Goal: Information Seeking & Learning: Learn about a topic

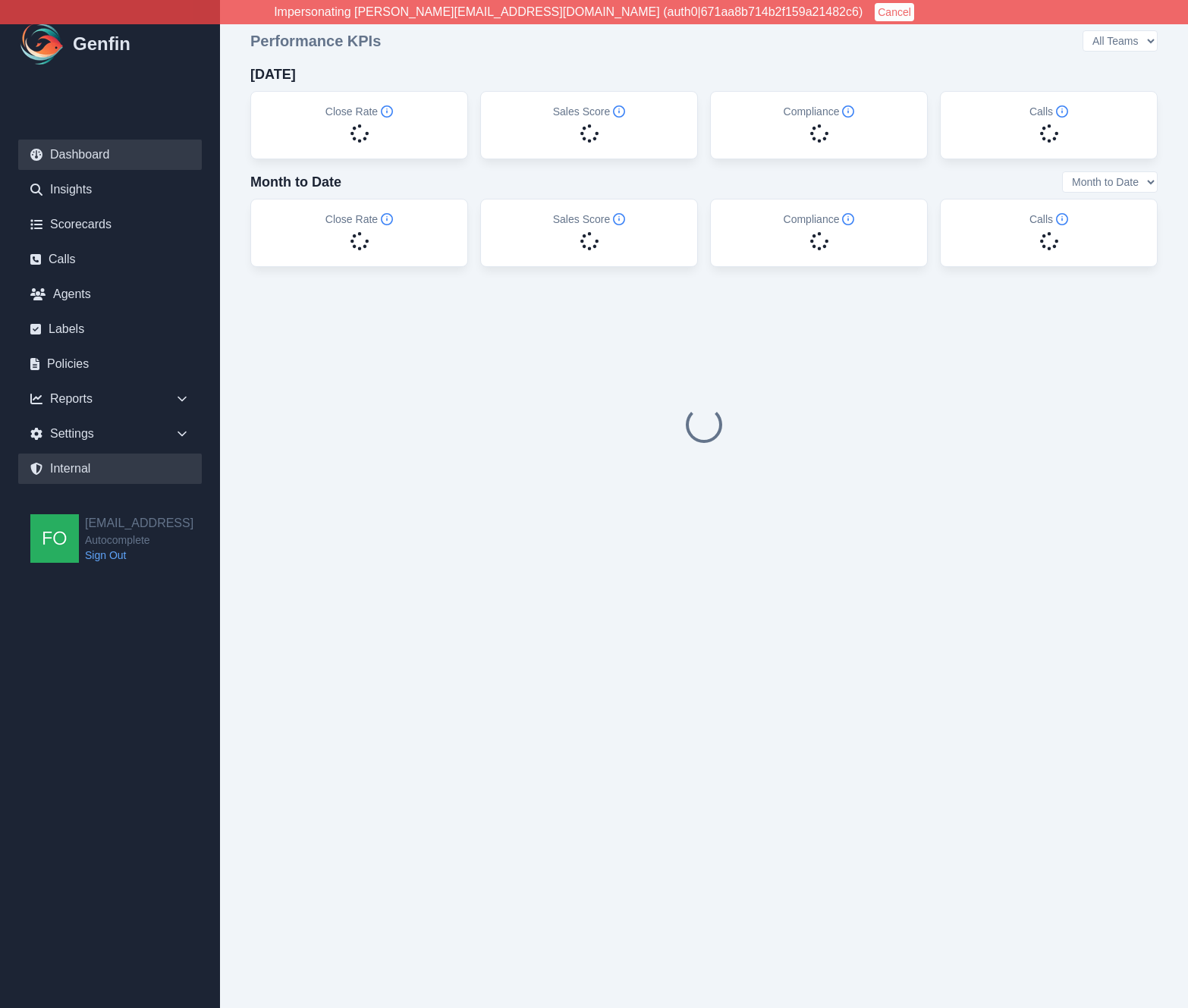
click at [102, 469] on link "Internal" at bounding box center [110, 470] width 184 height 31
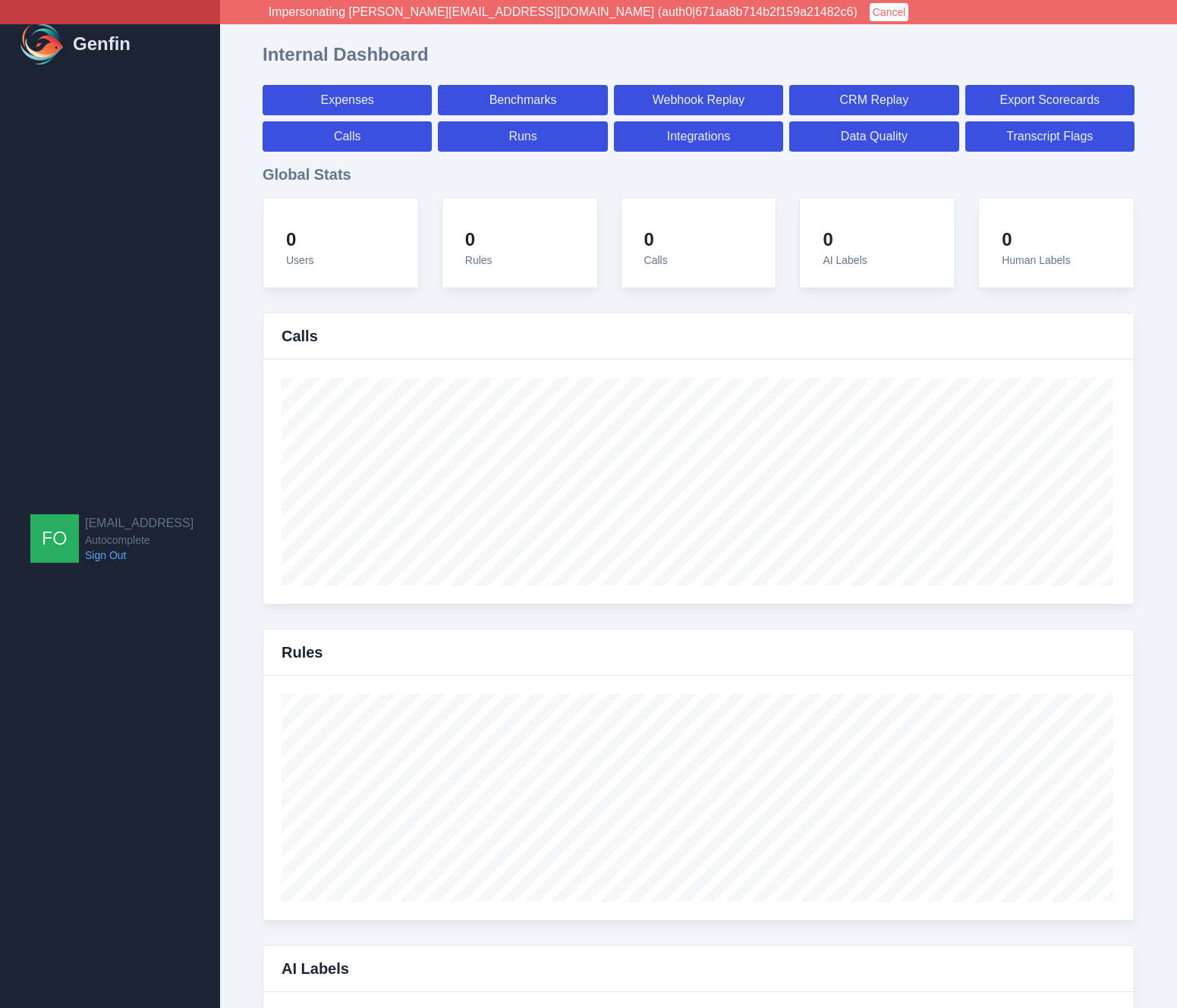
select select "paid"
select select "7"
select select "paid"
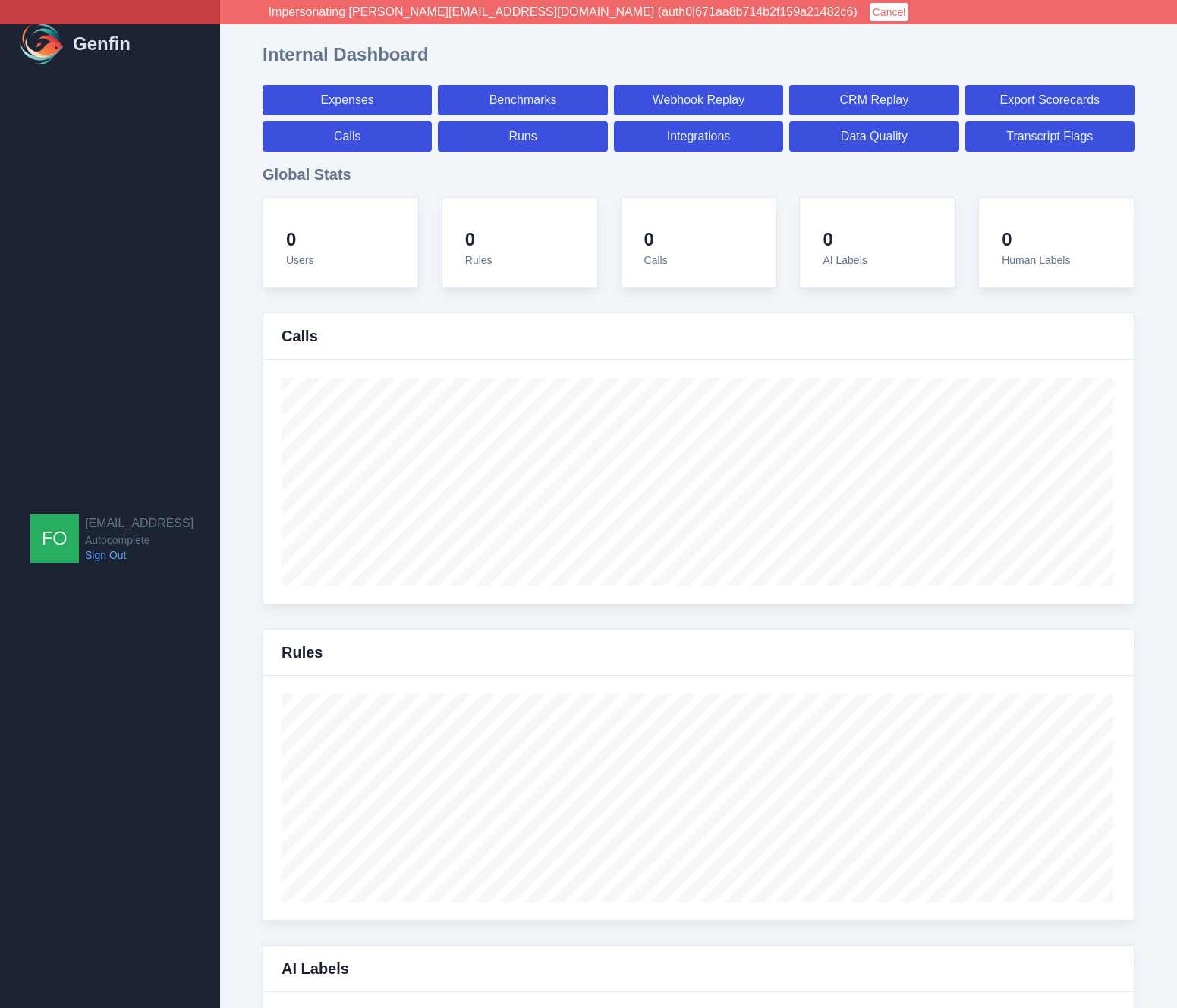
select select "7"
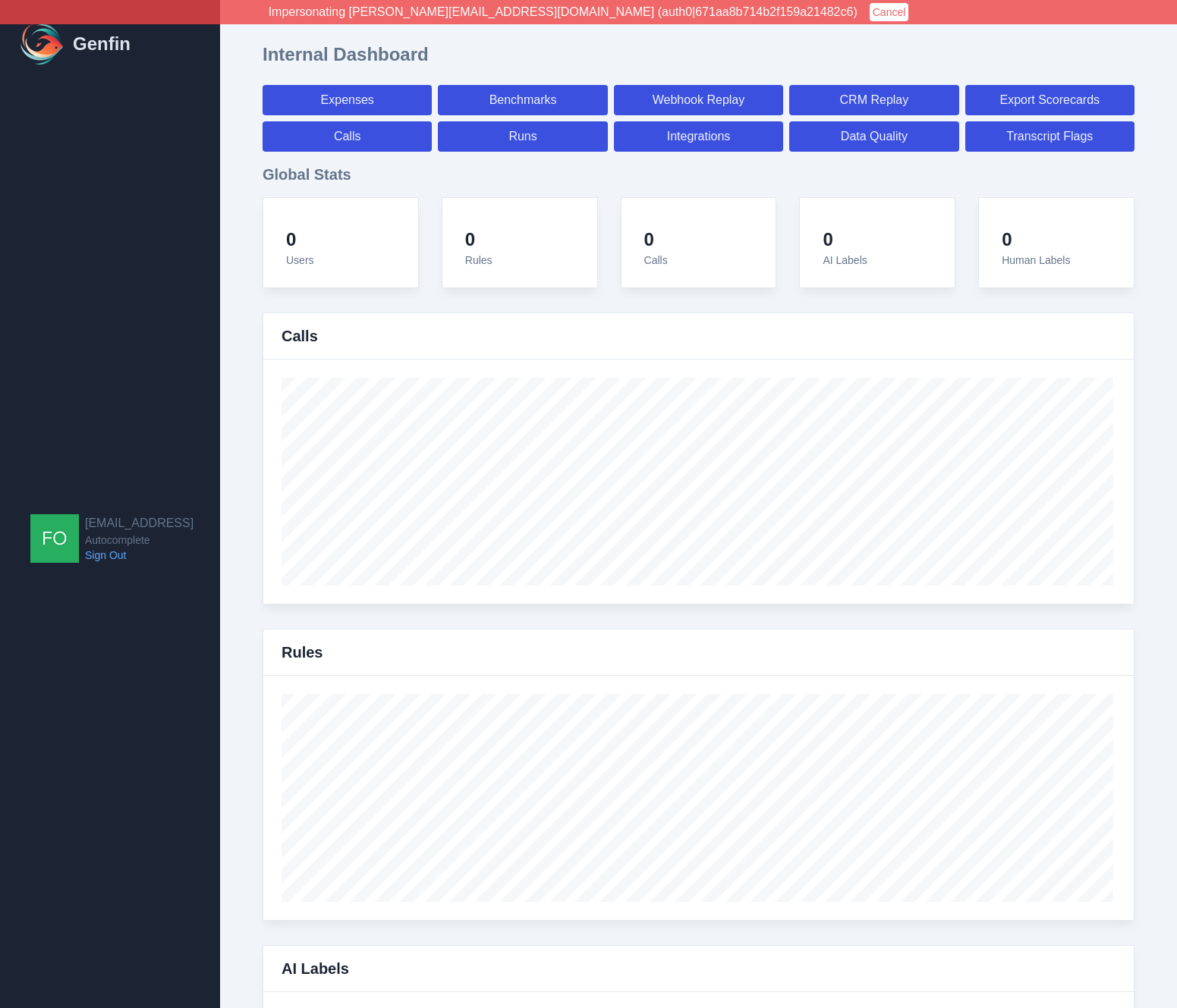
select select "7"
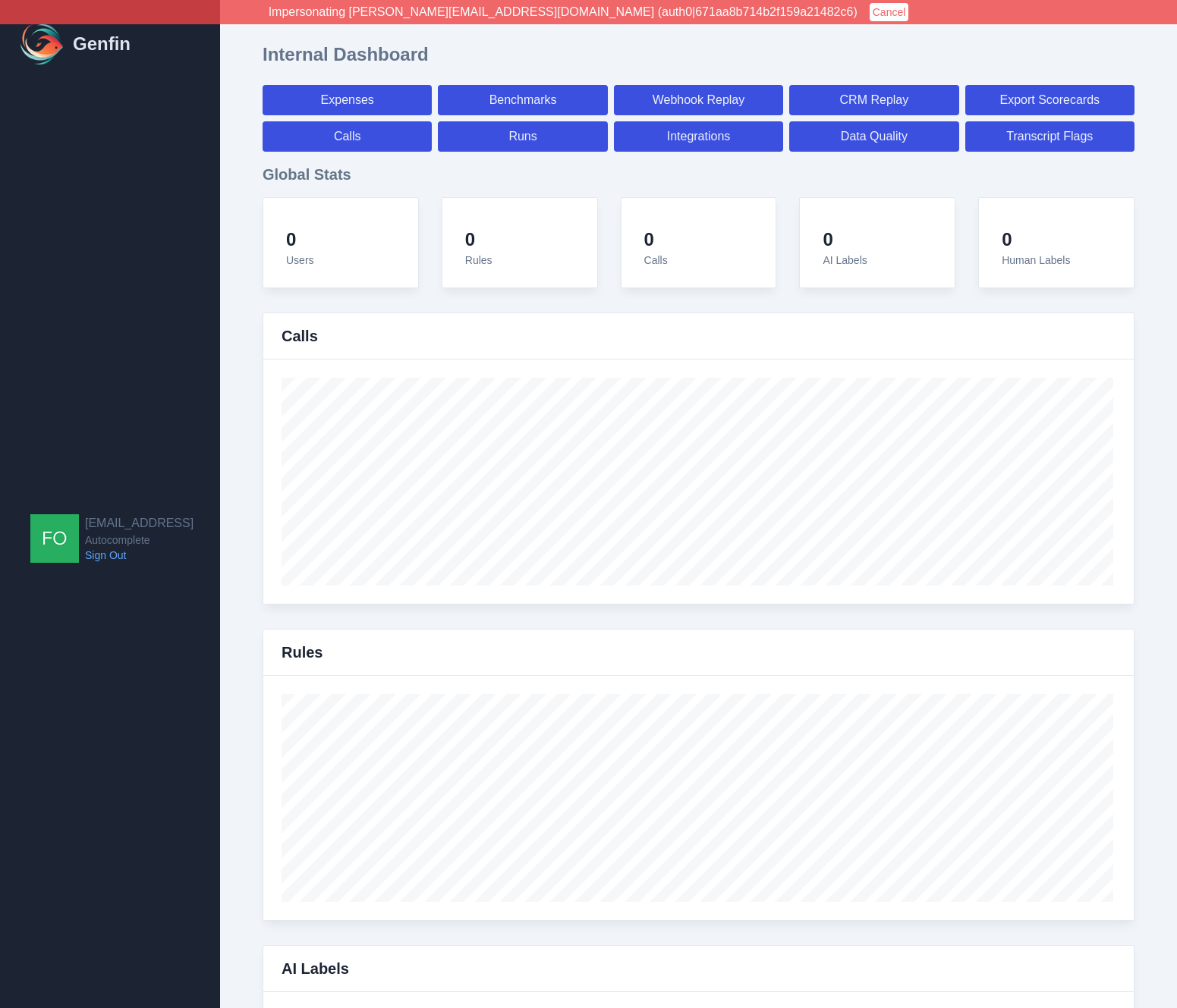
select select "7"
select select "paid"
select select "7"
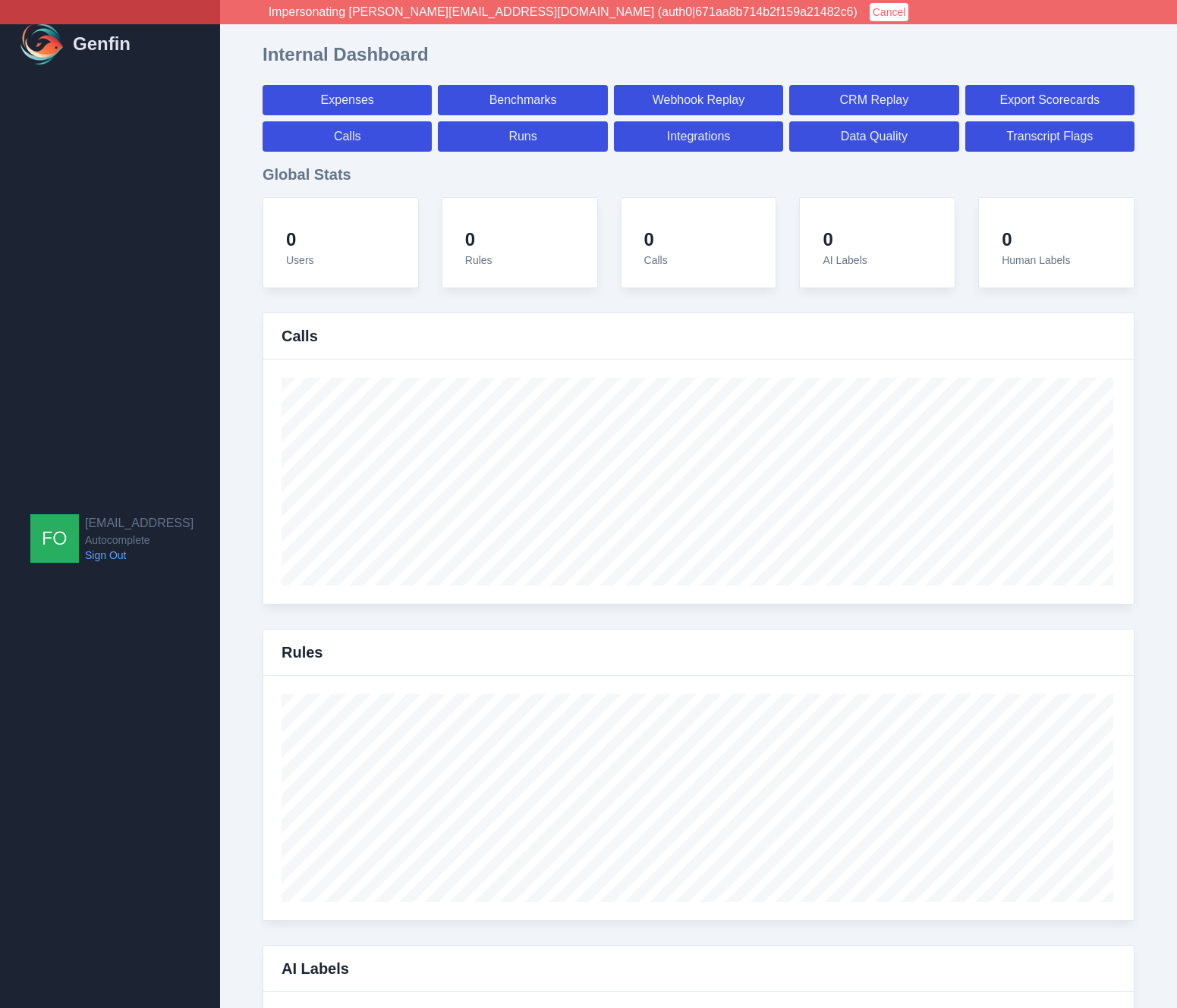
select select "7"
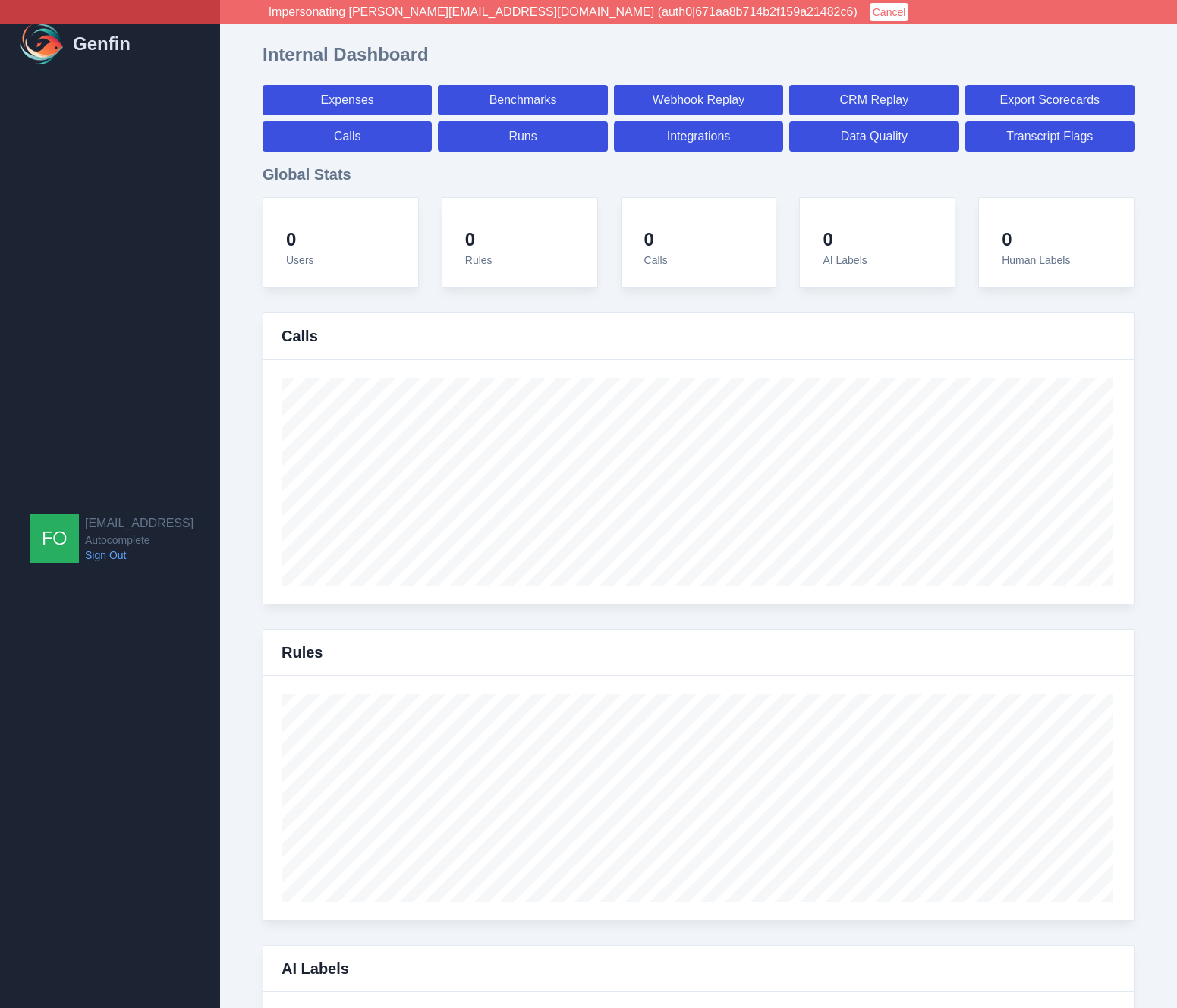
select select "7"
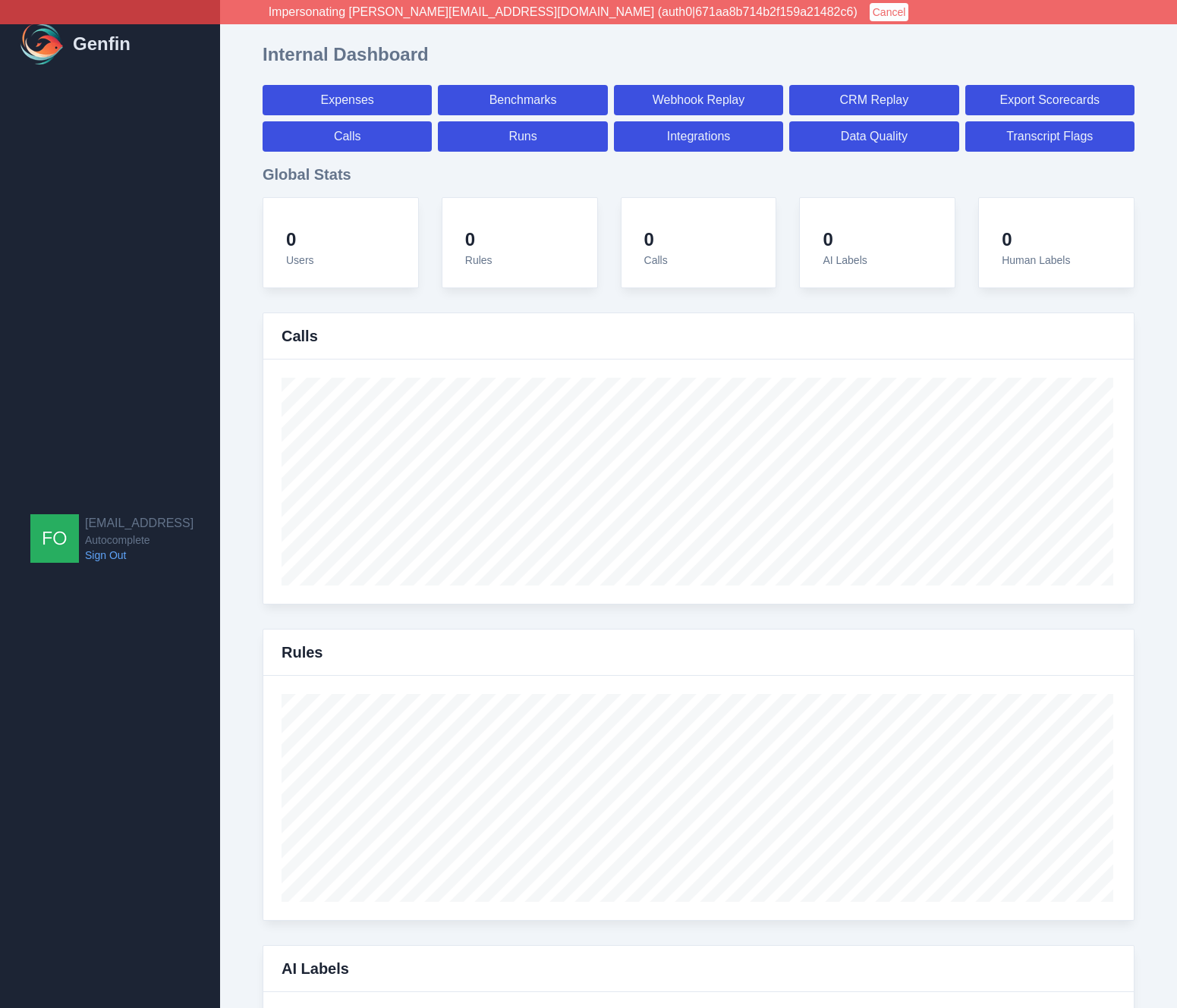
select select "7"
select select "paid"
select select "7"
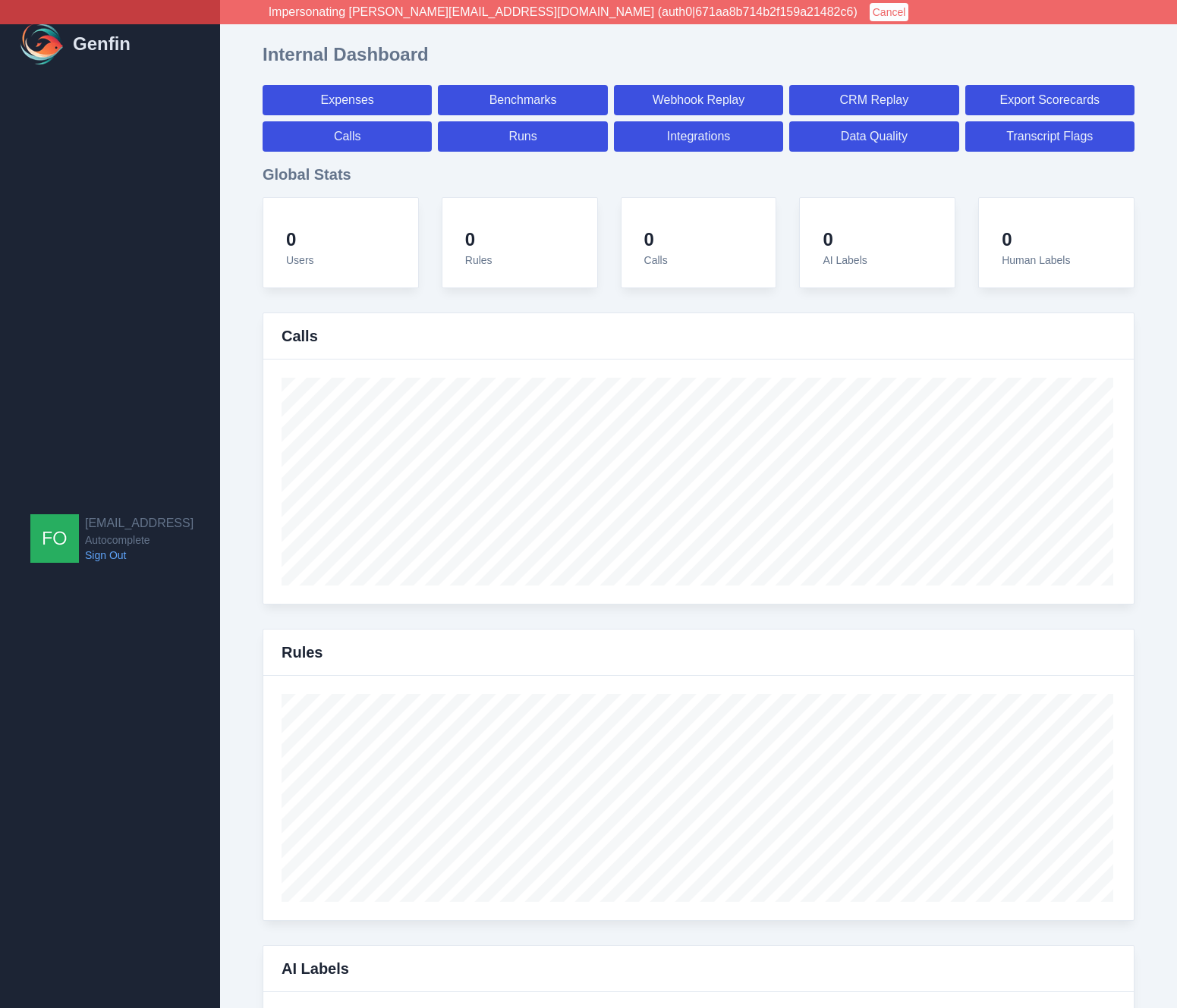
select select "paid"
select select "7"
select select "paid"
select select "7"
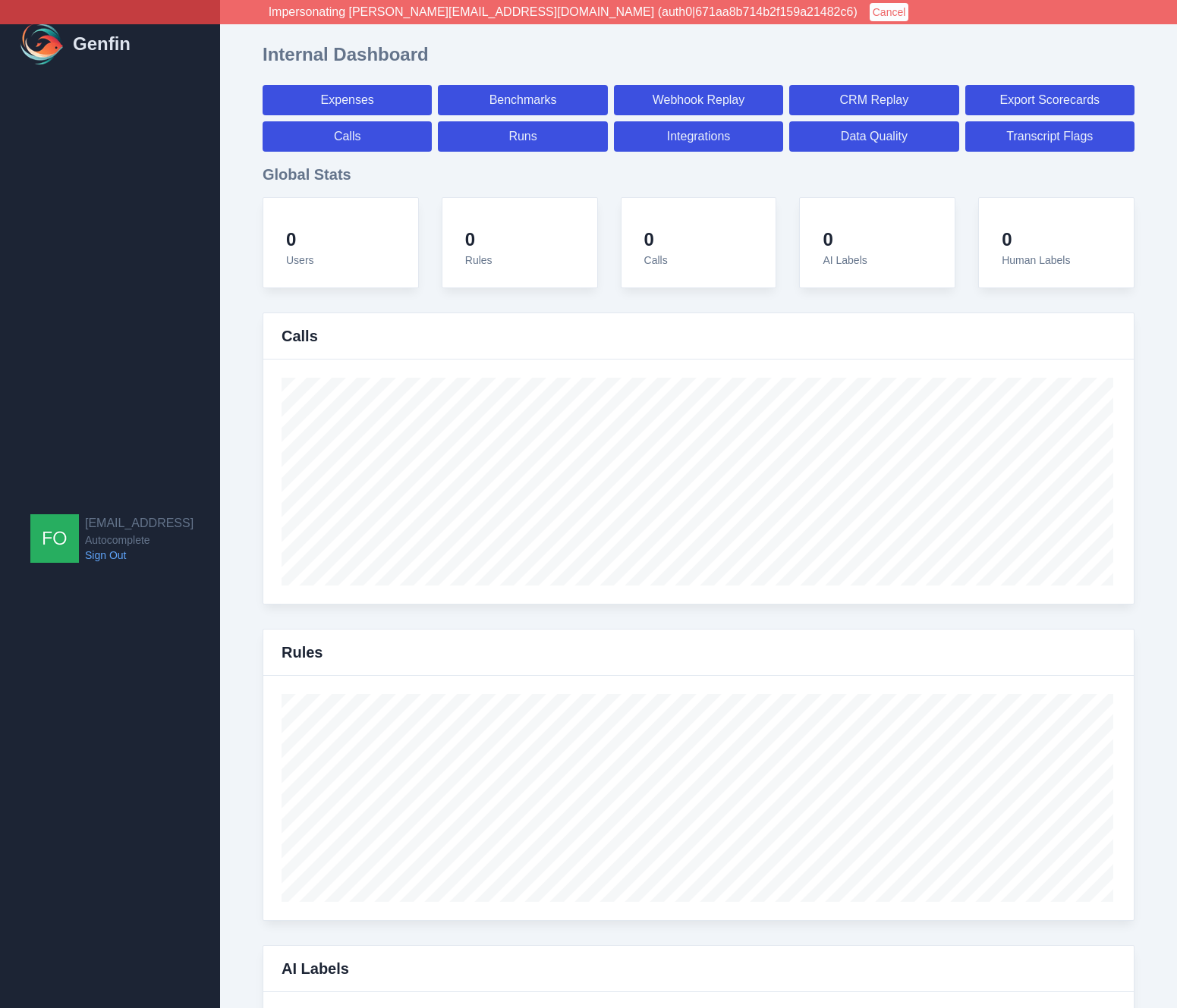
select select "7"
select select "paid"
select select "7"
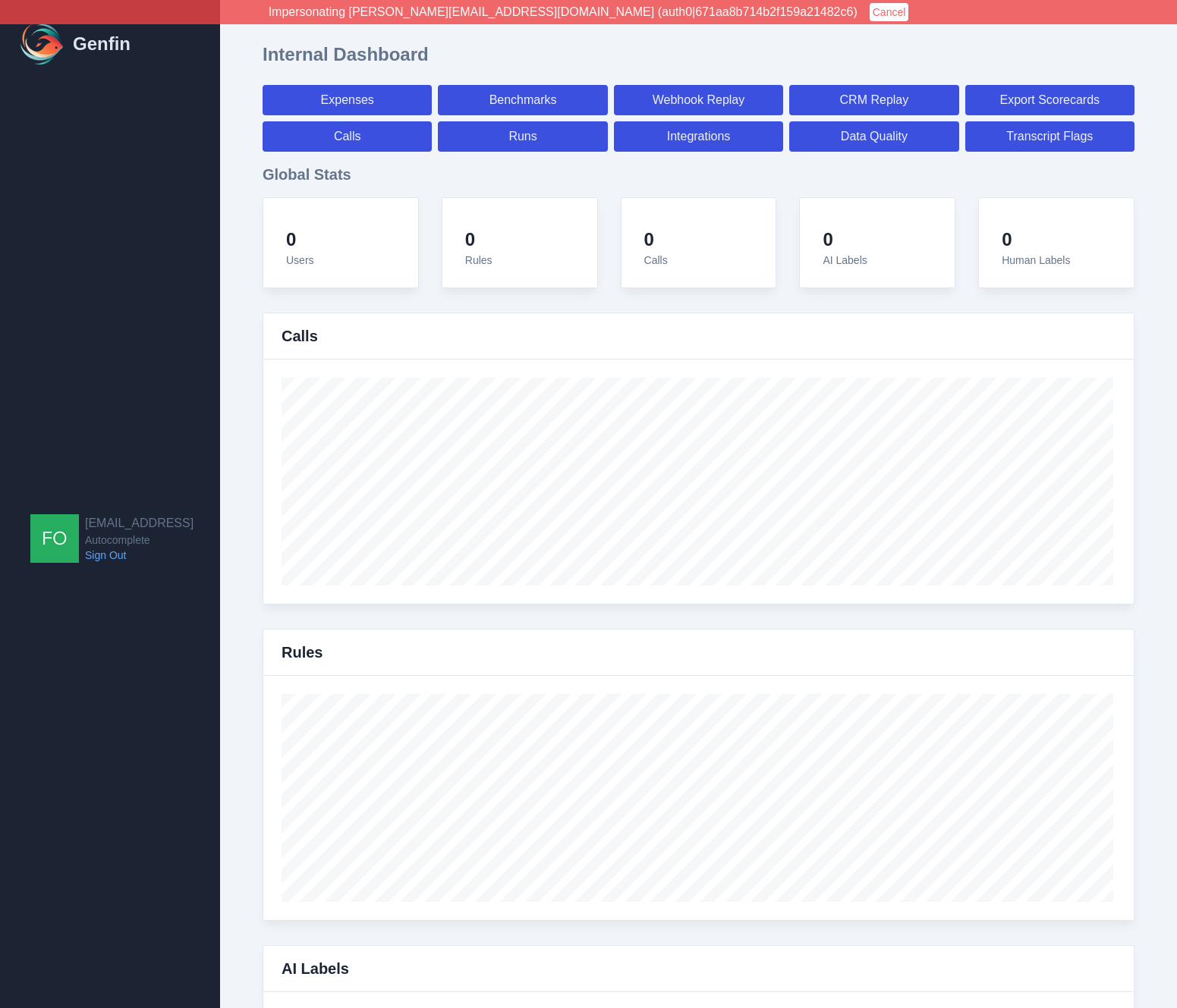
select select "7"
select select "paid"
select select "7"
select select "paid"
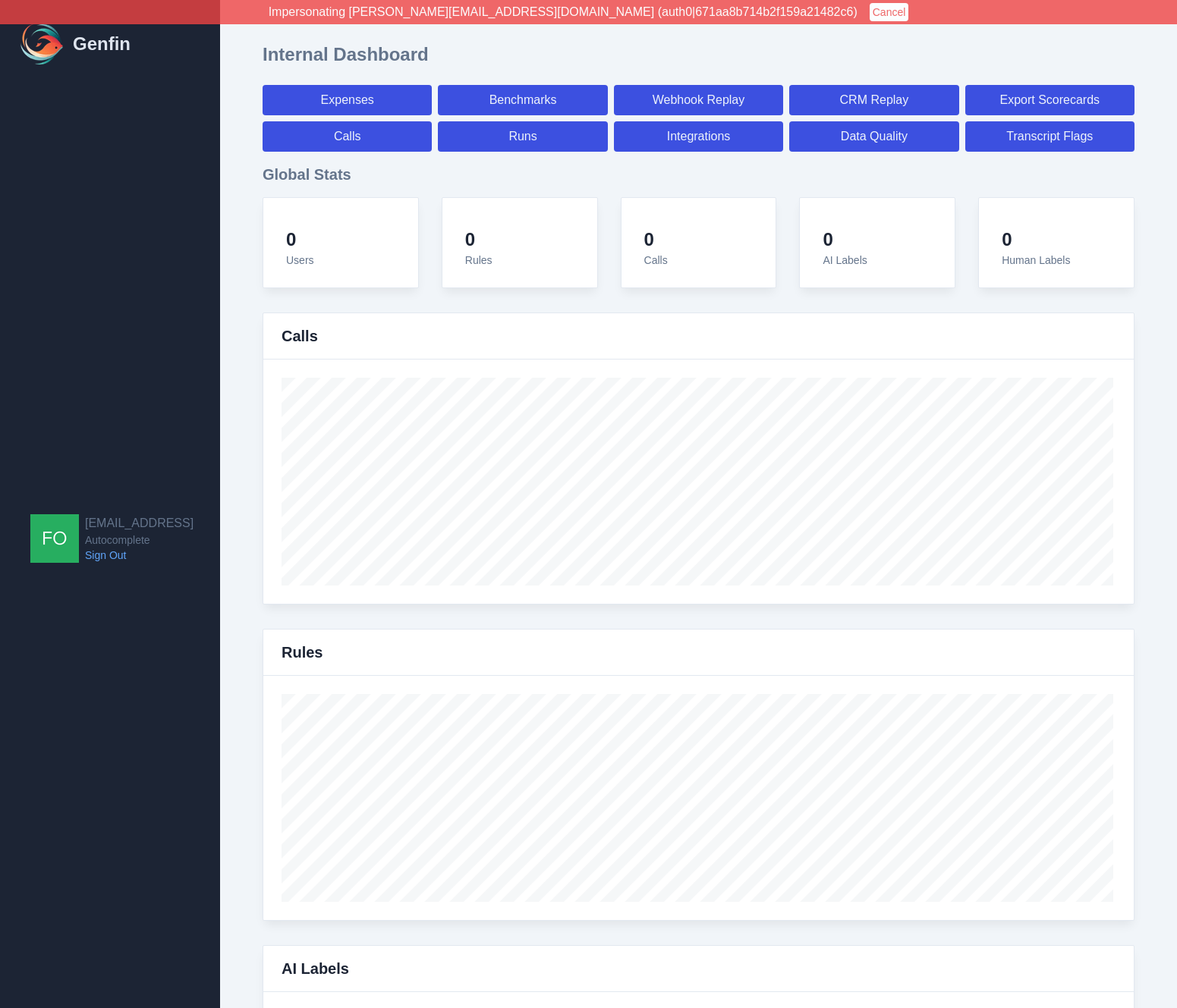
select select "7"
select select "paid"
select select "7"
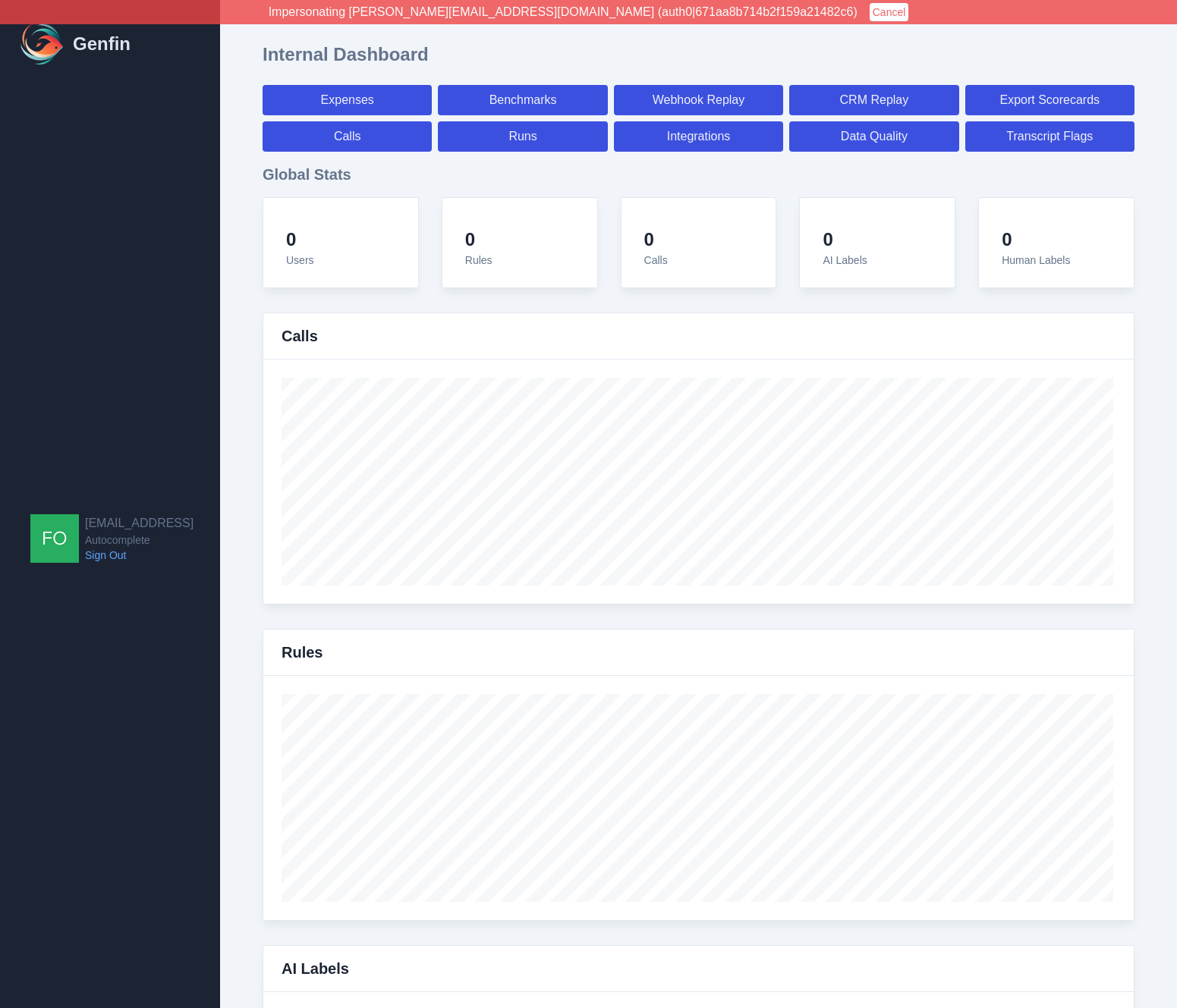
select select "7"
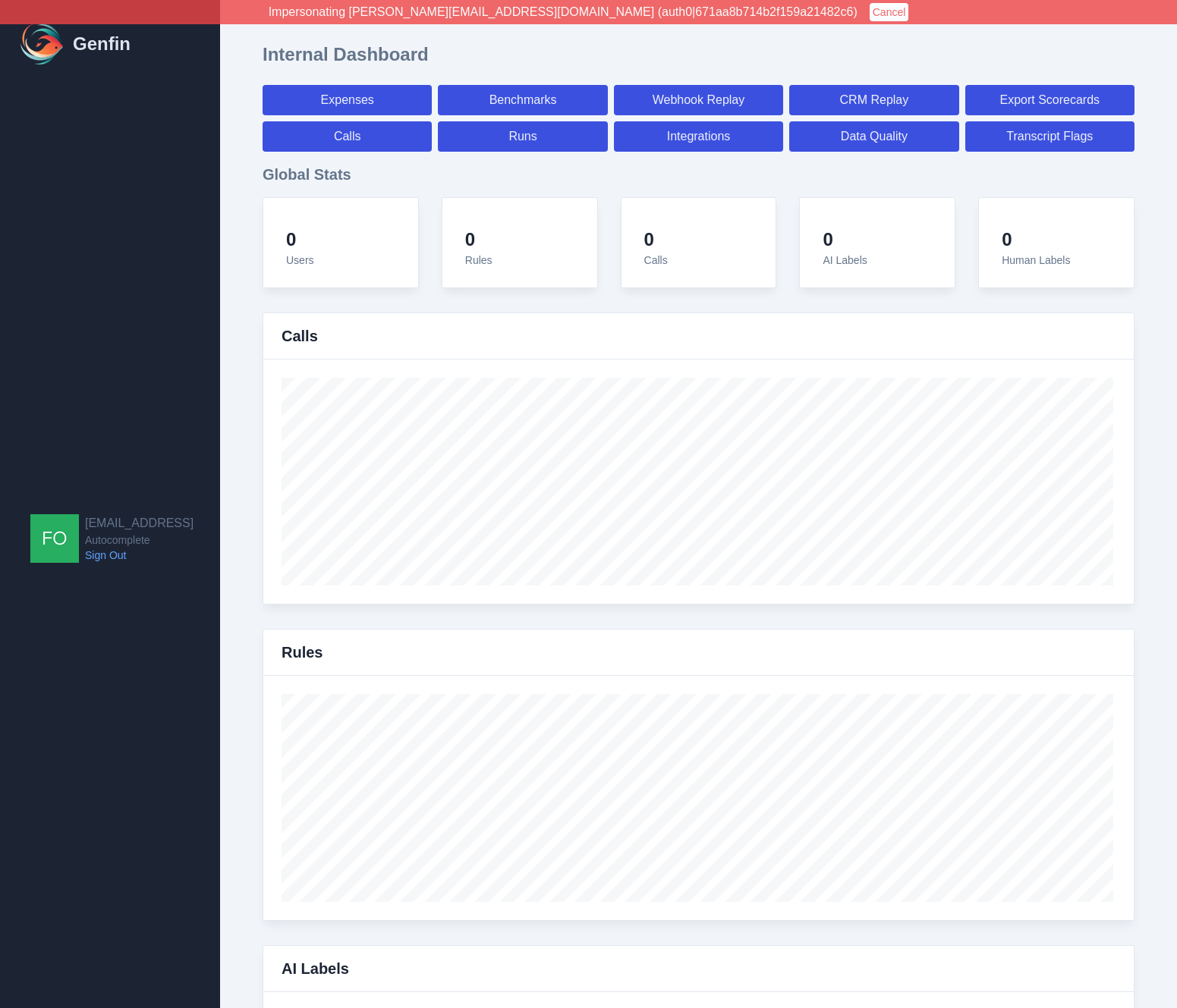
select select "paid"
select select "7"
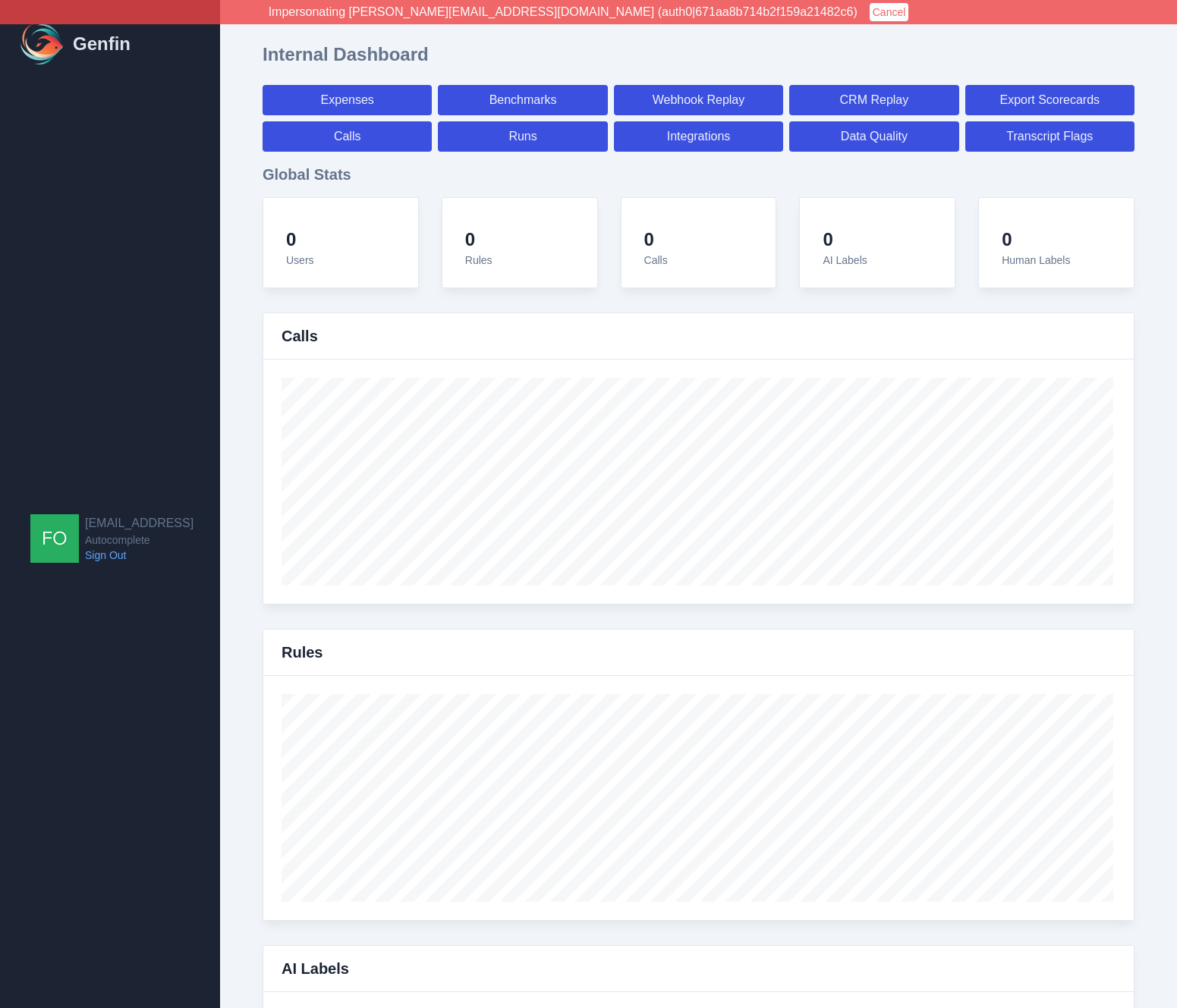
select select "paid"
select select "7"
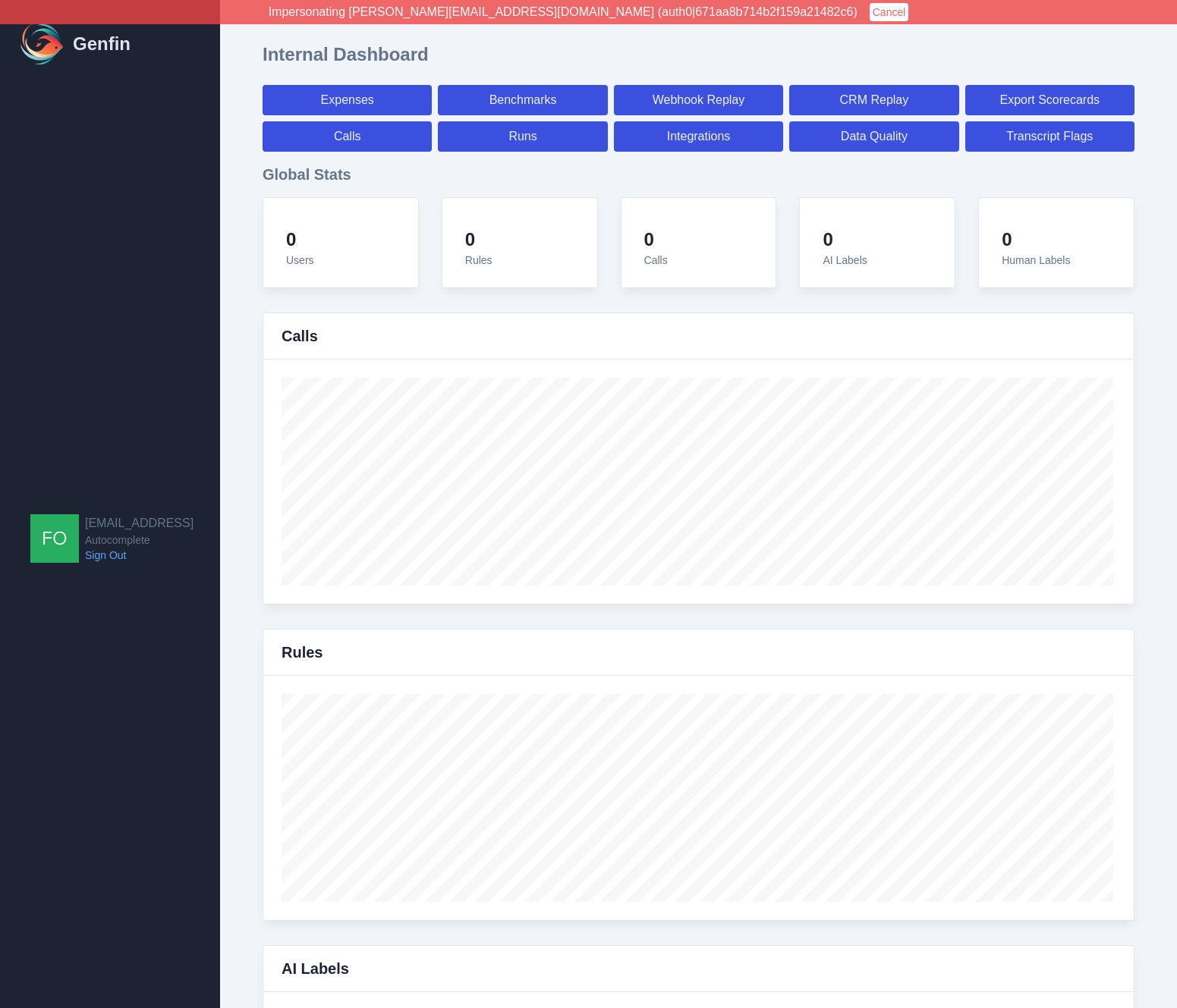
select select "7"
select select "paid"
select select "7"
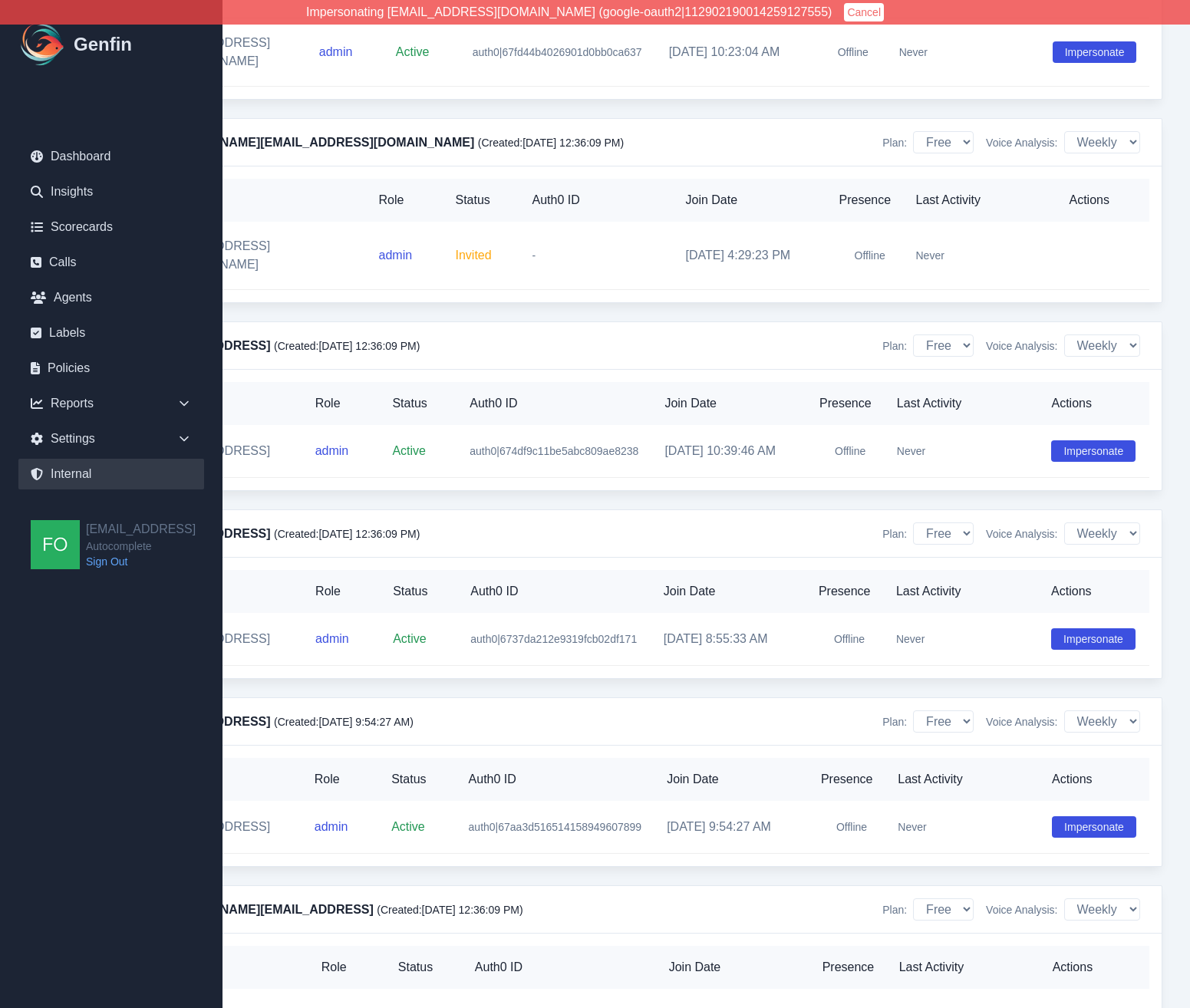
scroll to position [14868, 0]
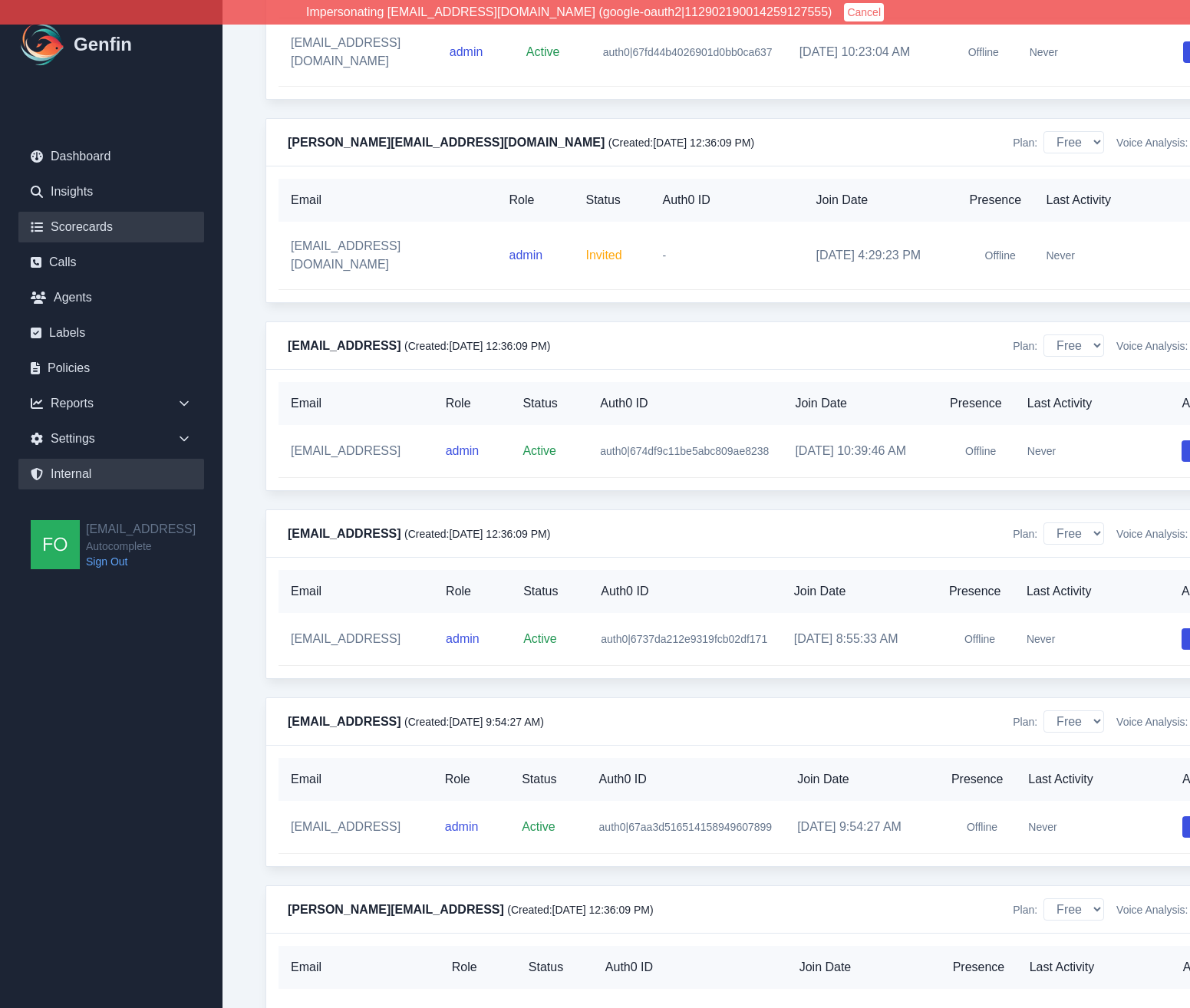
click at [103, 227] on link "Scorecards" at bounding box center [111, 228] width 186 height 31
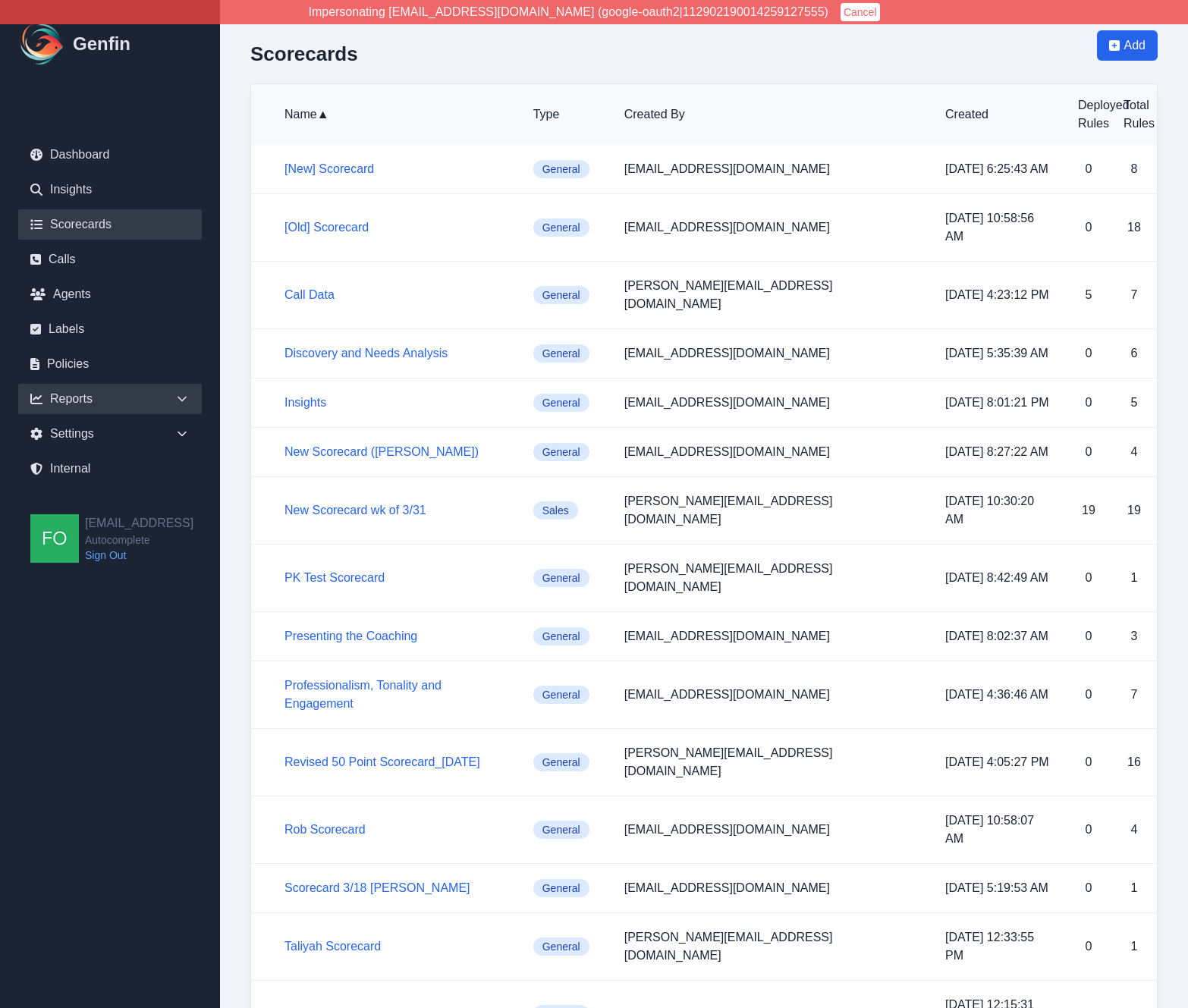
click at [179, 394] on icon at bounding box center [182, 400] width 15 height 15
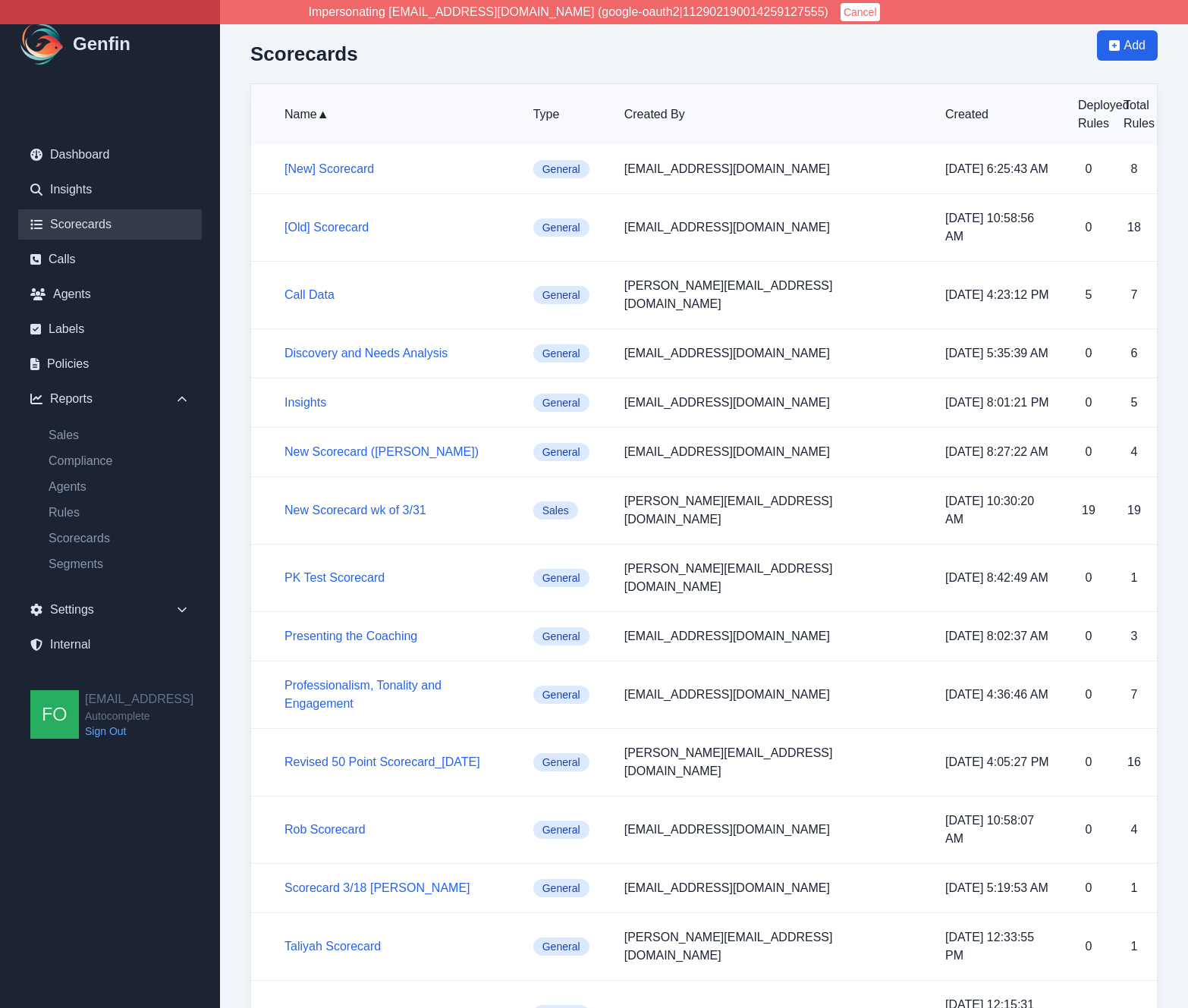
click at [251, 545] on td "PK Test Scorecard" at bounding box center [386, 579] width 270 height 67
click at [358, 504] on link "New Scorecard wk of 3/31" at bounding box center [355, 510] width 142 height 12
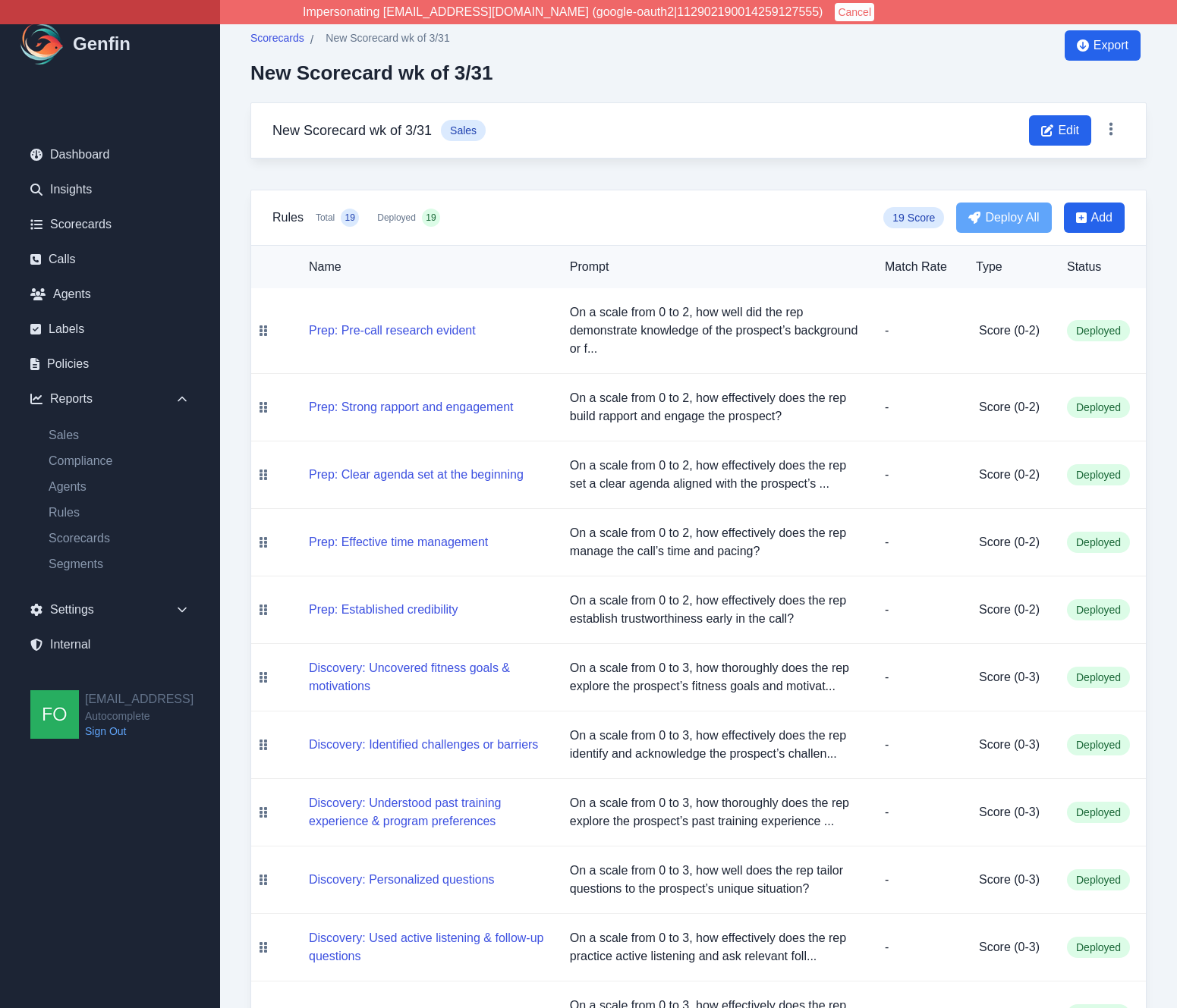
click at [236, 538] on div "Scorecards / New Scorecard wk of 3/31 New Scorecard wk of 3/31 Export New Score…" at bounding box center [699, 812] width 958 height 1624
click at [239, 539] on div "Scorecards / New Scorecard wk of 3/31 New Scorecard wk of 3/31 Export New Score…" at bounding box center [699, 812] width 958 height 1624
click at [97, 539] on link "Scorecards" at bounding box center [119, 538] width 166 height 18
select select "14"
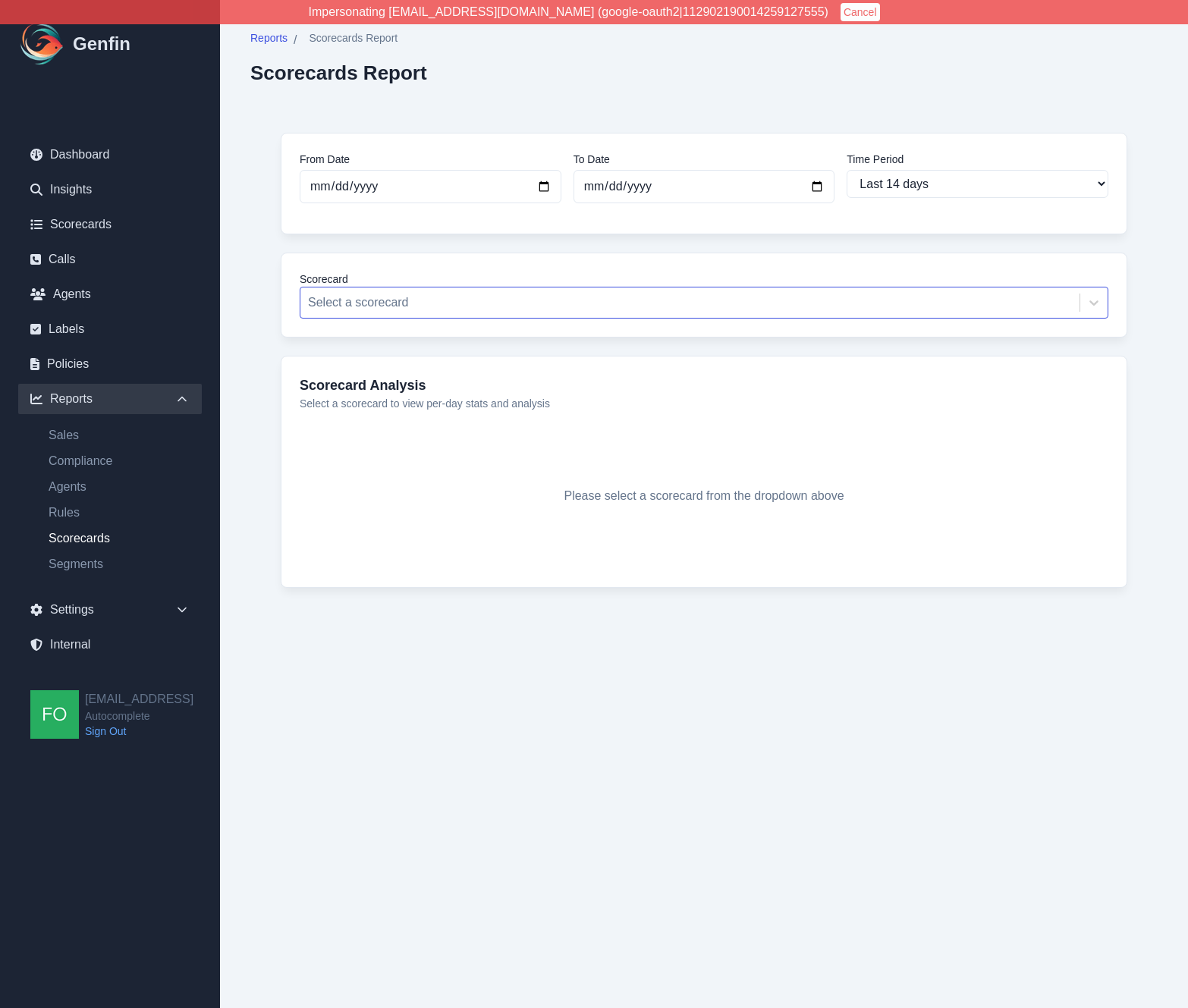
click at [438, 309] on div at bounding box center [689, 303] width 764 height 21
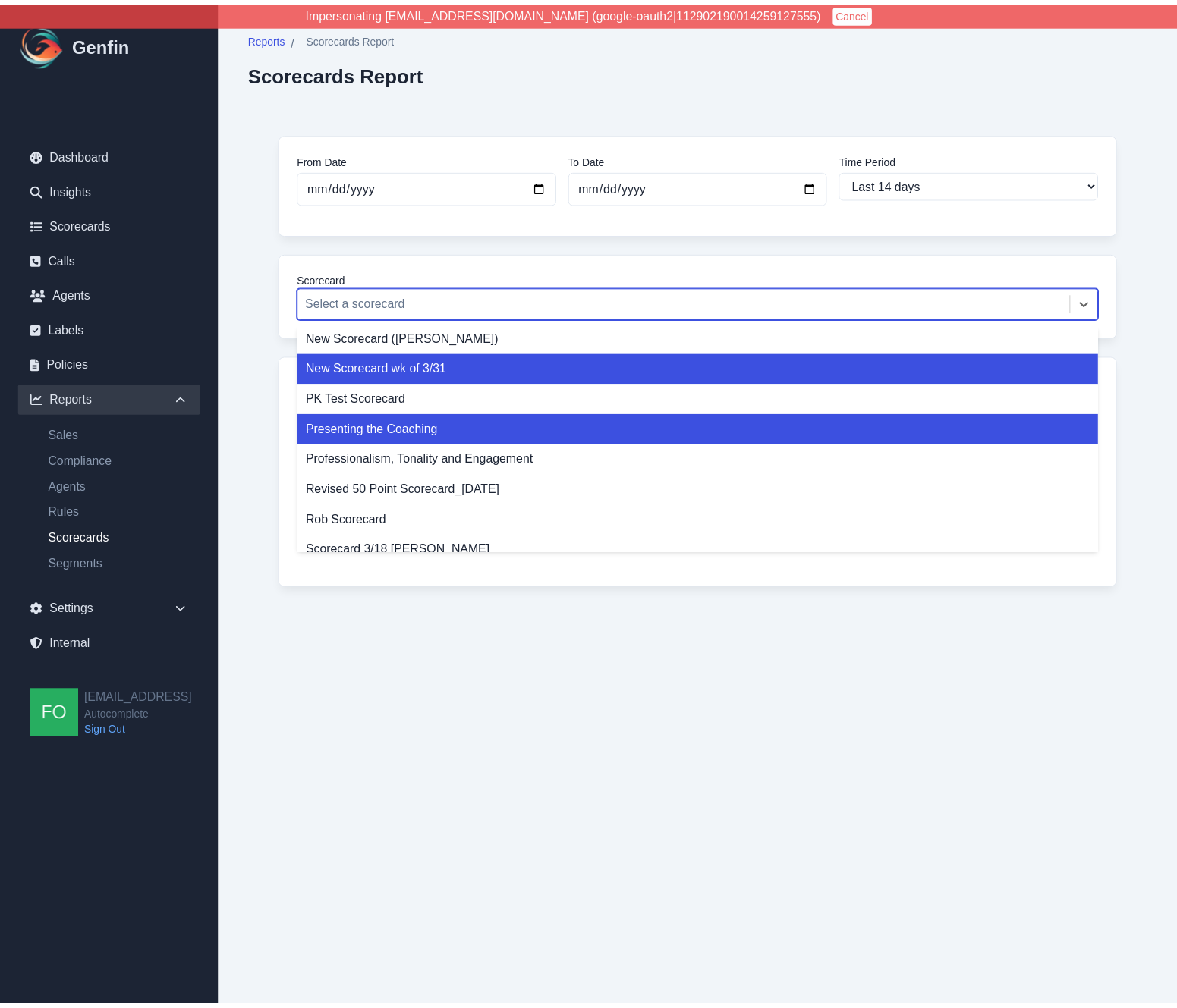
scroll to position [158, 0]
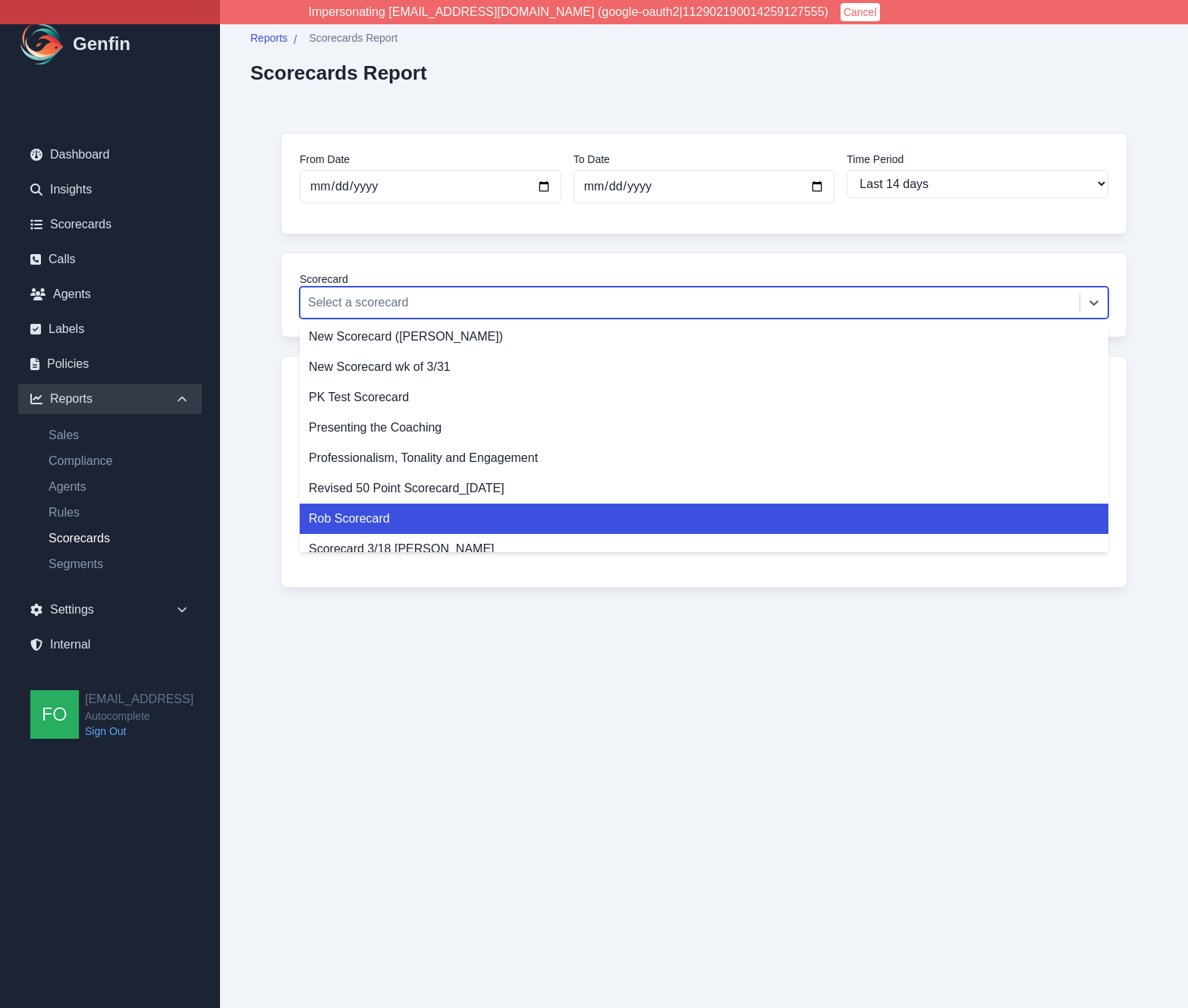
drag, startPoint x: 241, startPoint y: 496, endPoint x: 228, endPoint y: 472, distance: 27.3
click at [241, 495] on div "Reports / Scorecards Report Scorecards Report From Date 2025-10-01 To Date 2025…" at bounding box center [704, 336] width 968 height 673
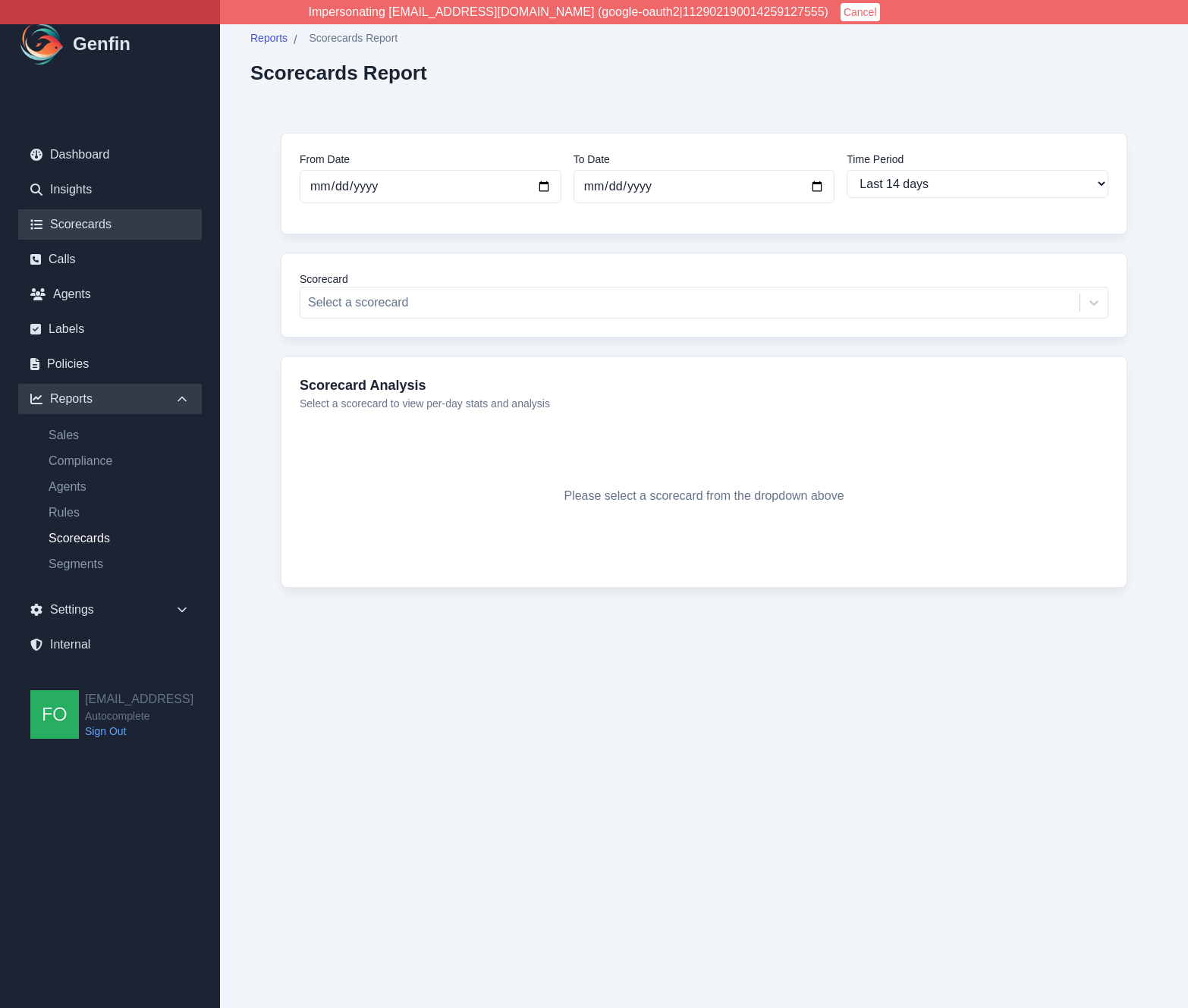
click at [105, 210] on link "Scorecards" at bounding box center [110, 225] width 184 height 31
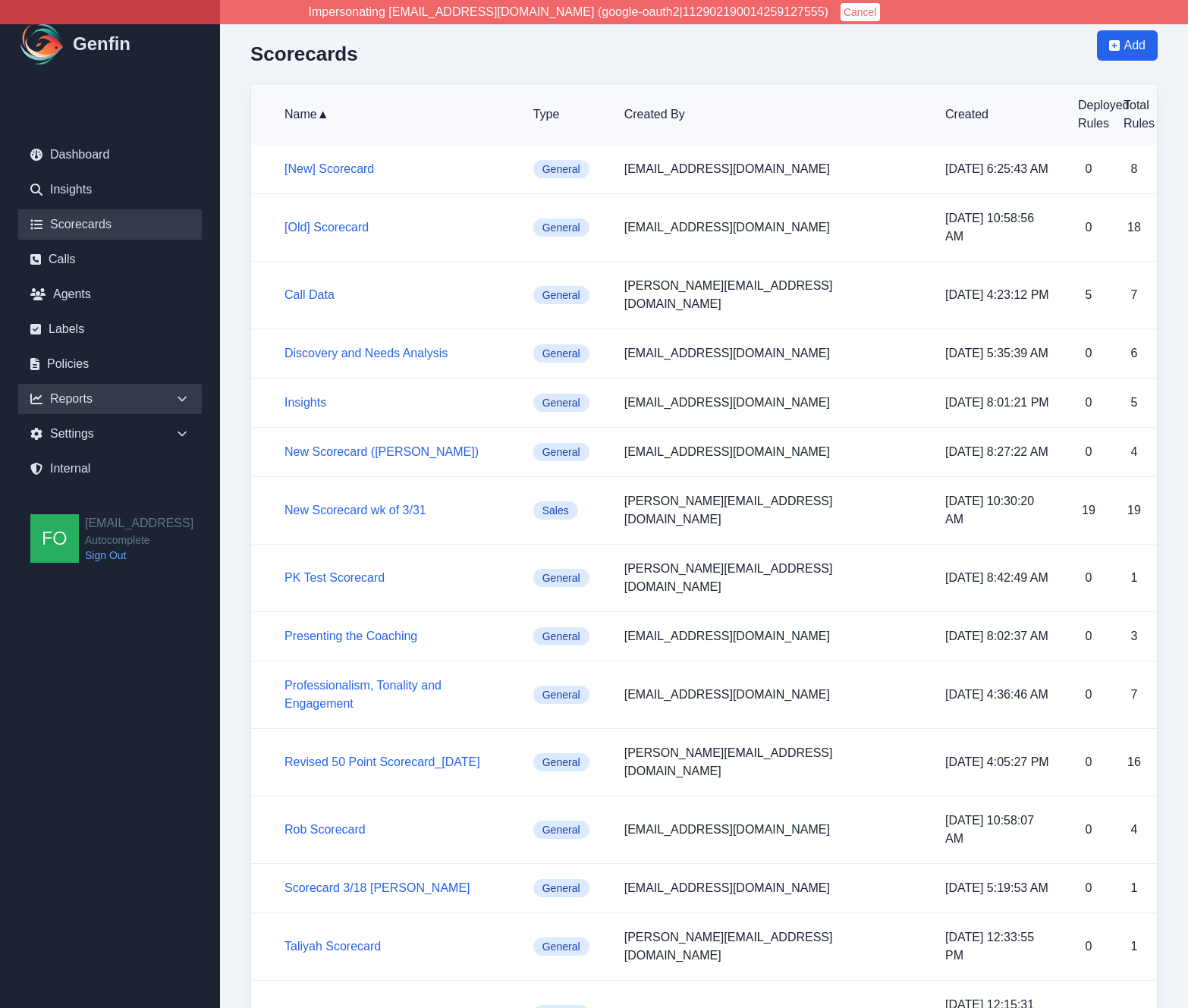
click at [97, 401] on div "Reports" at bounding box center [110, 400] width 184 height 31
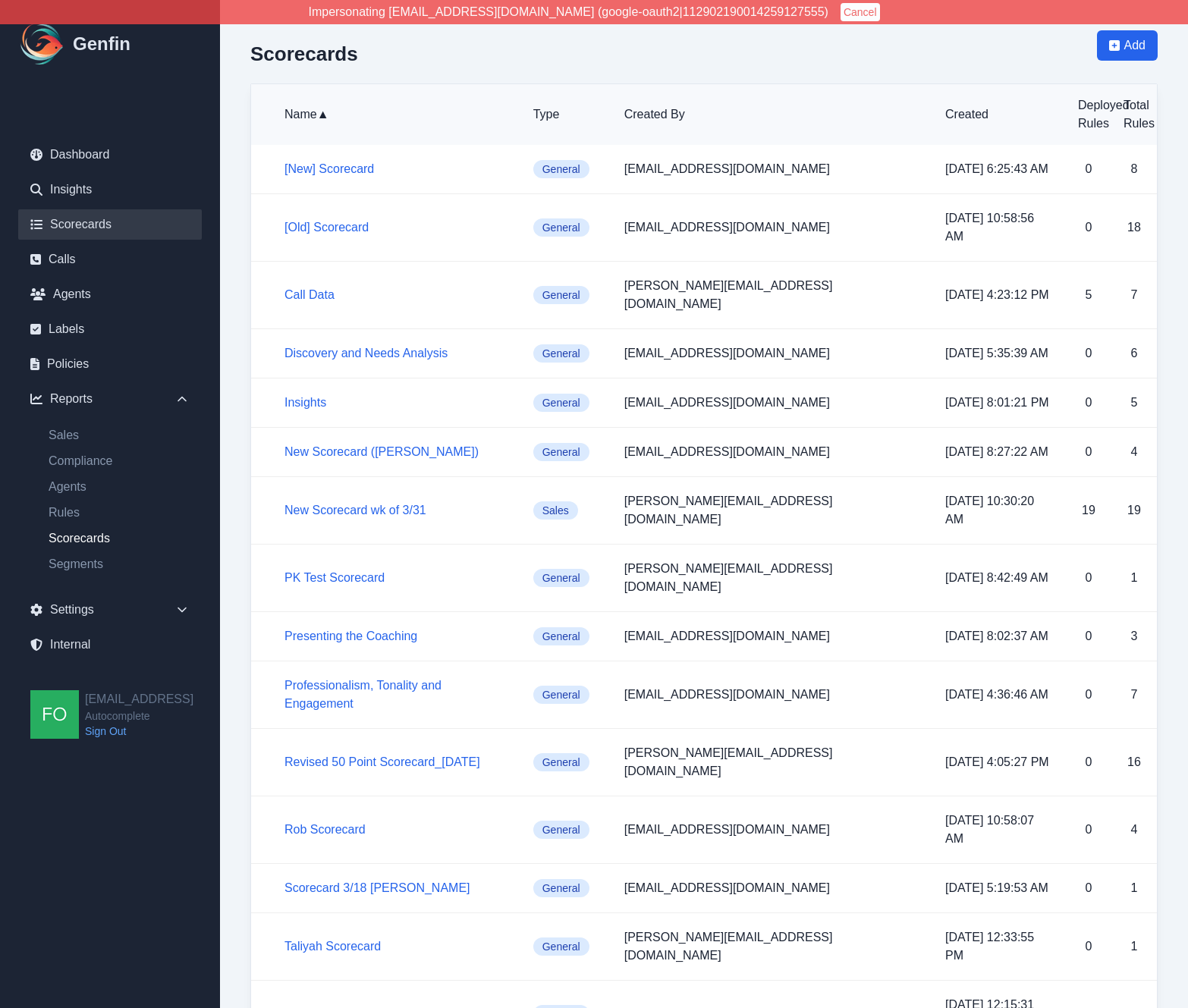
click at [89, 534] on link "Scorecards" at bounding box center [119, 538] width 166 height 18
select select "14"
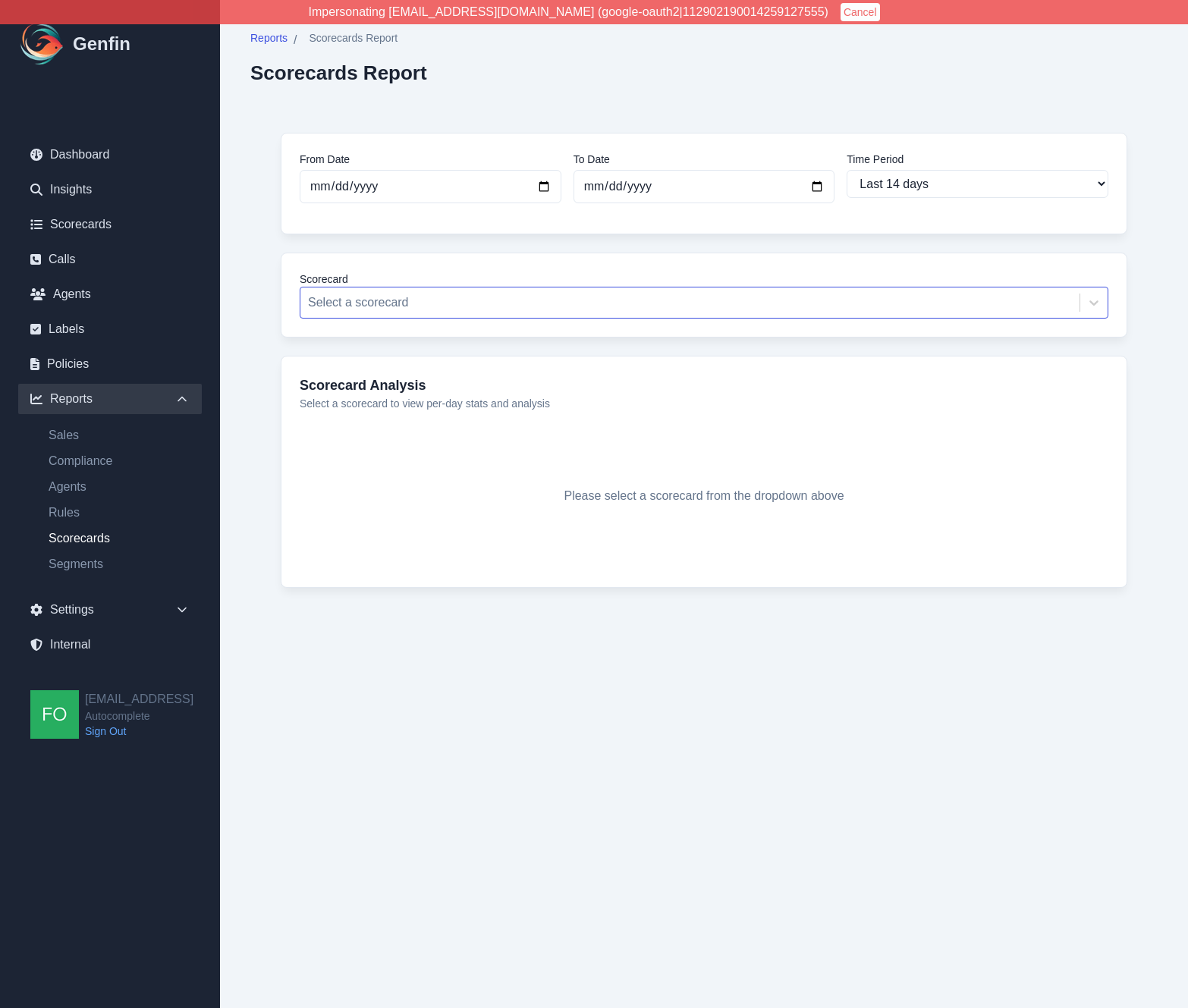
click at [414, 294] on div at bounding box center [689, 303] width 764 height 21
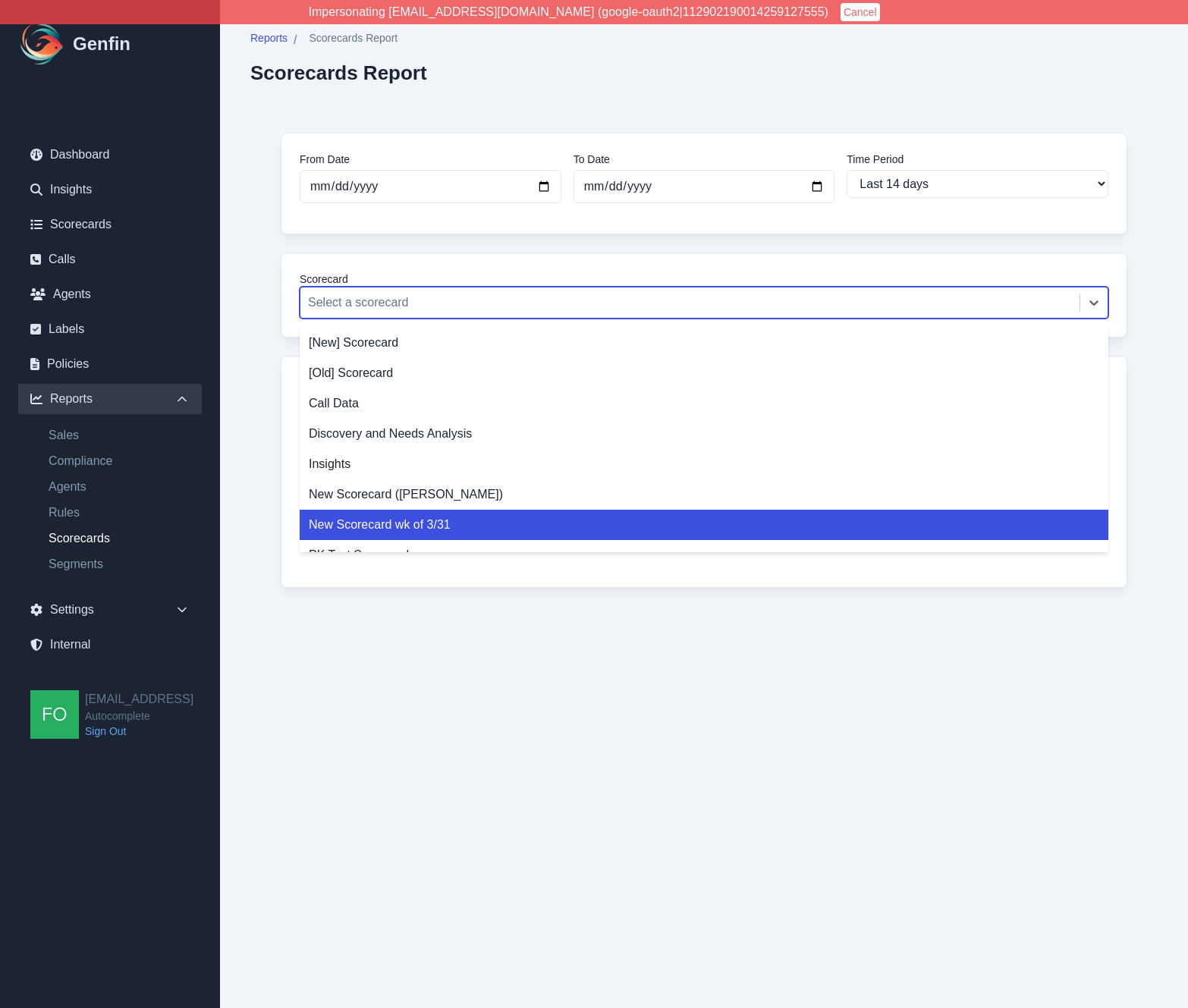
click at [423, 524] on div "New Scorecard wk of 3/31" at bounding box center [704, 525] width 809 height 31
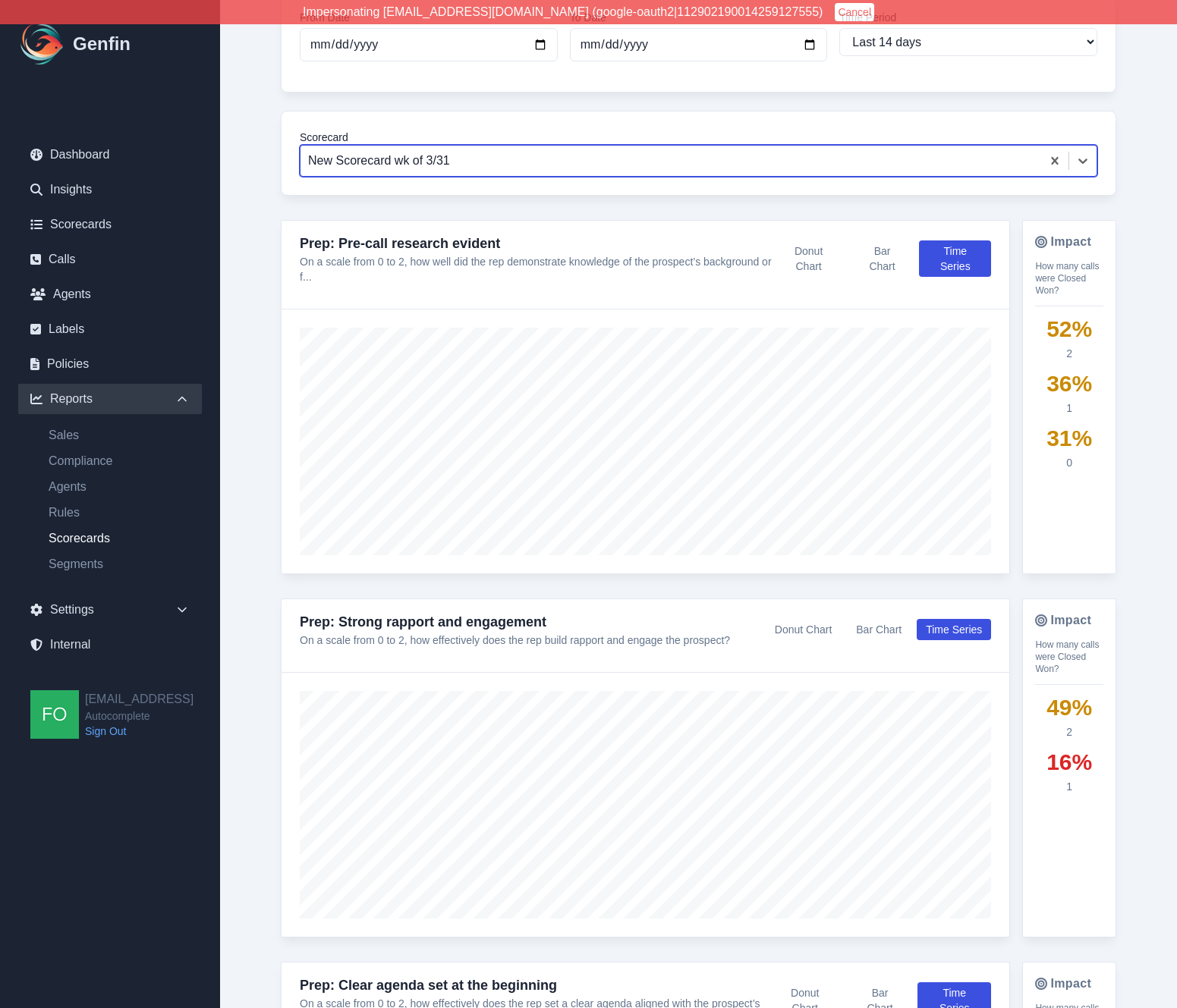
scroll to position [145, 0]
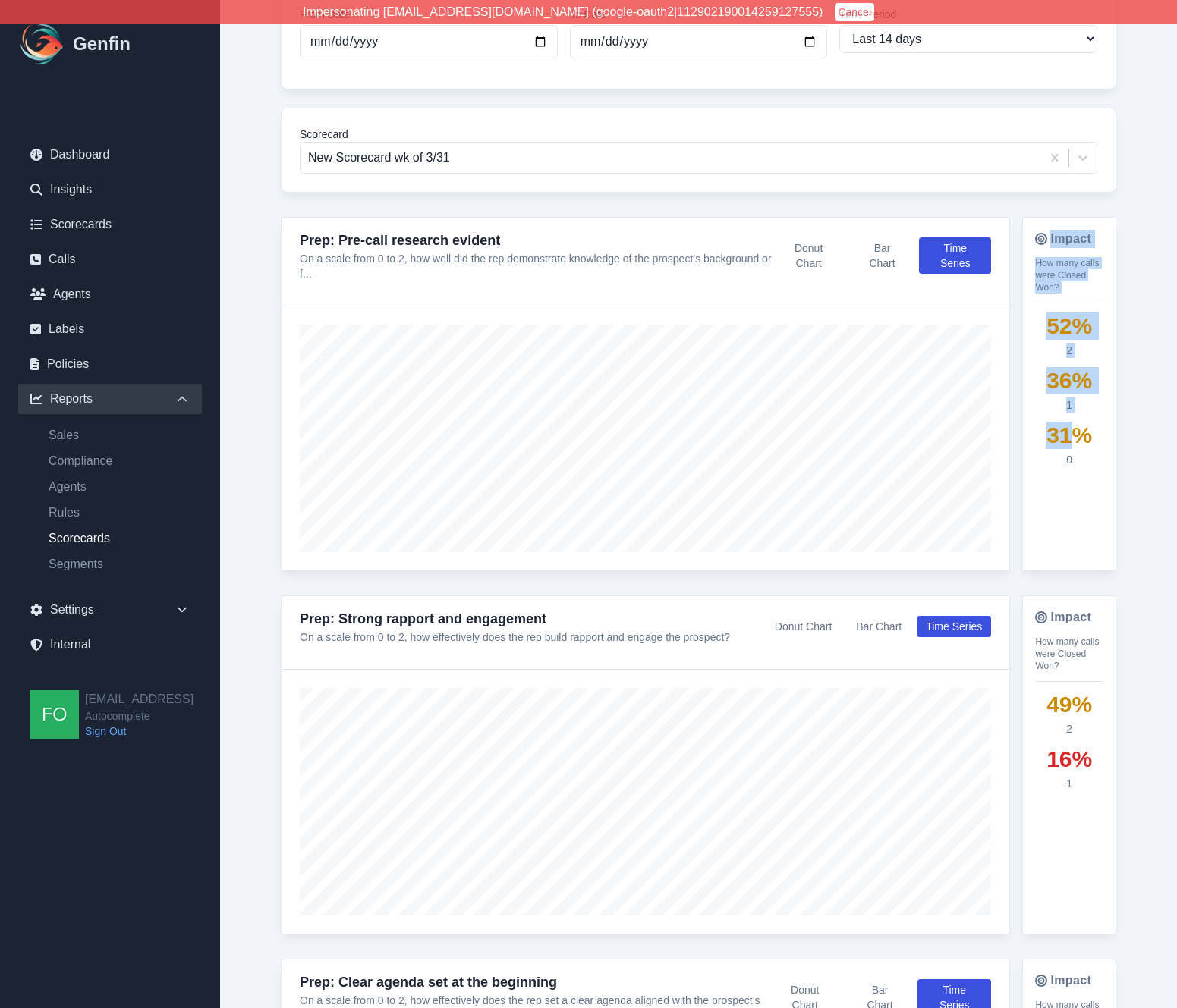
drag, startPoint x: 1038, startPoint y: 233, endPoint x: 1080, endPoint y: 448, distance: 219.1
click at [1080, 448] on div "Impact How many calls were Closed Won? 52 % 2 36 % 1 31 % 0" at bounding box center [1070, 394] width 94 height 355
click at [1085, 453] on div "0" at bounding box center [1069, 460] width 68 height 15
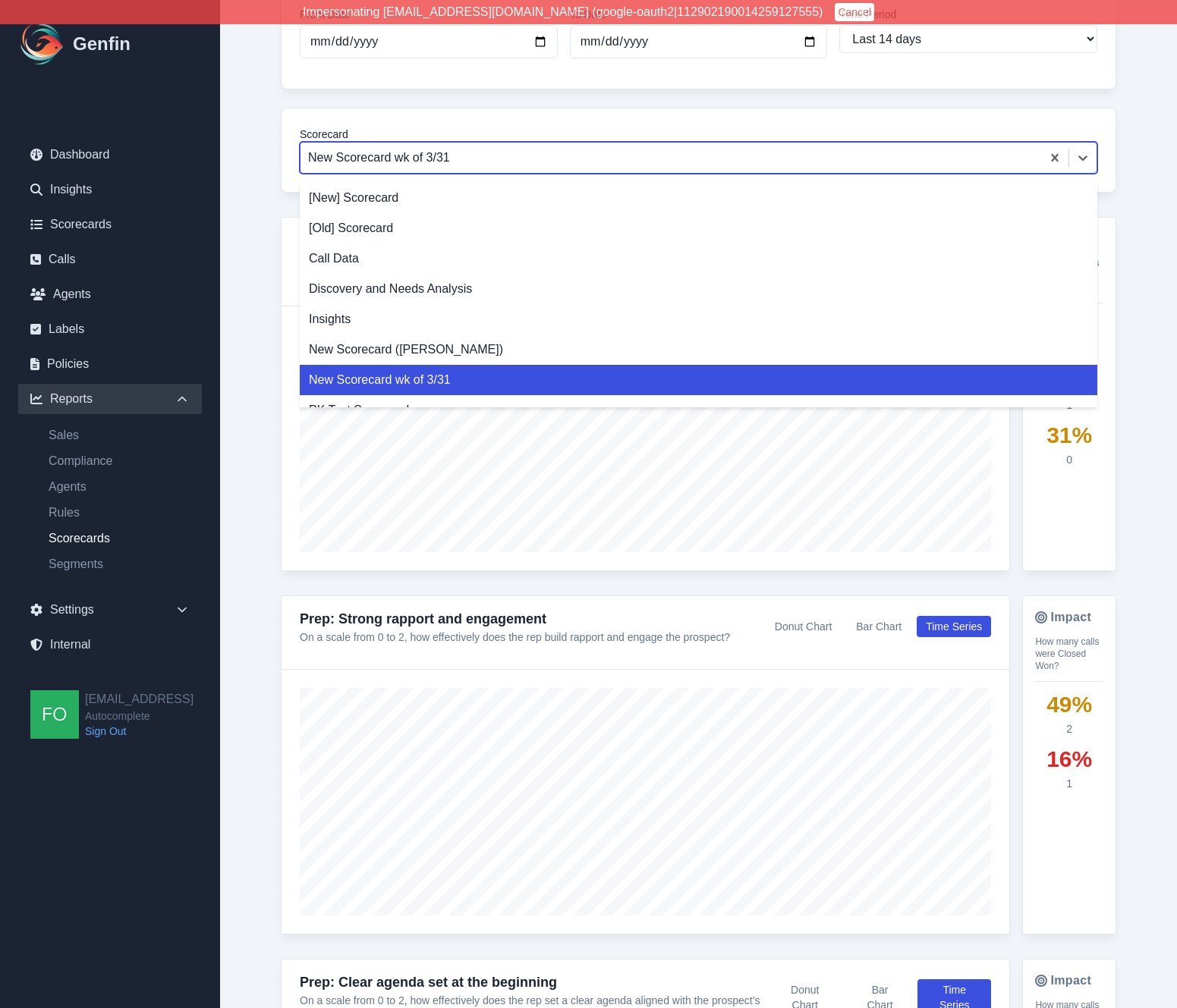
click at [405, 155] on div at bounding box center [670, 158] width 726 height 21
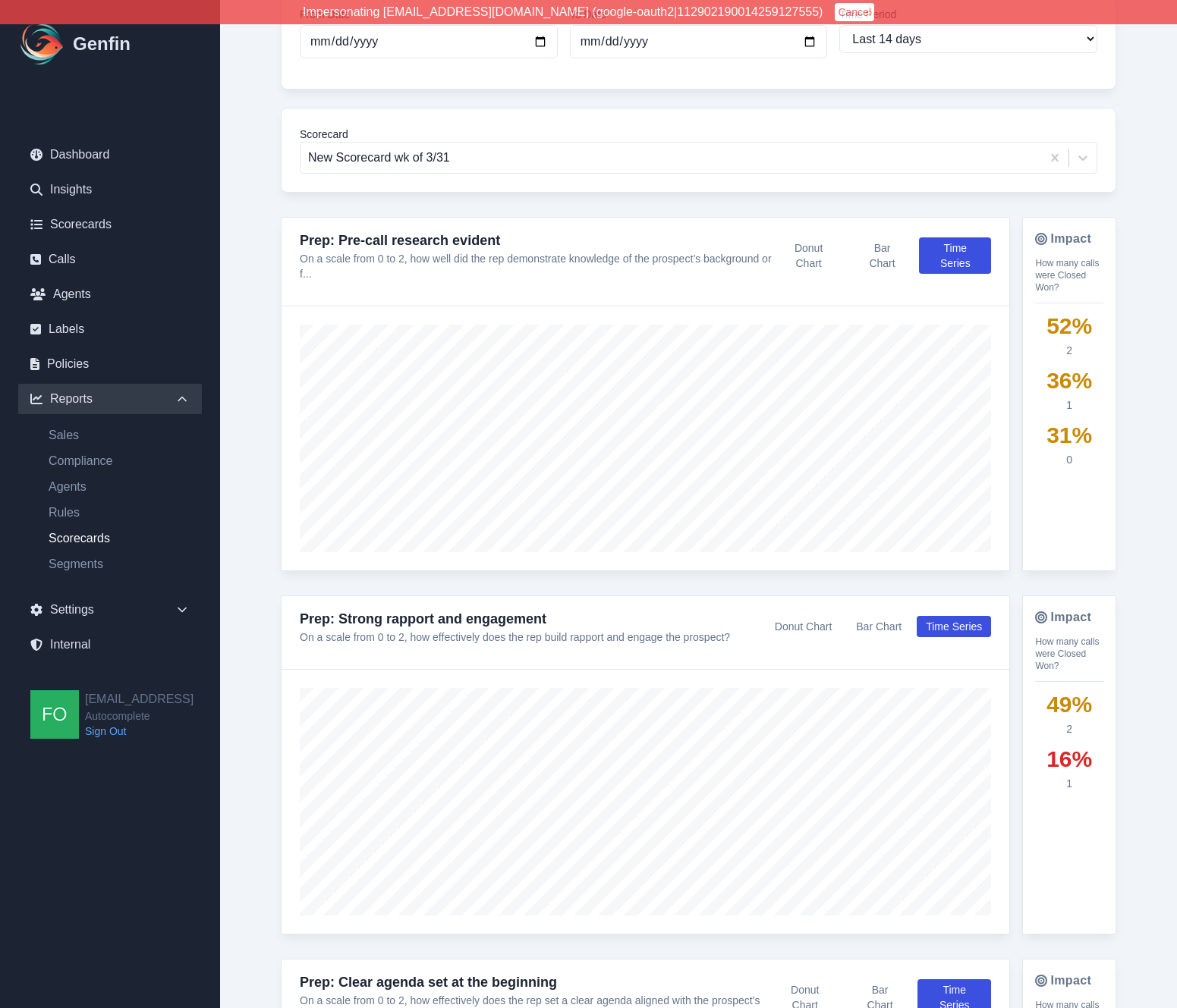
click at [884, 254] on button "Bar Chart" at bounding box center [882, 256] width 61 height 36
click at [825, 248] on button "Donut Chart" at bounding box center [808, 256] width 73 height 36
click at [960, 247] on button "Time Series" at bounding box center [955, 256] width 72 height 36
drag, startPoint x: 1048, startPoint y: 323, endPoint x: 1090, endPoint y: 330, distance: 42.6
click at [1090, 330] on div "52 %" at bounding box center [1069, 326] width 68 height 28
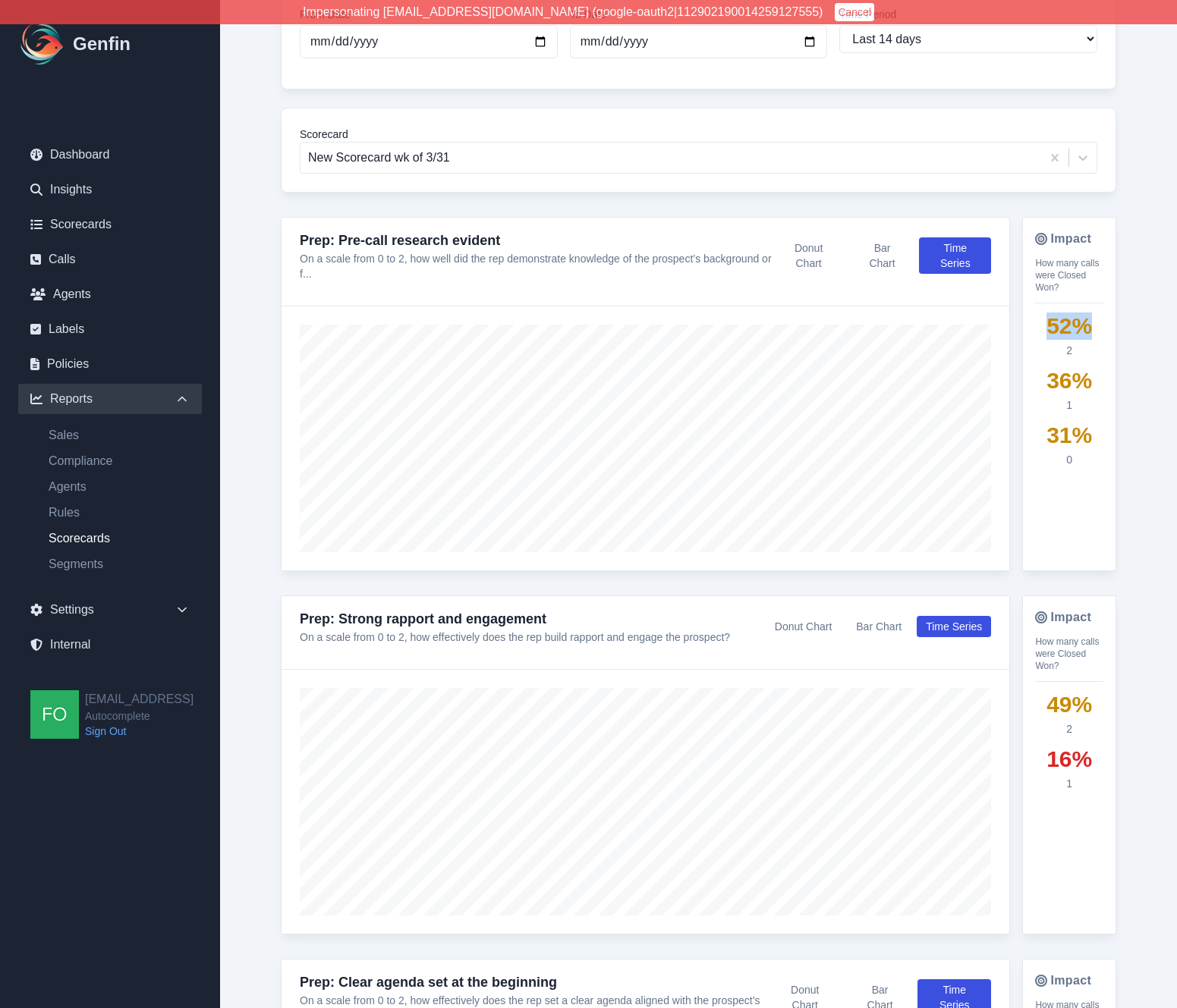
click at [1100, 338] on div "52 %" at bounding box center [1069, 326] width 68 height 28
drag, startPoint x: 1058, startPoint y: 321, endPoint x: 1099, endPoint y: 326, distance: 41.3
click at [1099, 326] on div "52 %" at bounding box center [1069, 326] width 68 height 28
click at [1092, 318] on div "52 %" at bounding box center [1069, 326] width 68 height 28
drag, startPoint x: 1096, startPoint y: 434, endPoint x: 1111, endPoint y: 436, distance: 15.1
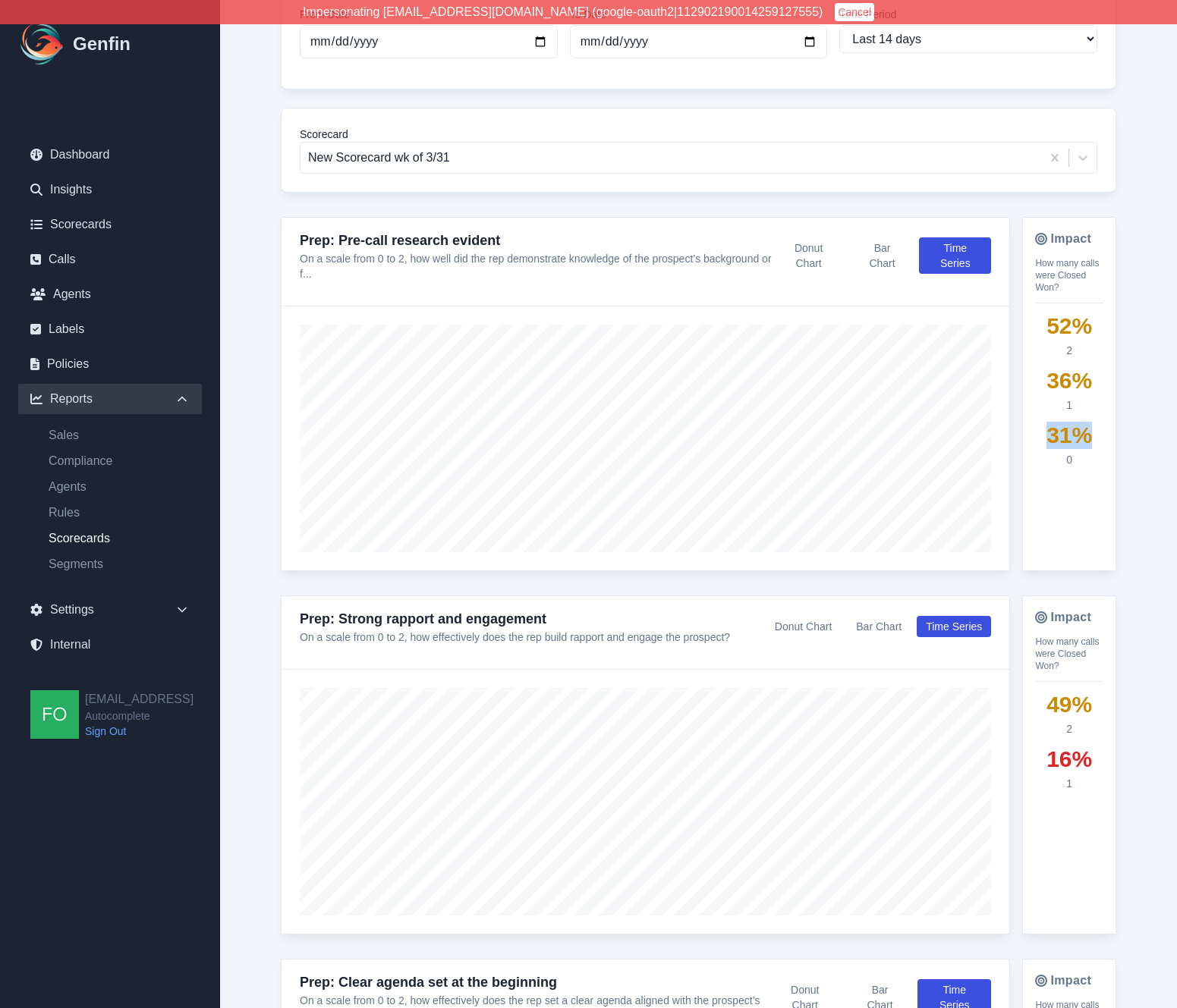
click at [1111, 436] on div "Impact How many calls were Closed Won? 52 % 2 36 % 1 31 % 0" at bounding box center [1070, 394] width 94 height 355
click at [1089, 454] on div "0" at bounding box center [1069, 460] width 68 height 15
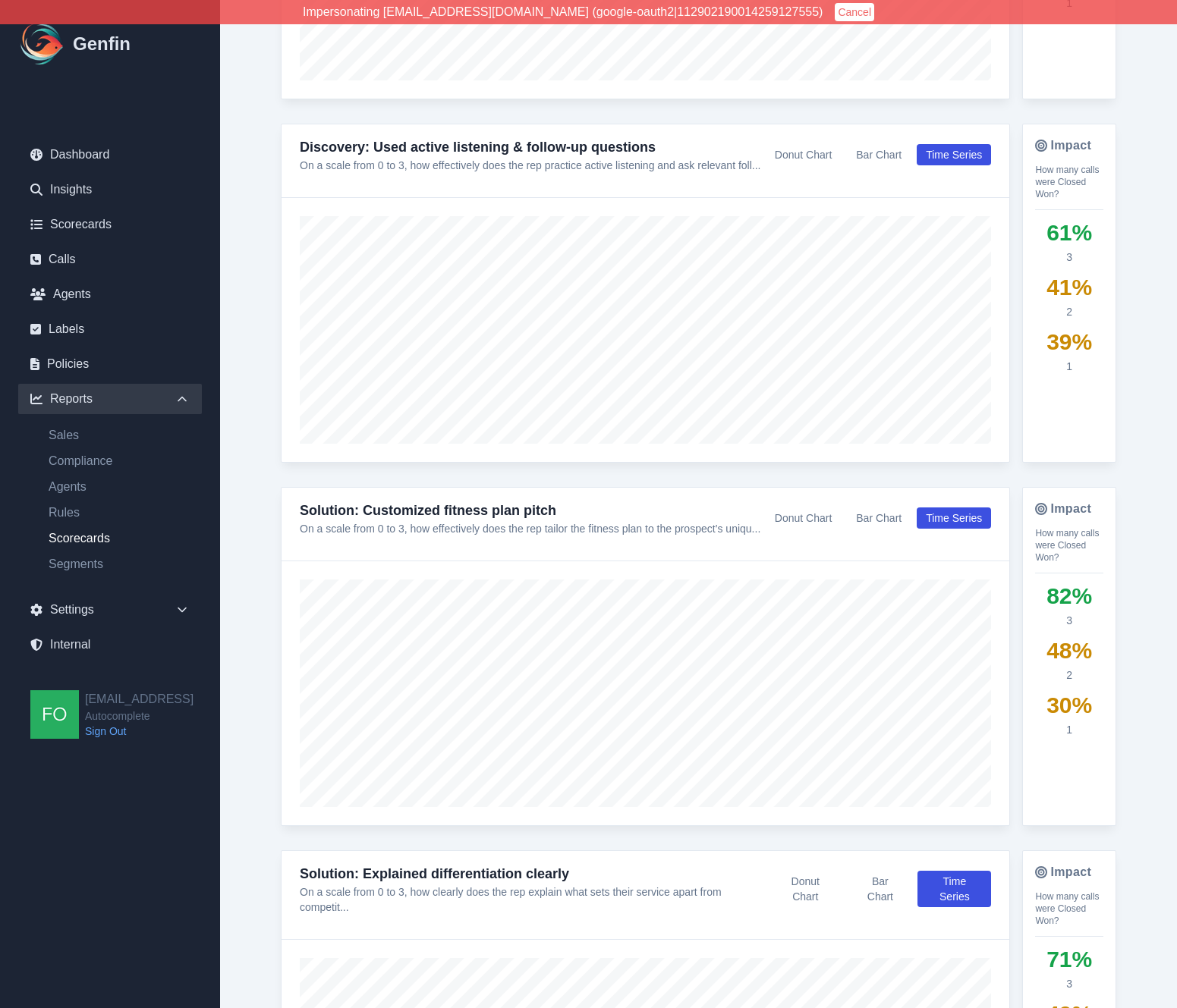
scroll to position [3626, 0]
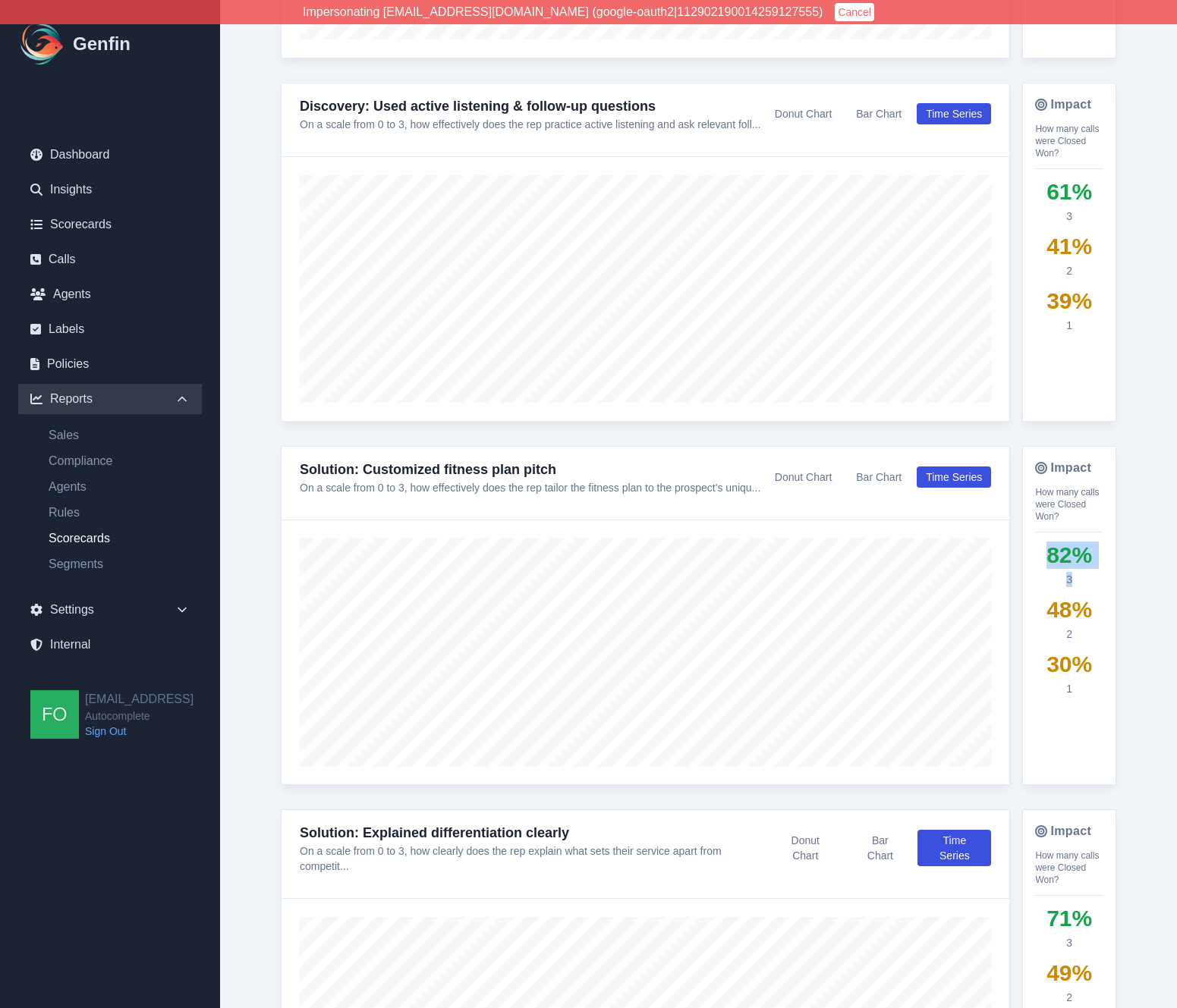
drag, startPoint x: 1051, startPoint y: 556, endPoint x: 1102, endPoint y: 588, distance: 60.2
click at [1102, 588] on div "82 % 3 48 % 2 30 % 1" at bounding box center [1069, 619] width 68 height 155
click at [1096, 585] on div "3" at bounding box center [1069, 580] width 68 height 15
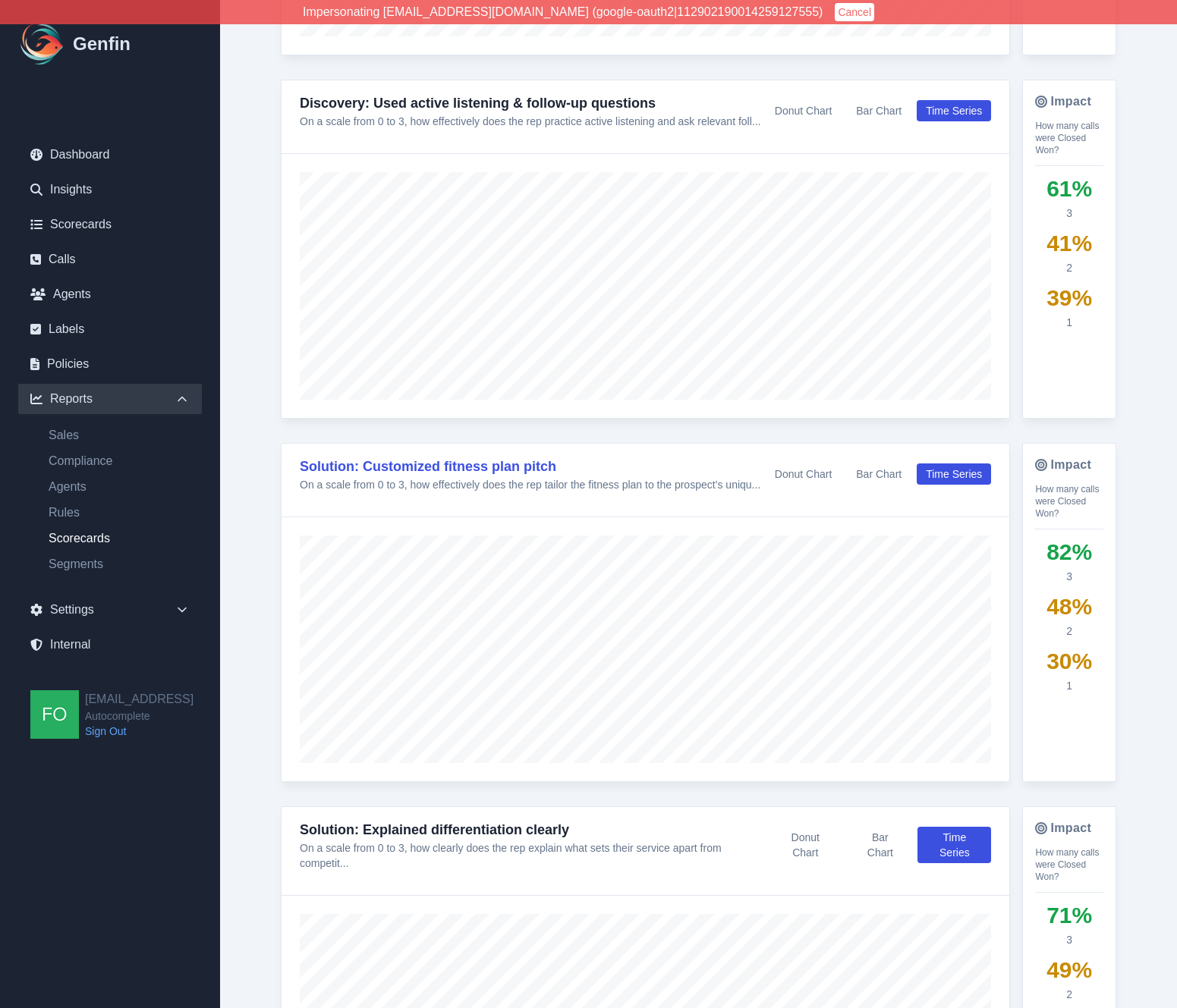
scroll to position [3632, 0]
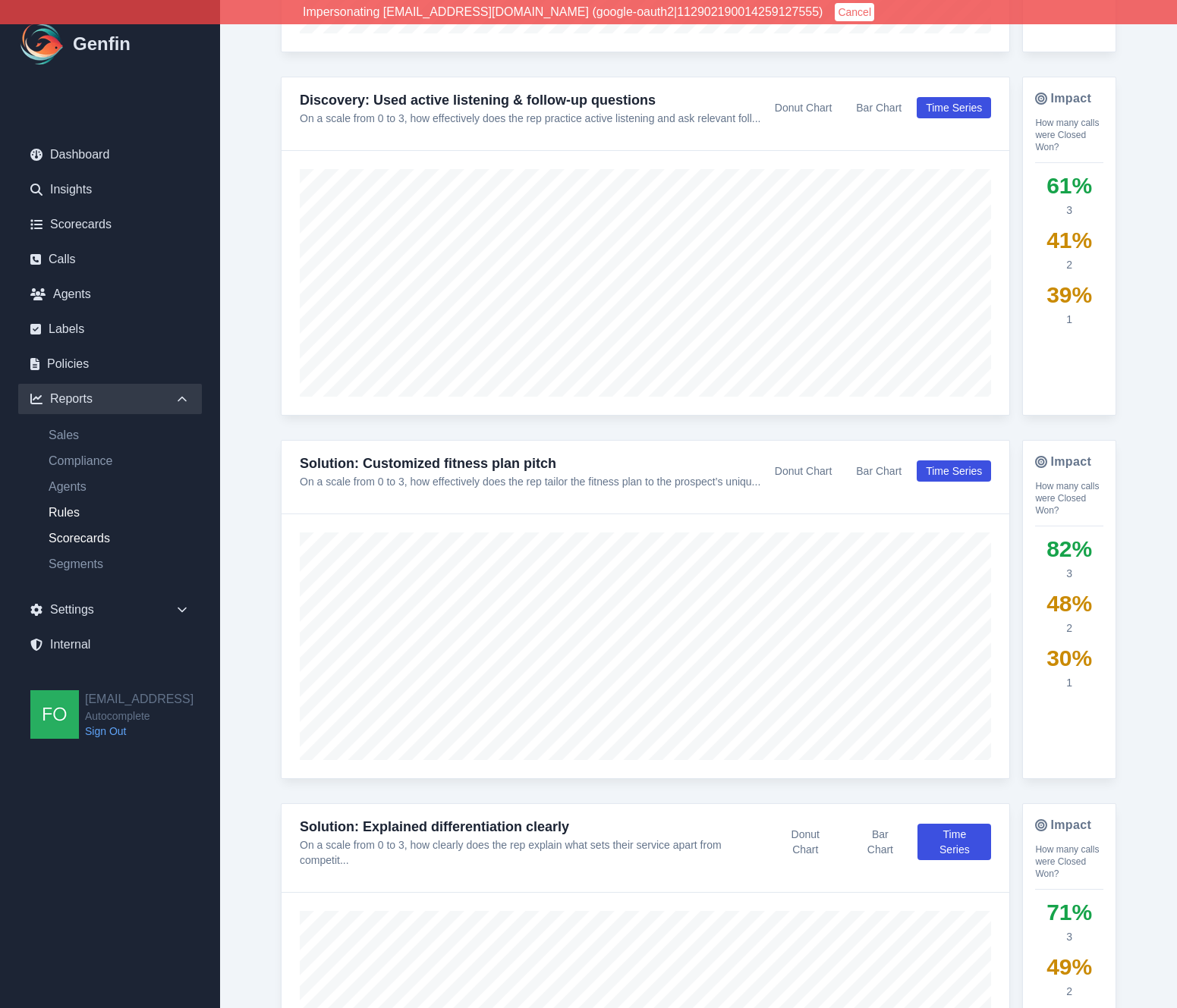
click at [66, 513] on link "Rules" at bounding box center [119, 513] width 166 height 18
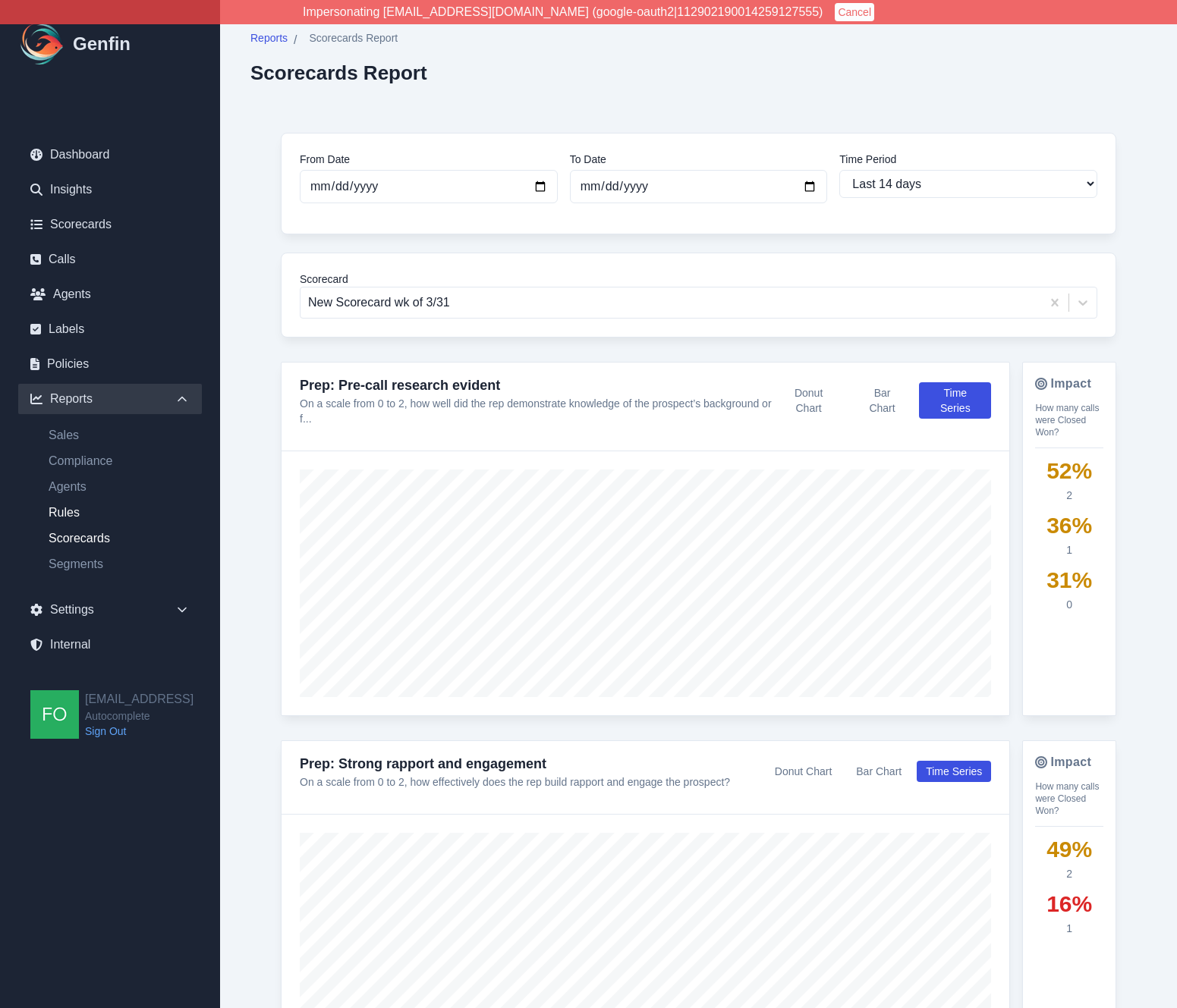
select select "14"
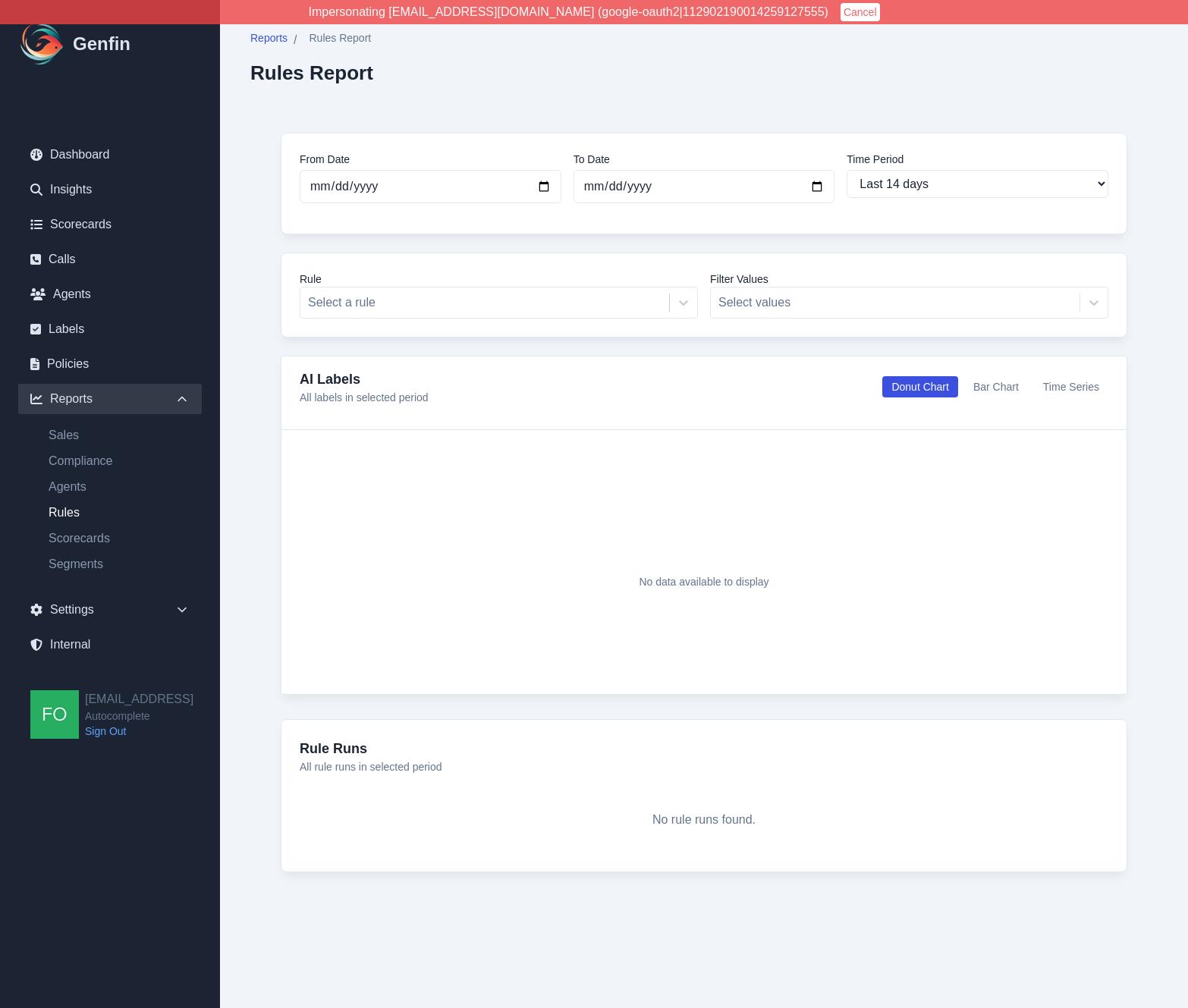
select select "14"
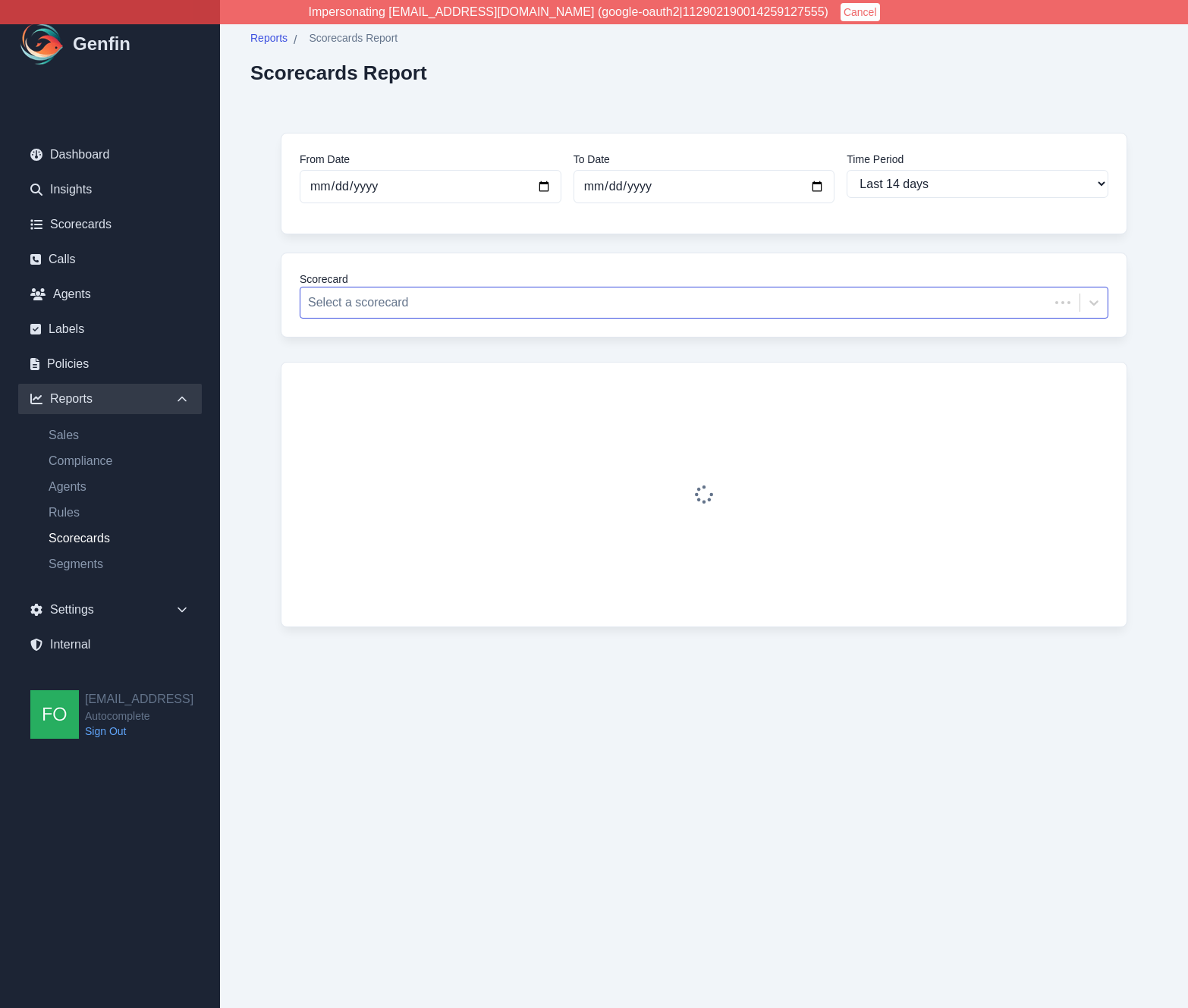
click at [442, 300] on div at bounding box center [674, 303] width 734 height 21
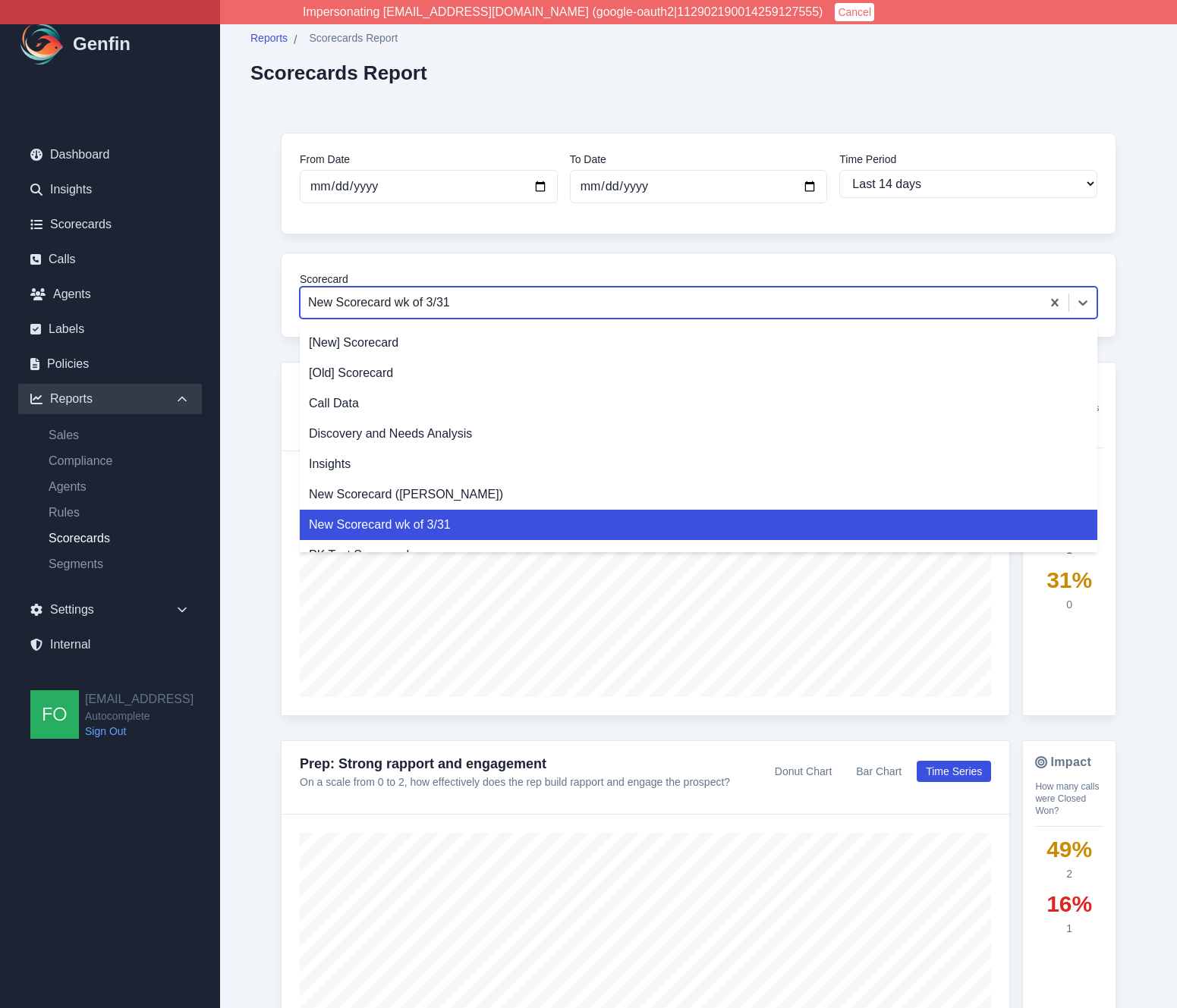
click at [427, 526] on div "New Scorecard wk of 3/31" at bounding box center [699, 525] width 797 height 31
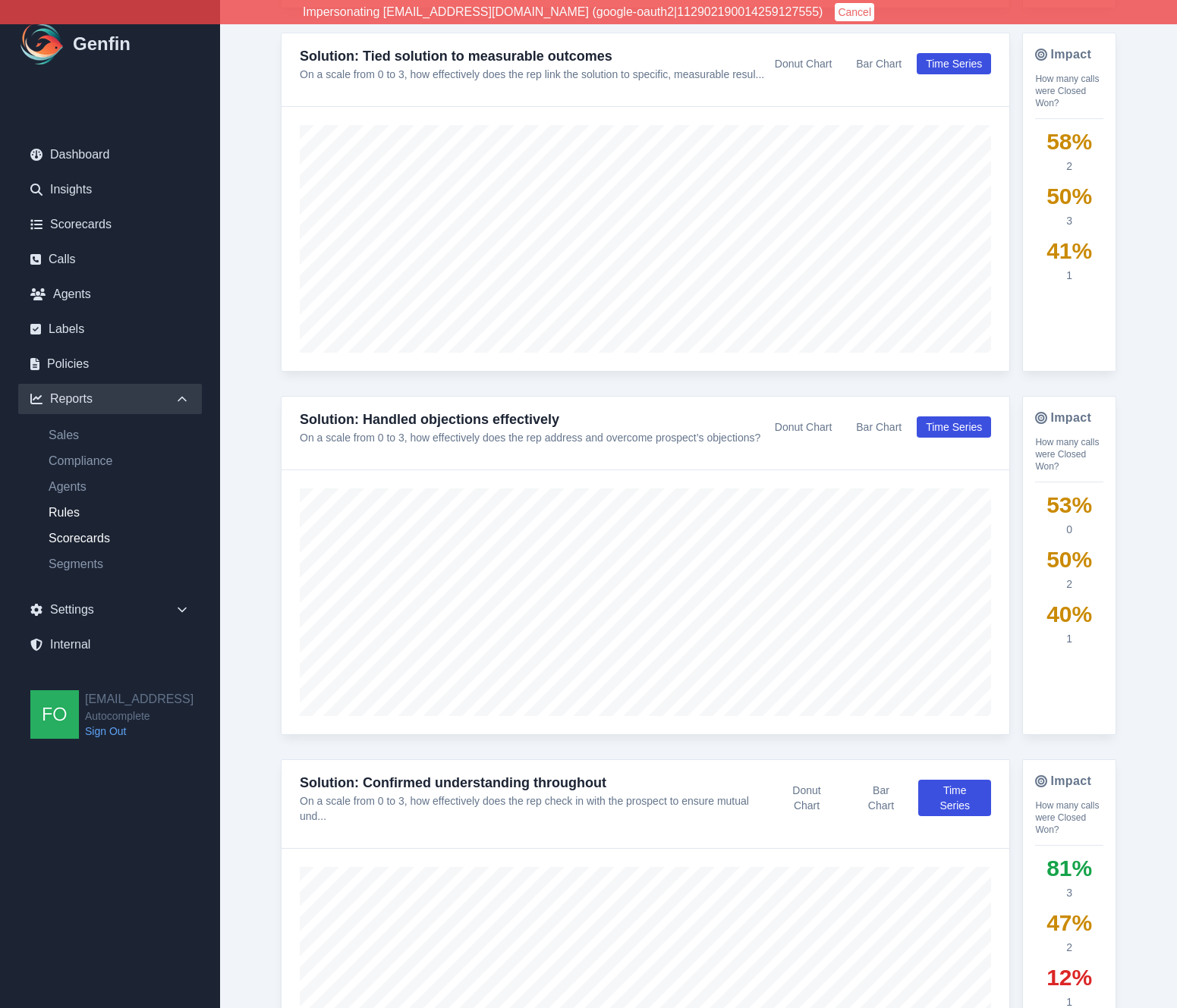
scroll to position [4742, 0]
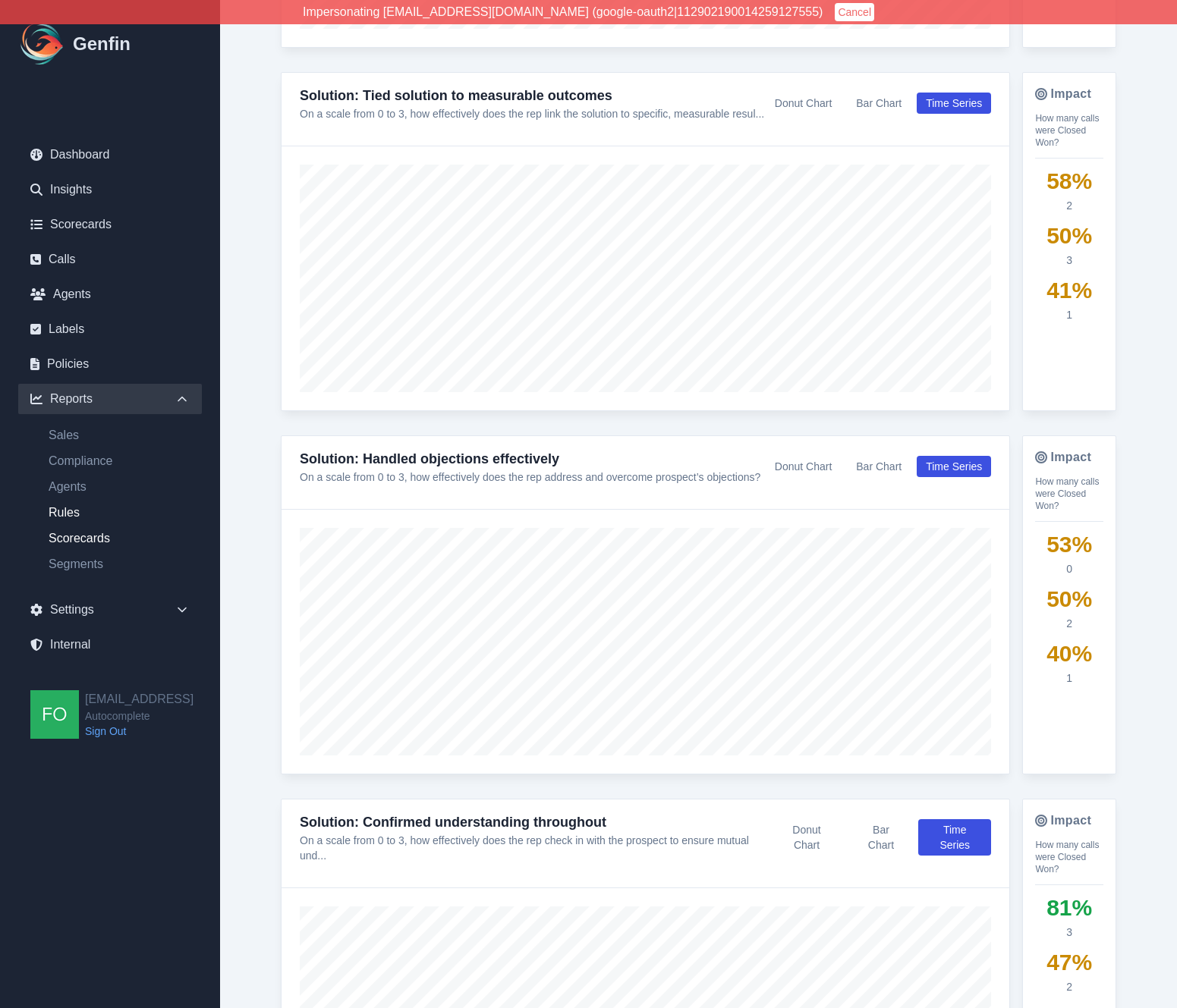
click at [69, 513] on link "Rules" at bounding box center [119, 513] width 166 height 18
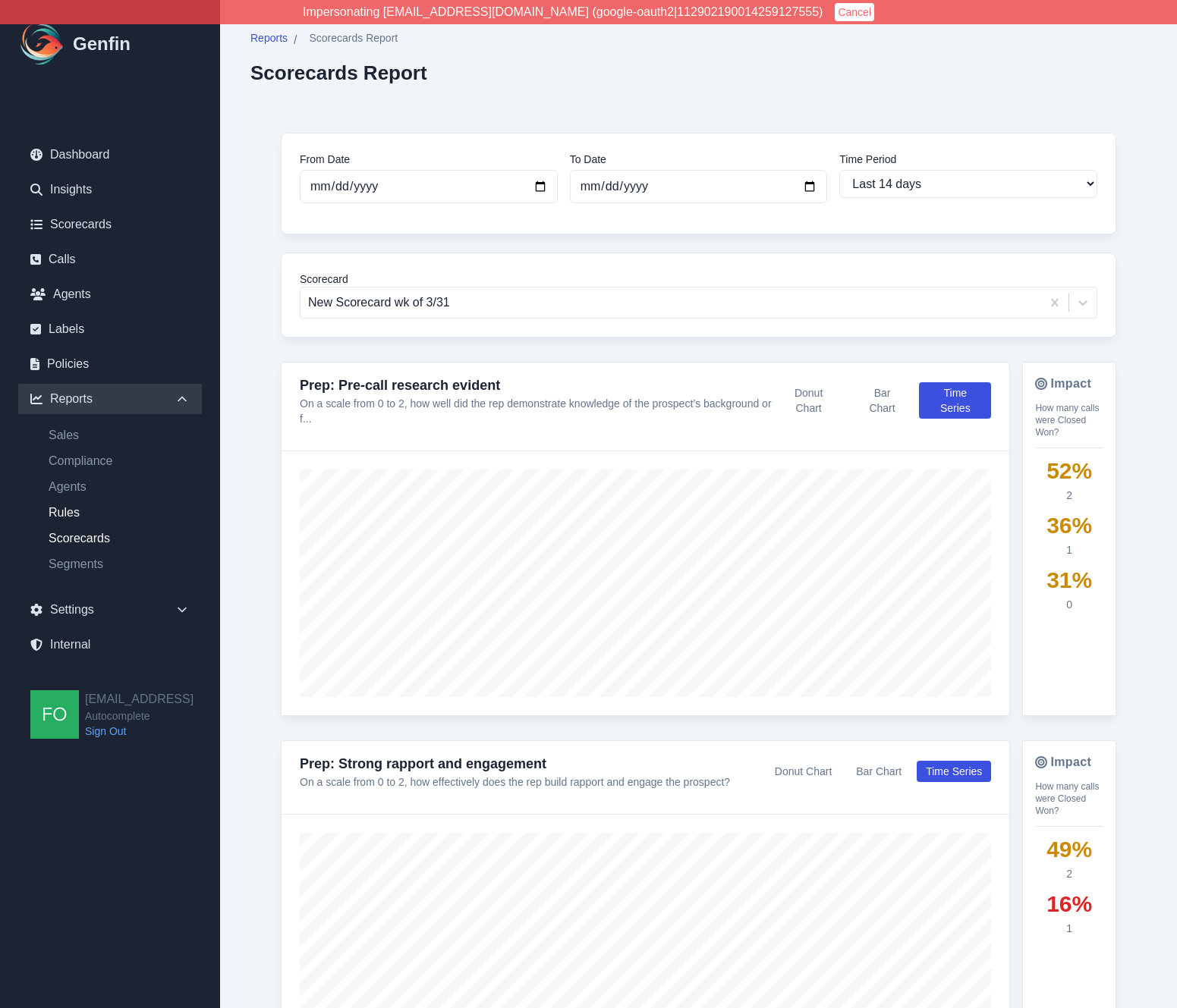
select select "14"
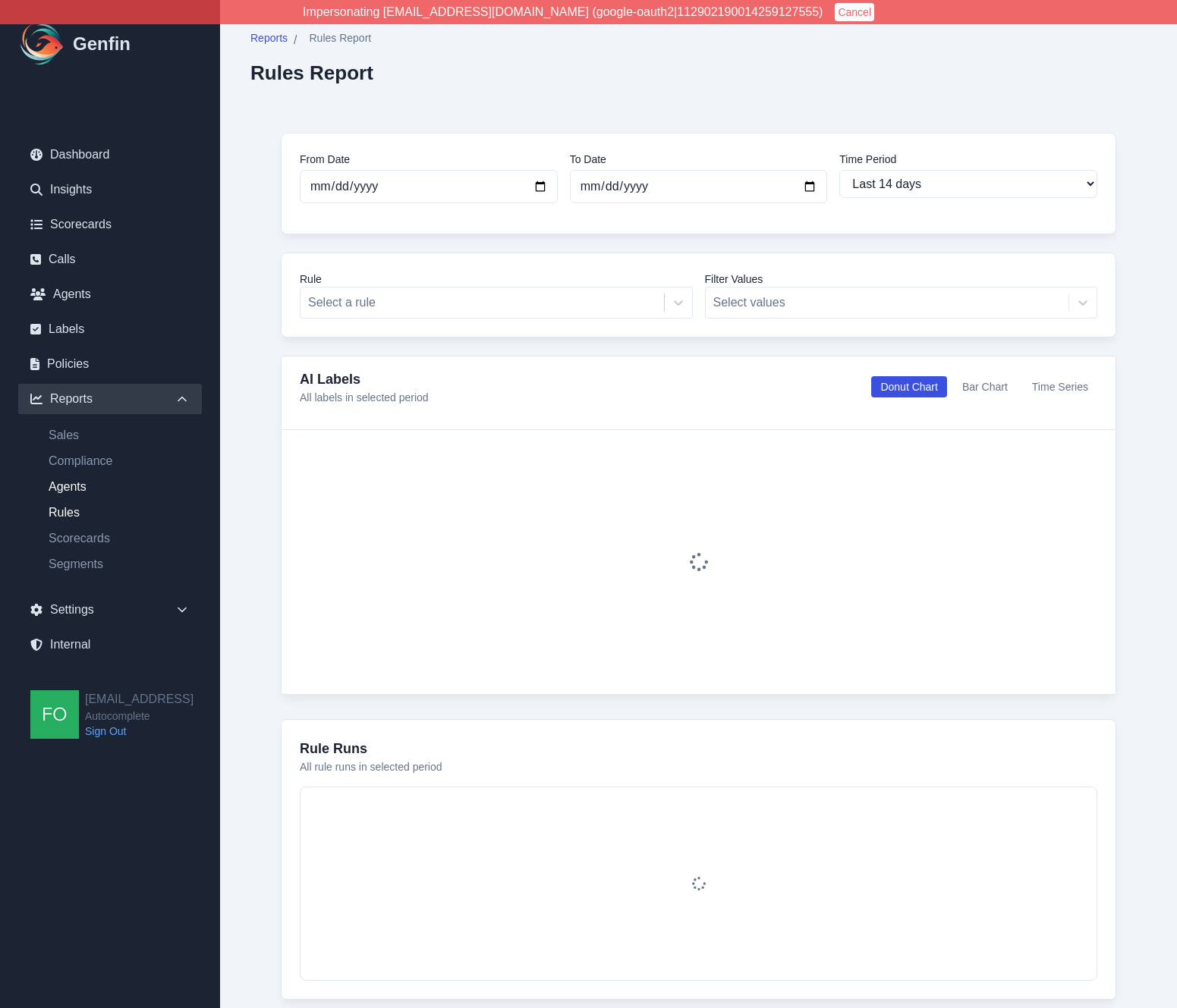
click at [80, 485] on link "Agents" at bounding box center [119, 487] width 166 height 18
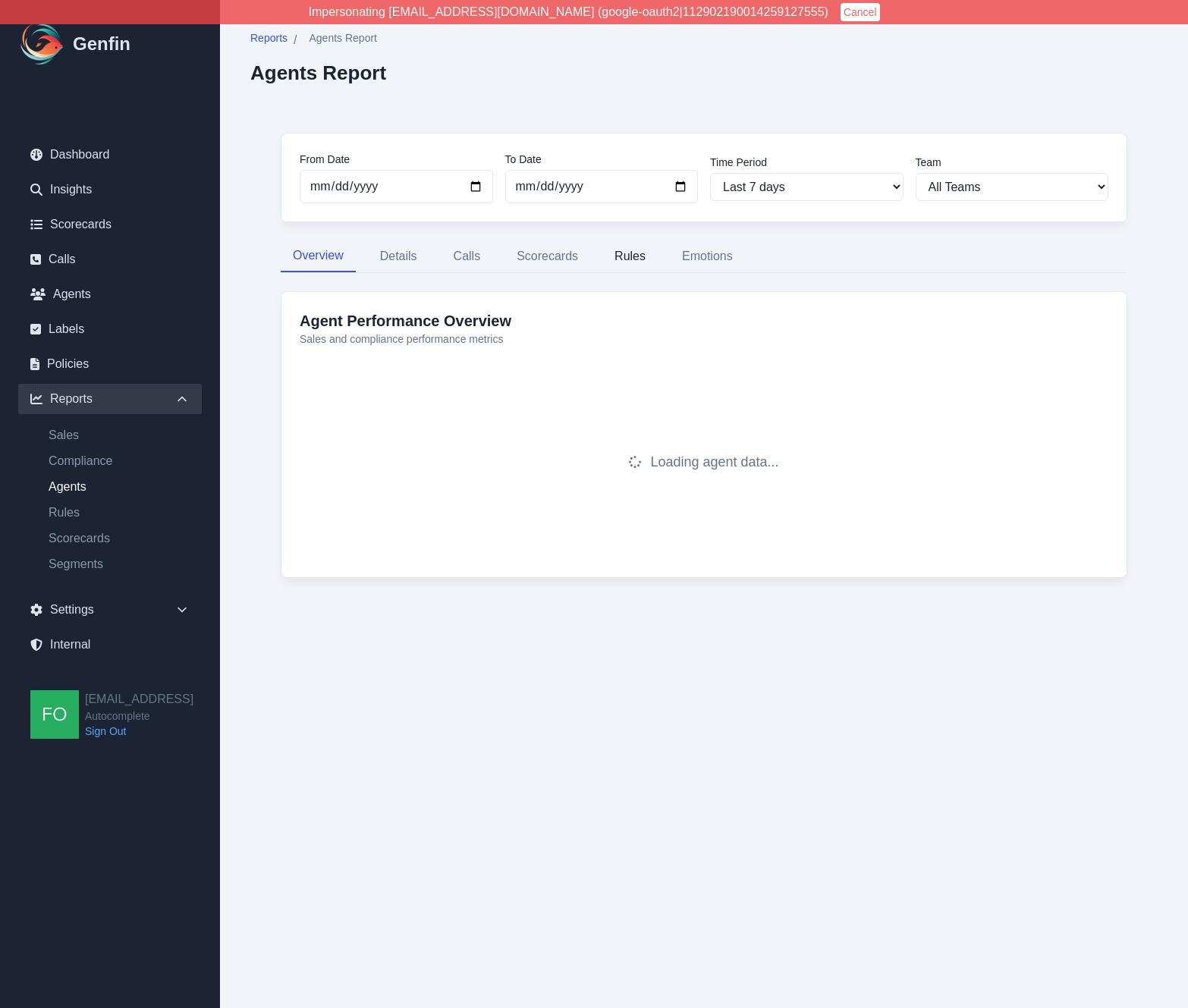
click at [640, 253] on button "Rules" at bounding box center [630, 256] width 56 height 32
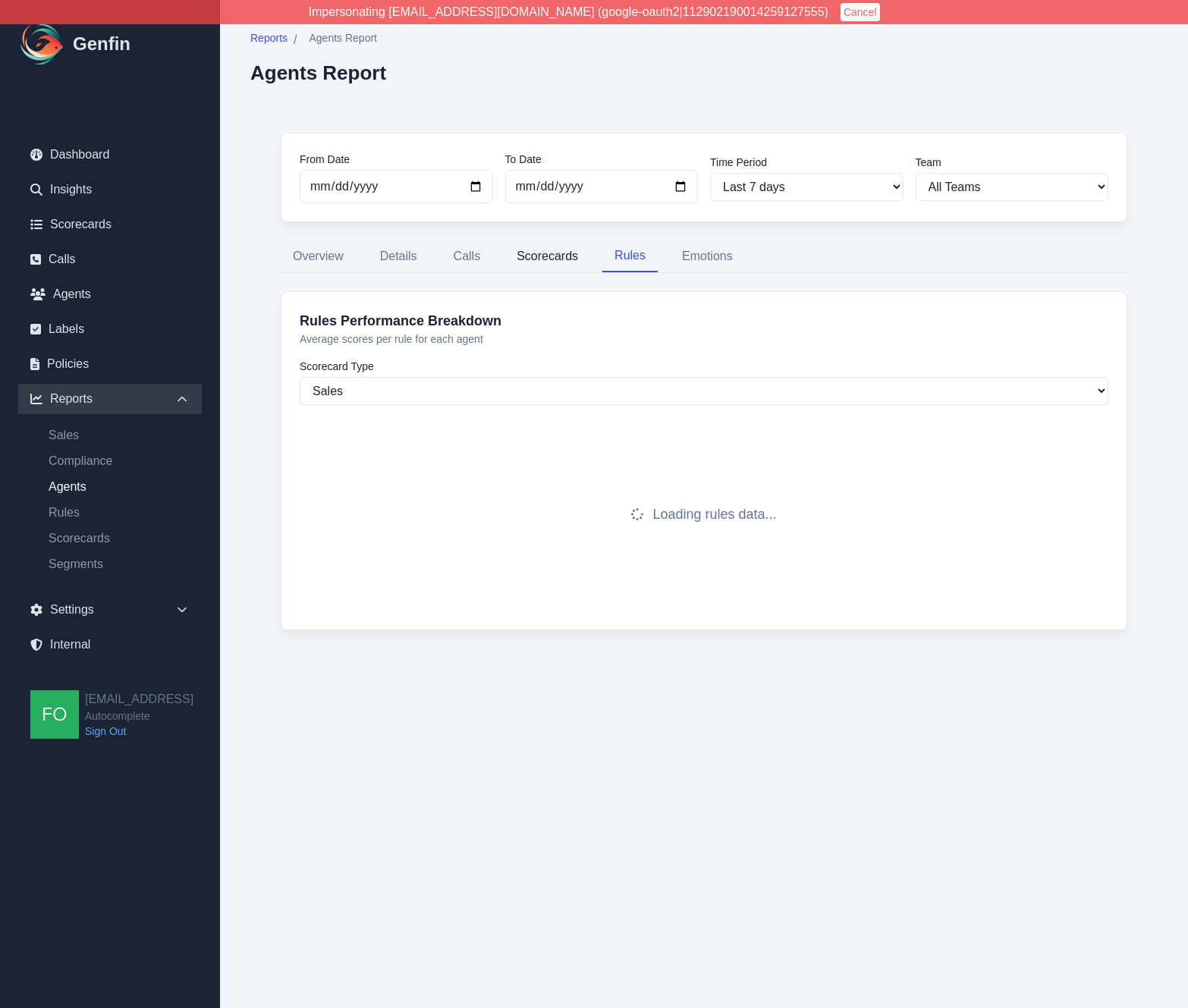
click at [550, 263] on button "Scorecards" at bounding box center [547, 256] width 85 height 32
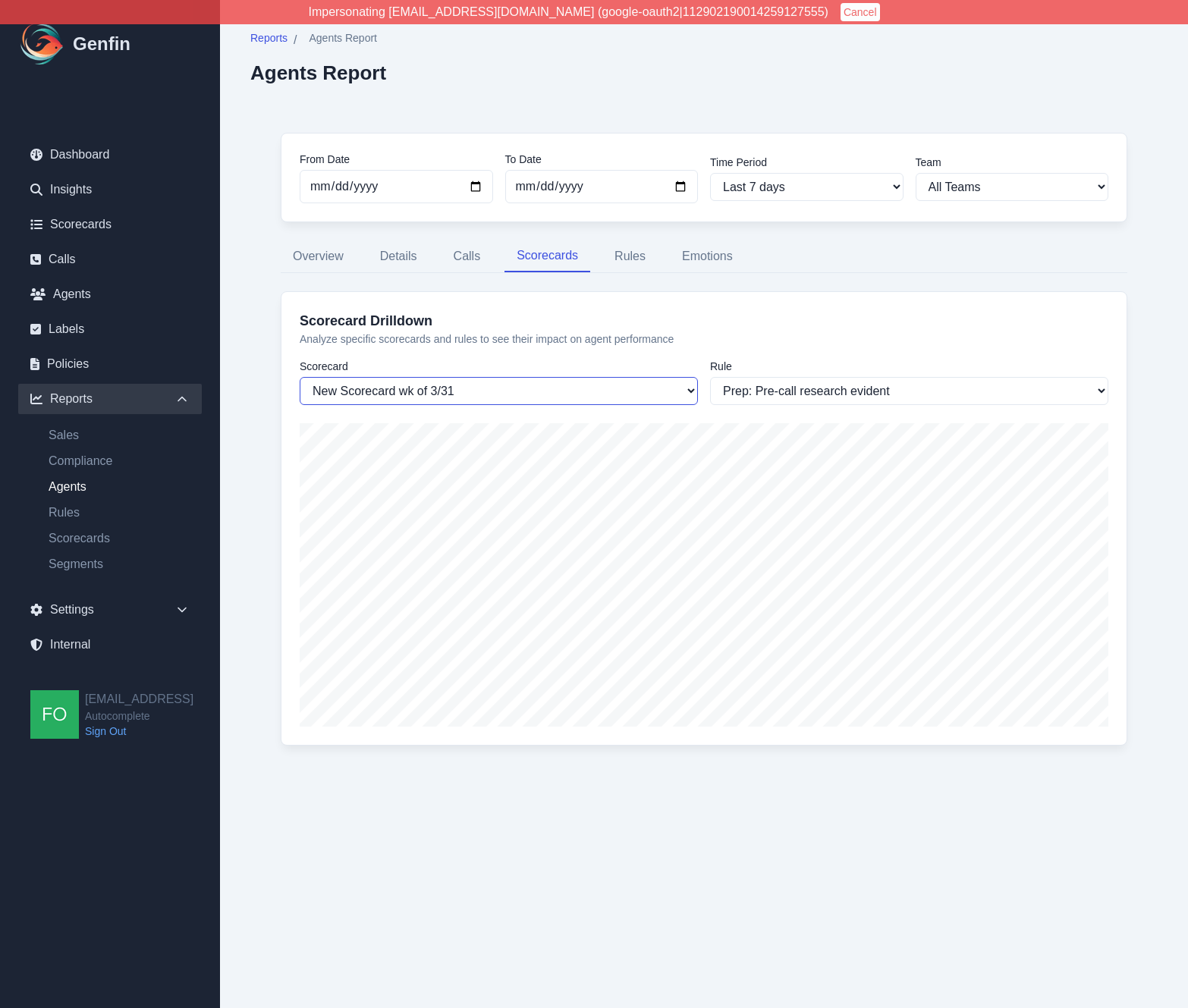
click at [525, 390] on select "New Scorecard wk of 3/31 Call Data" at bounding box center [499, 391] width 399 height 28
click at [300, 378] on select "New Scorecard wk of 3/31 Call Data" at bounding box center [499, 391] width 399 height 28
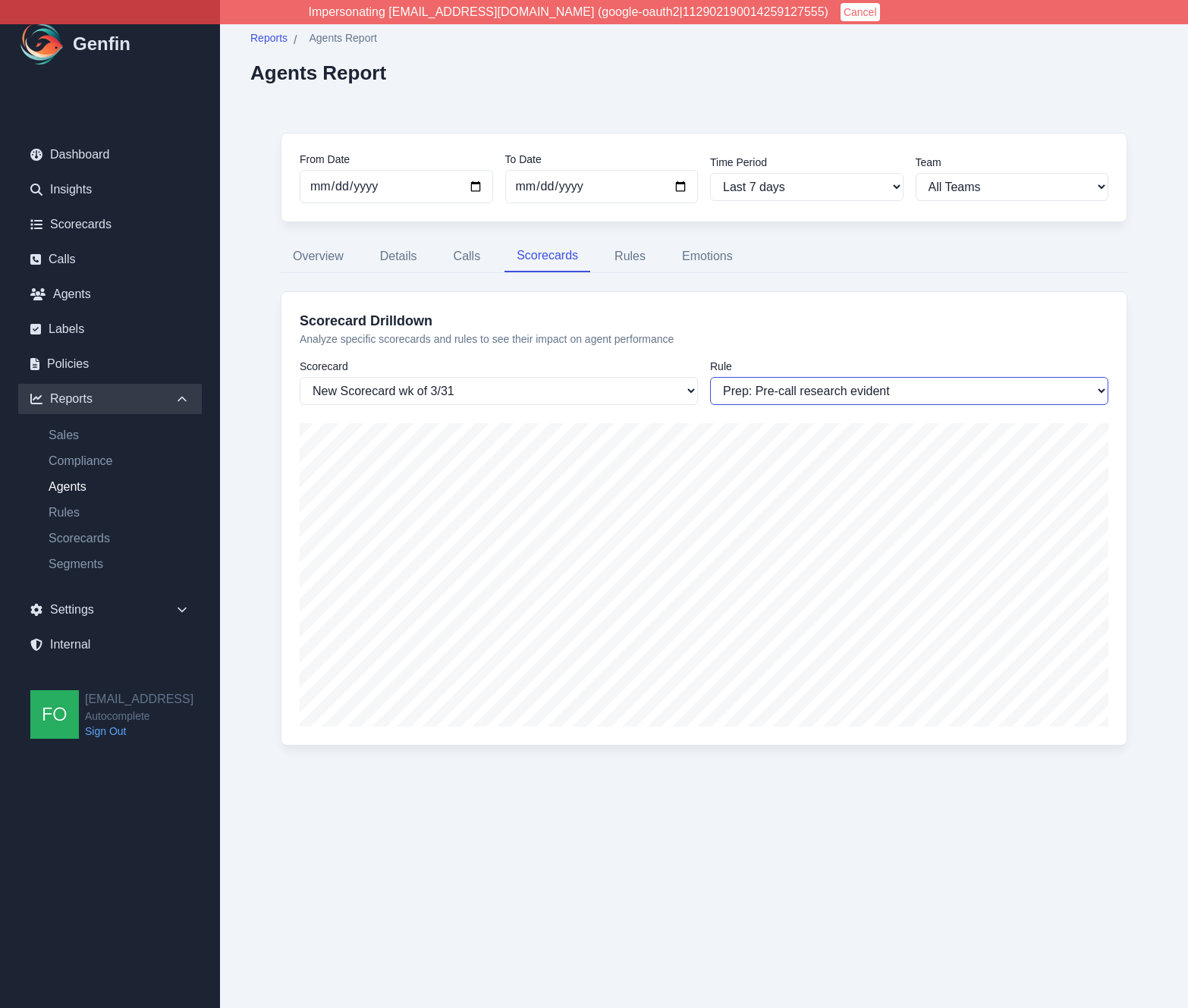
click at [816, 392] on select "Prep: Pre-call research evident Prep: Strong rapport and engagement Prep: Clear…" at bounding box center [909, 391] width 399 height 28
click at [315, 825] on html "Impersonating cameron@system2.fitness (google-oauth2|112902190014259127555) Can…" at bounding box center [594, 412] width 1188 height 825
click at [883, 392] on select "Prep: Pre-call research evident Prep: Strong rapport and engagement Prep: Clear…" at bounding box center [909, 391] width 399 height 28
click at [817, 387] on select "Prep: Pre-call research evident Prep: Strong rapport and engagement Prep: Clear…" at bounding box center [909, 391] width 399 height 28
select select "344"
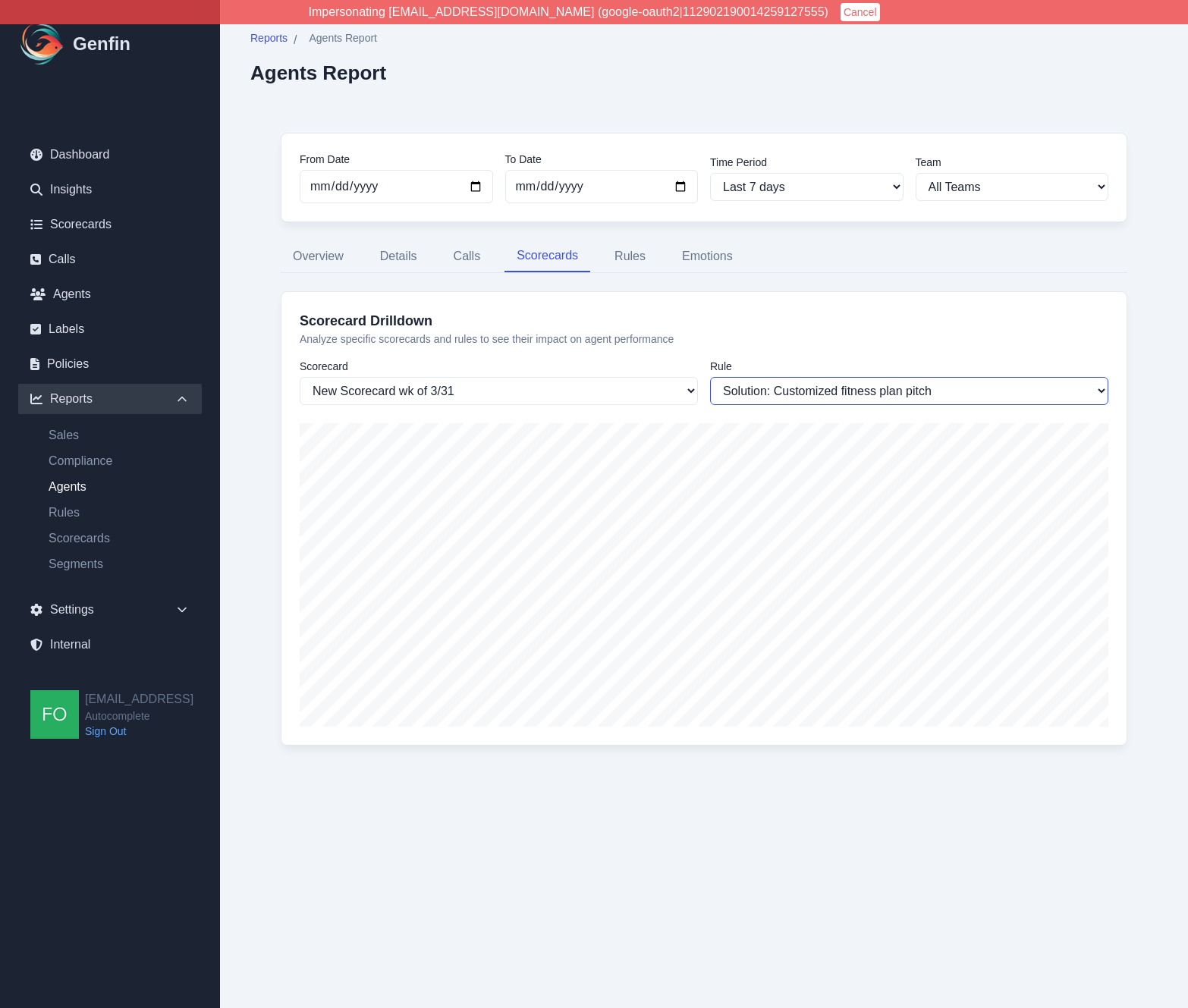
click at [710, 378] on select "Prep: Pre-call research evident Prep: Strong rapport and engagement Prep: Clear…" at bounding box center [909, 391] width 399 height 28
click at [256, 699] on div "From Date 2025-10-08 To Date 2025-10-15 Time Period Last 7 days Last 14 days La…" at bounding box center [703, 448] width 907 height 692
click at [247, 543] on div "Reports / Agents Report Agents Report From Date 2025-10-08 To Date 2025-10-15 T…" at bounding box center [704, 412] width 968 height 825
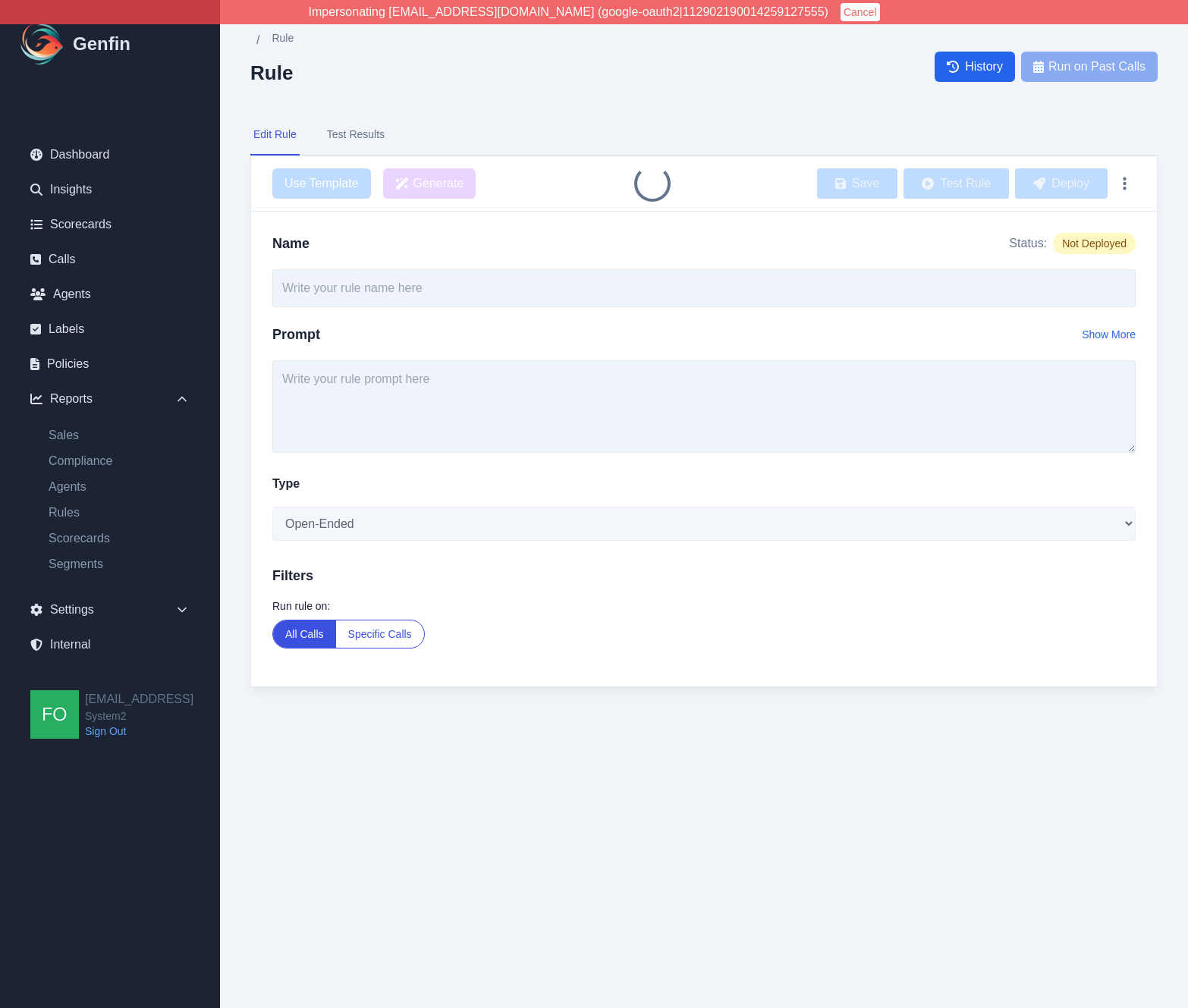
type input "Solution: Customized fitness plan pitch"
select select "Score"
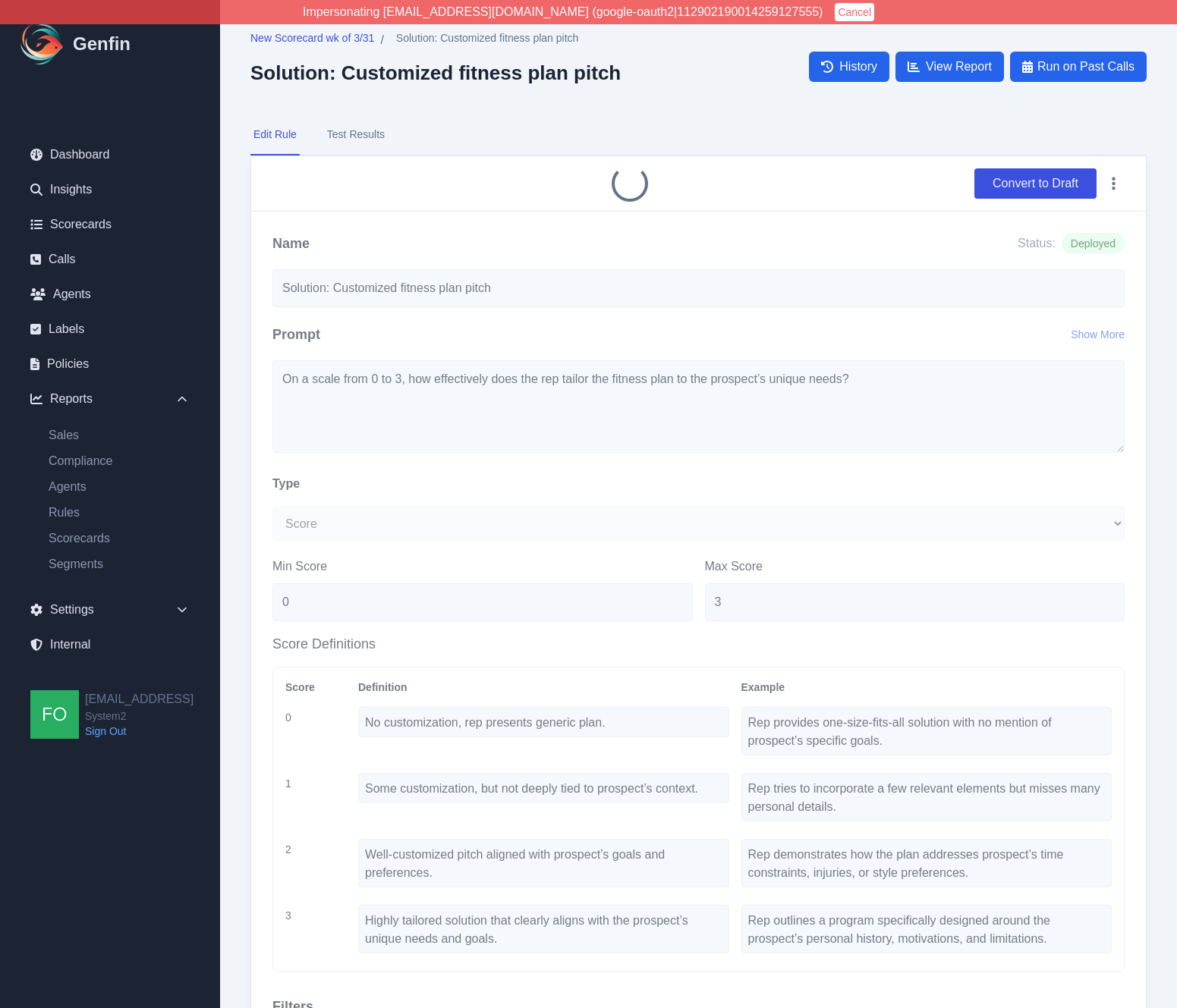
click at [372, 136] on button "Test Results" at bounding box center [356, 135] width 64 height 41
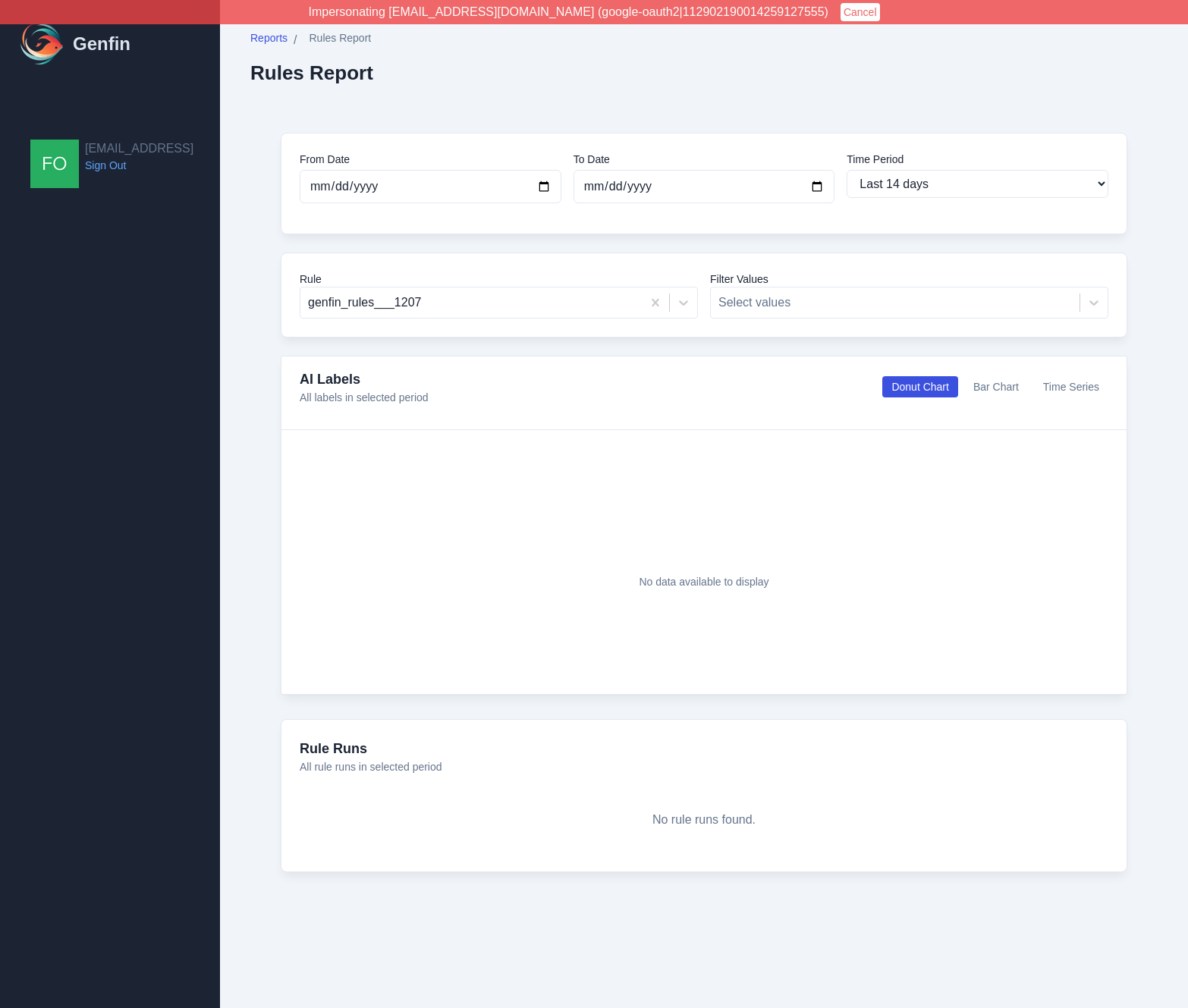
select select "14"
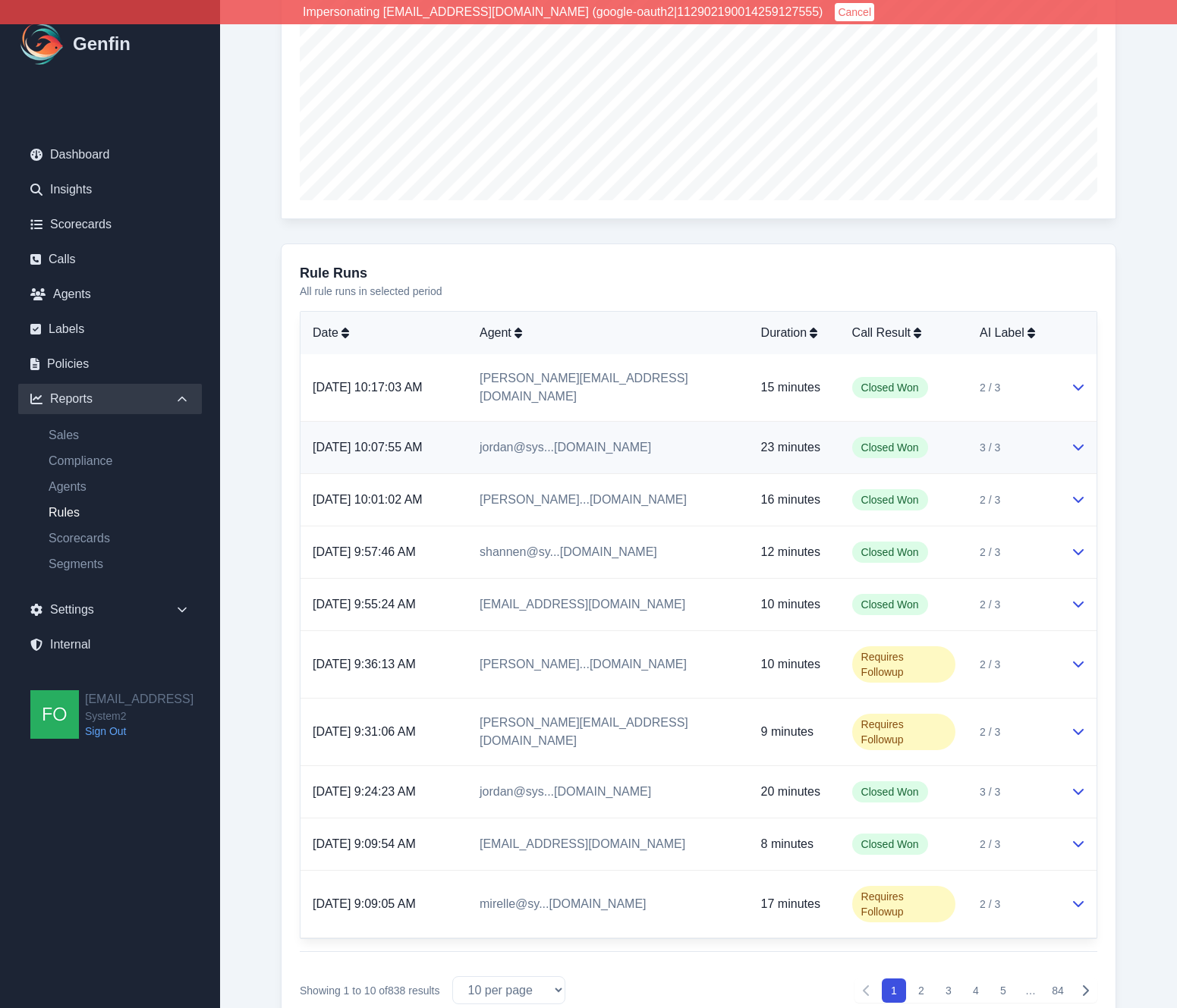
scroll to position [475, 0]
click at [946, 392] on td "Closed Won" at bounding box center [904, 389] width 127 height 67
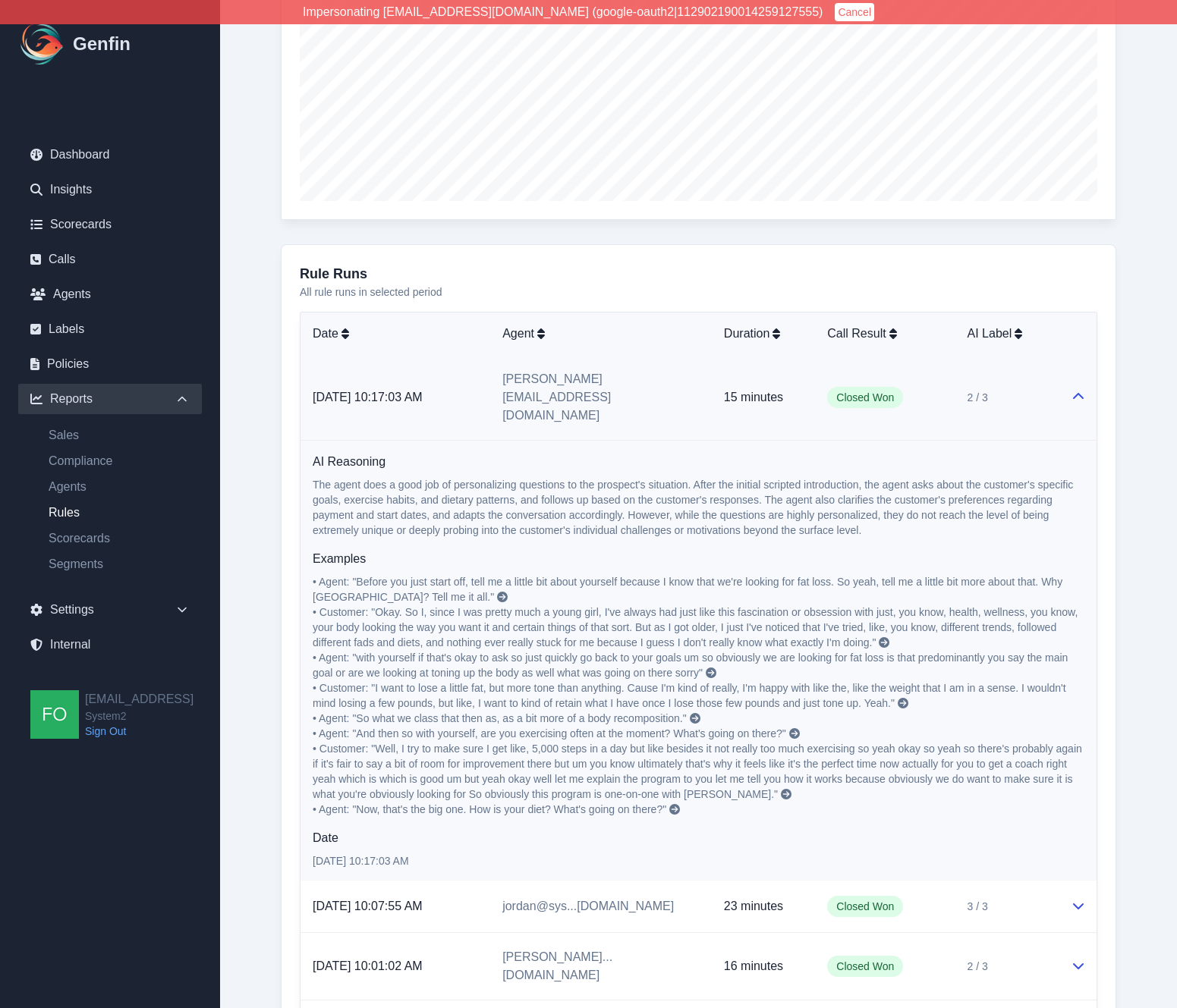
click at [935, 389] on td "Closed Won" at bounding box center [885, 398] width 140 height 85
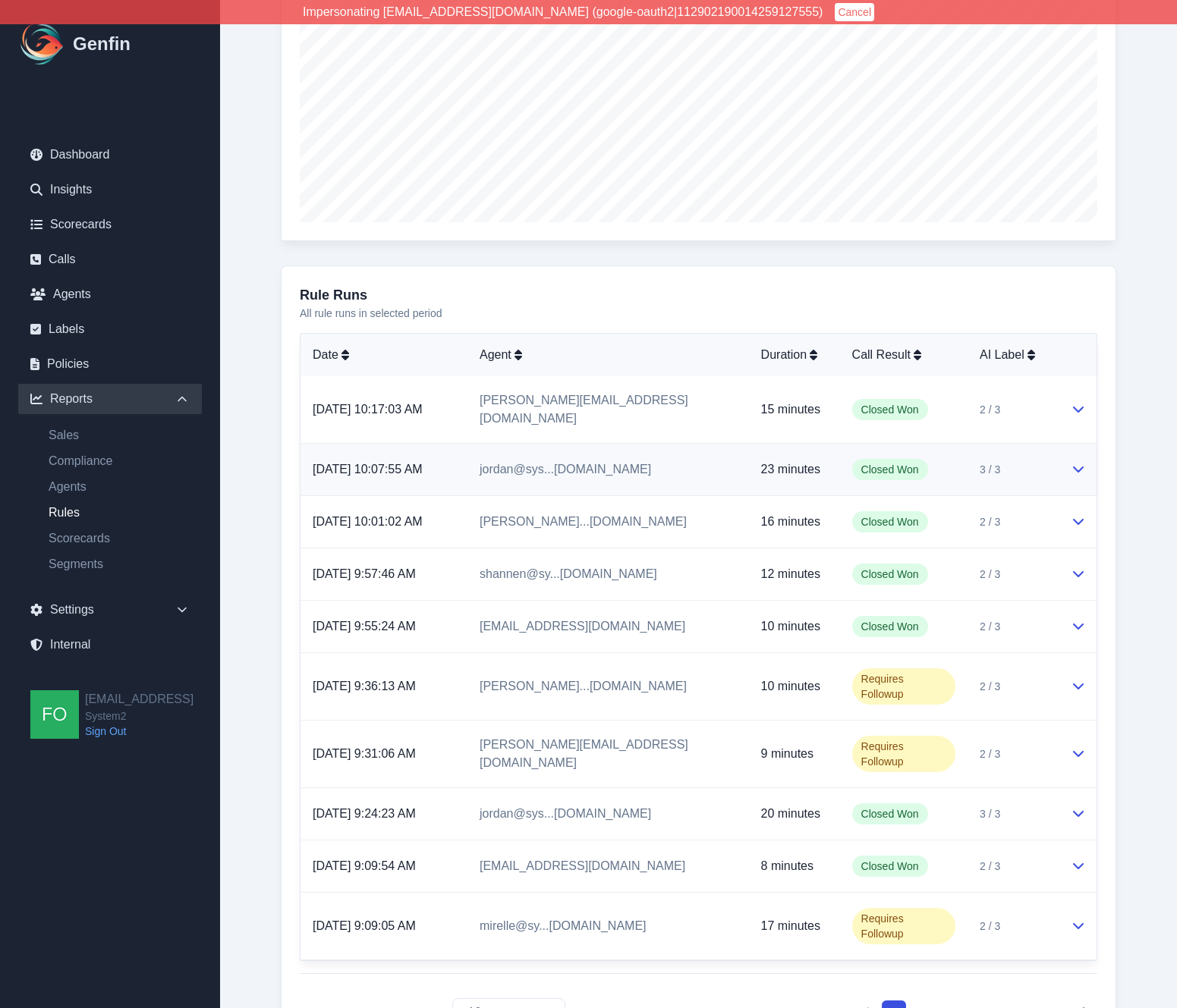
scroll to position [452, 0]
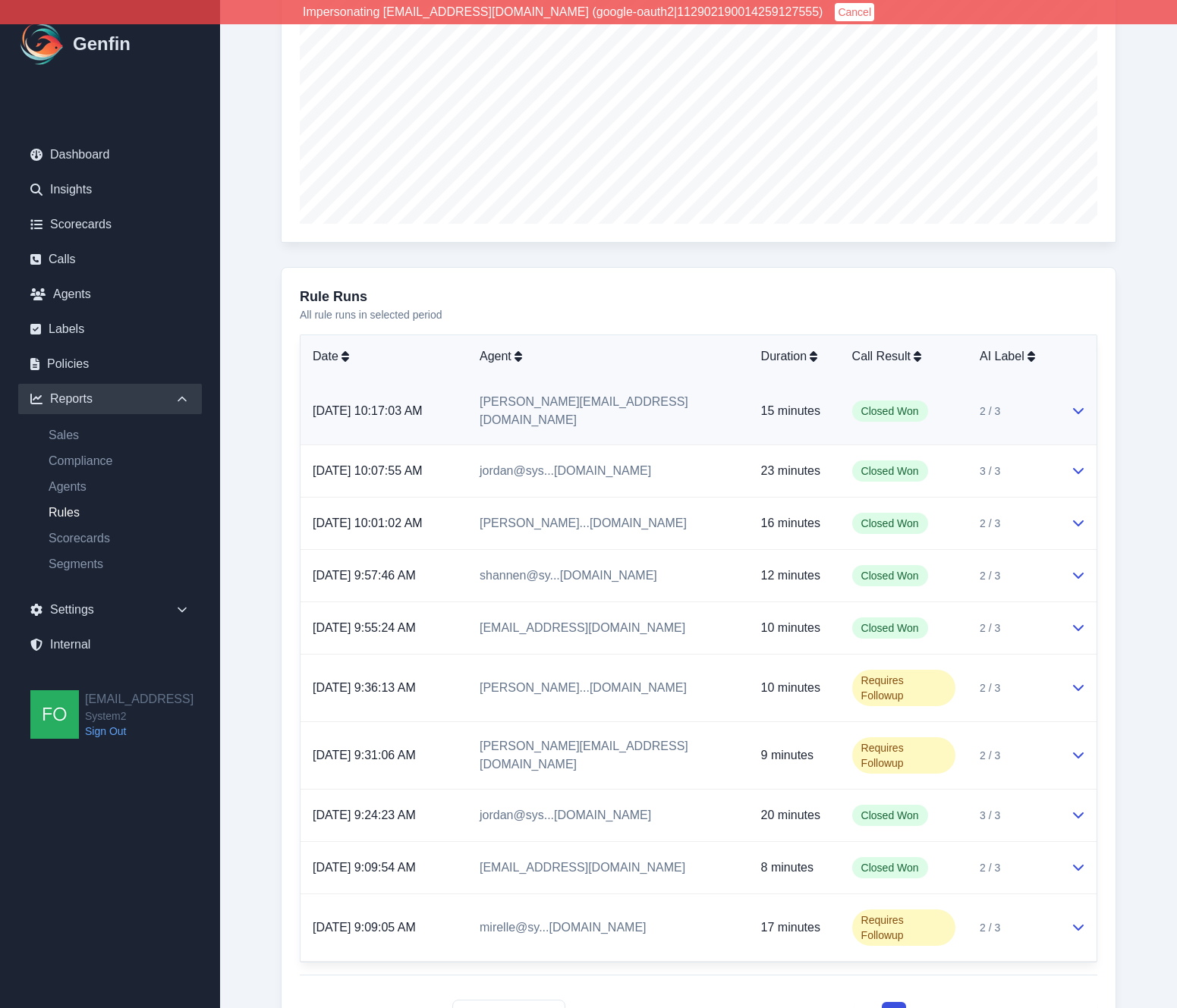
click at [940, 403] on td "Closed Won" at bounding box center [904, 411] width 127 height 67
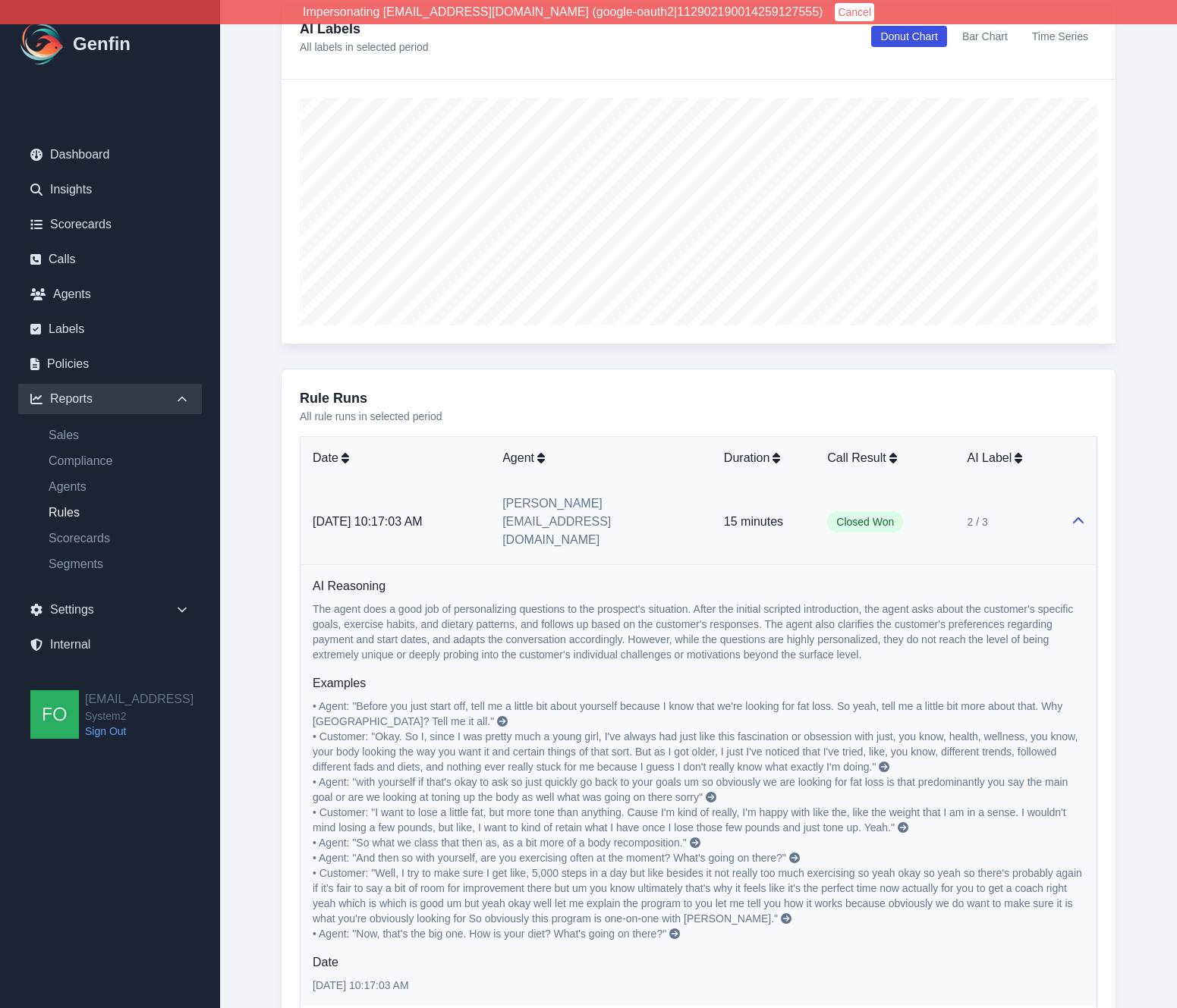
scroll to position [345, 0]
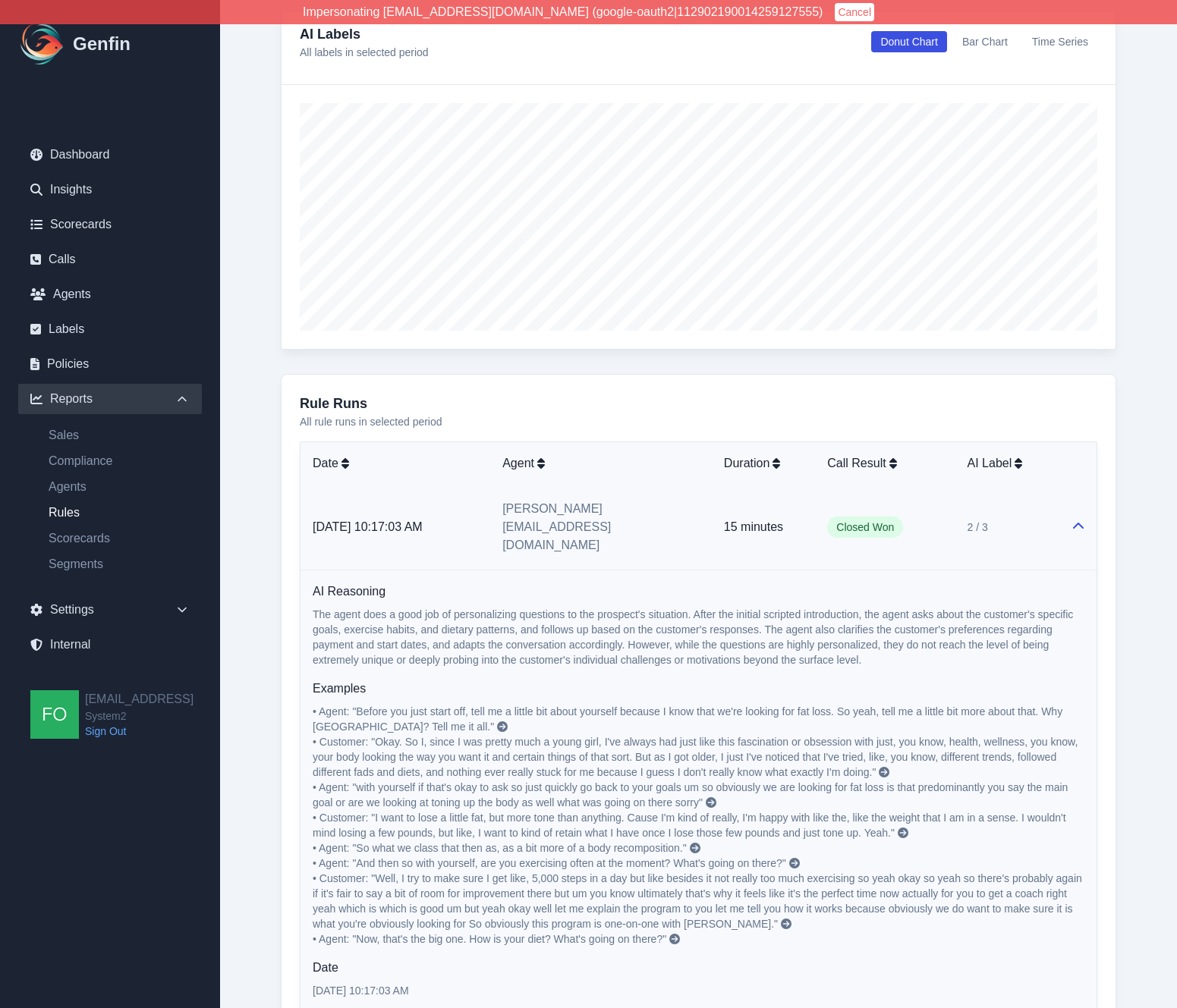
click at [267, 636] on div "From Date 2025-10-01 To Date 2025-10-15 Time Period Last 7 days Last 14 days La…" at bounding box center [698, 730] width 896 height 1946
click at [268, 639] on div "From Date 2025-10-01 To Date 2025-10-15 Time Period Last 7 days Last 14 days La…" at bounding box center [698, 730] width 896 height 1946
click at [268, 640] on div "From Date 2025-10-01 To Date 2025-10-15 Time Period Last 7 days Last 14 days La…" at bounding box center [698, 730] width 896 height 1946
click at [267, 475] on div "From Date 2025-10-01 To Date 2025-10-15 Time Period Last 7 days Last 14 days La…" at bounding box center [698, 730] width 896 height 1946
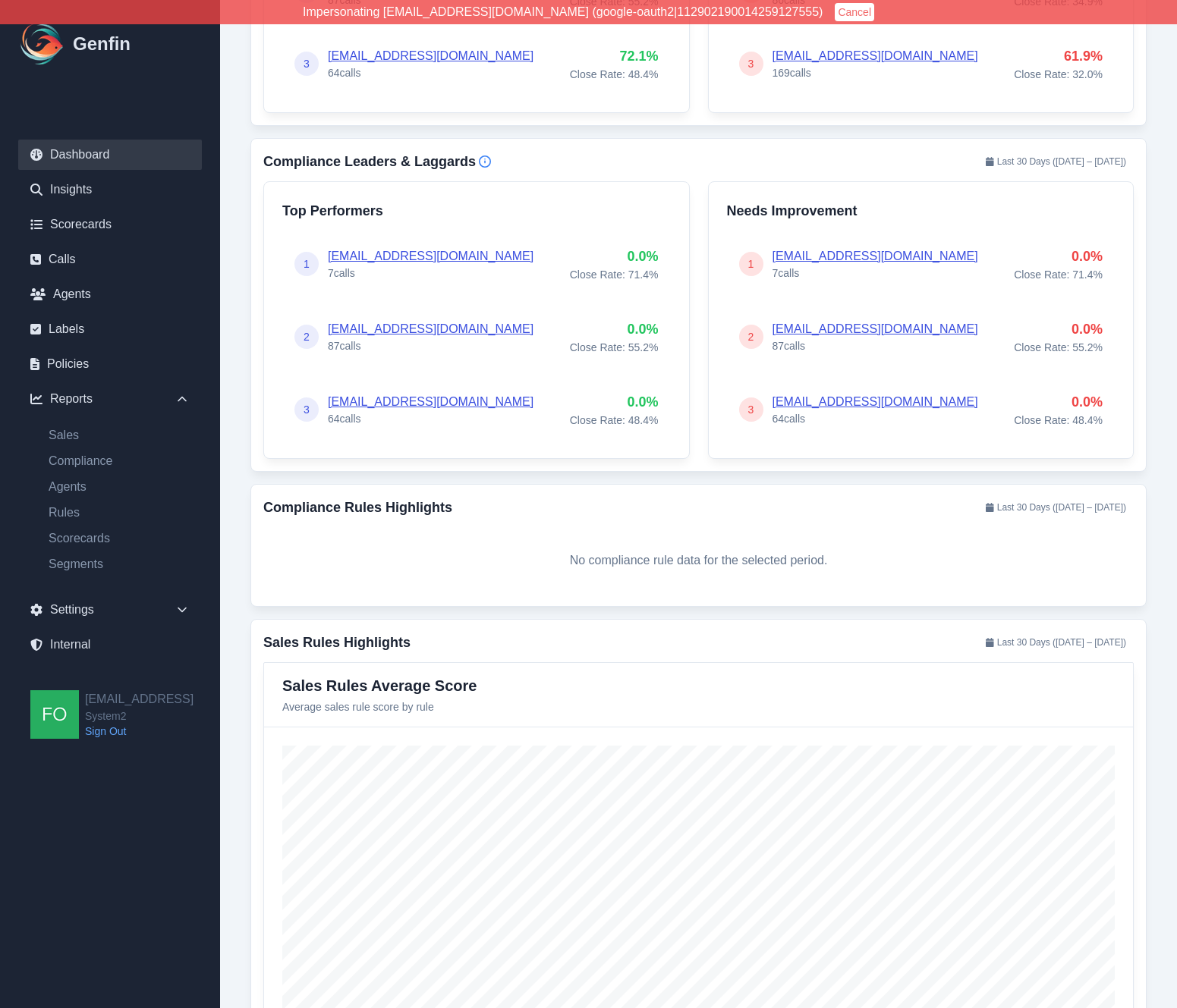
scroll to position [1121, 0]
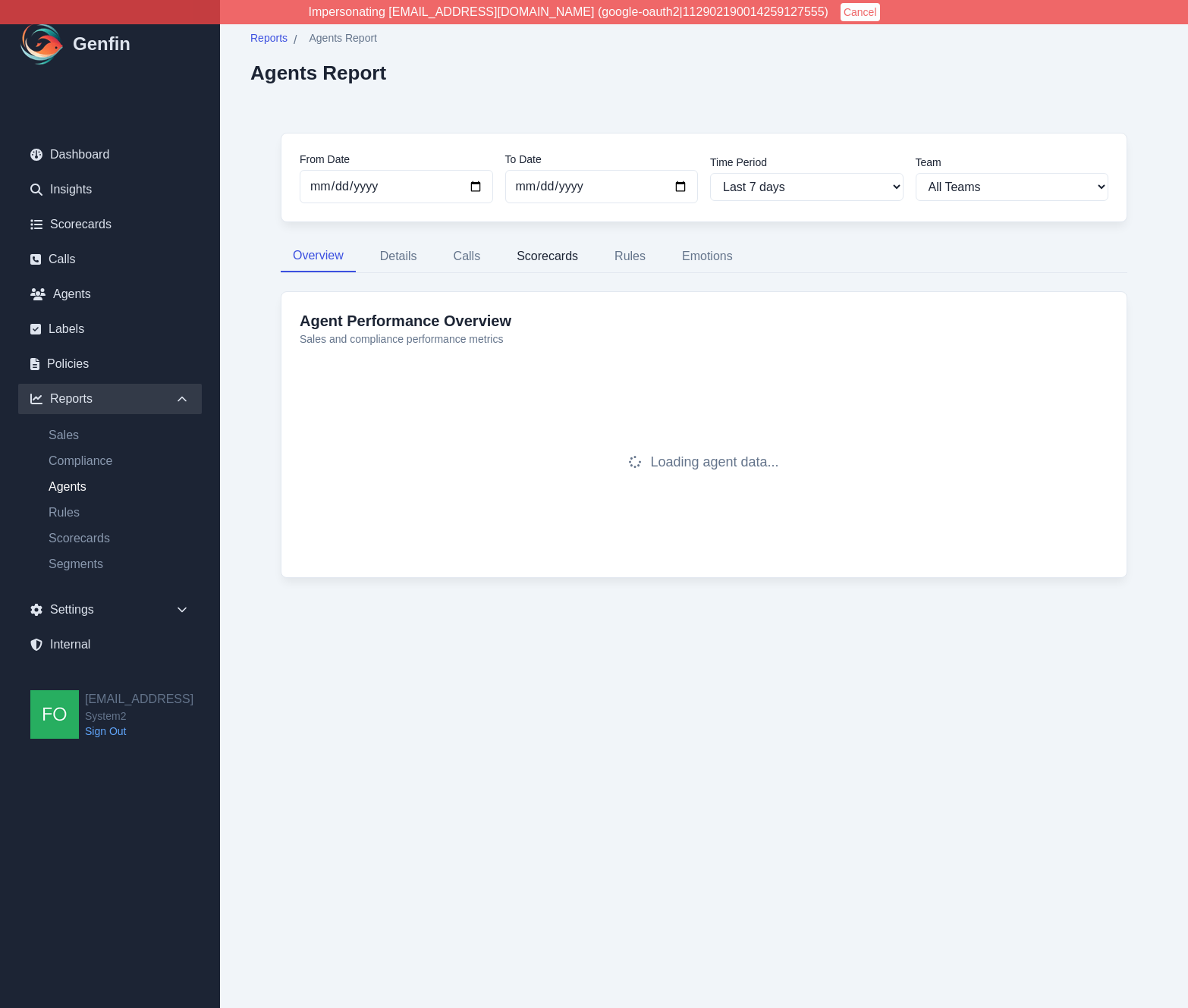
click at [558, 253] on button "Scorecards" at bounding box center [547, 256] width 85 height 32
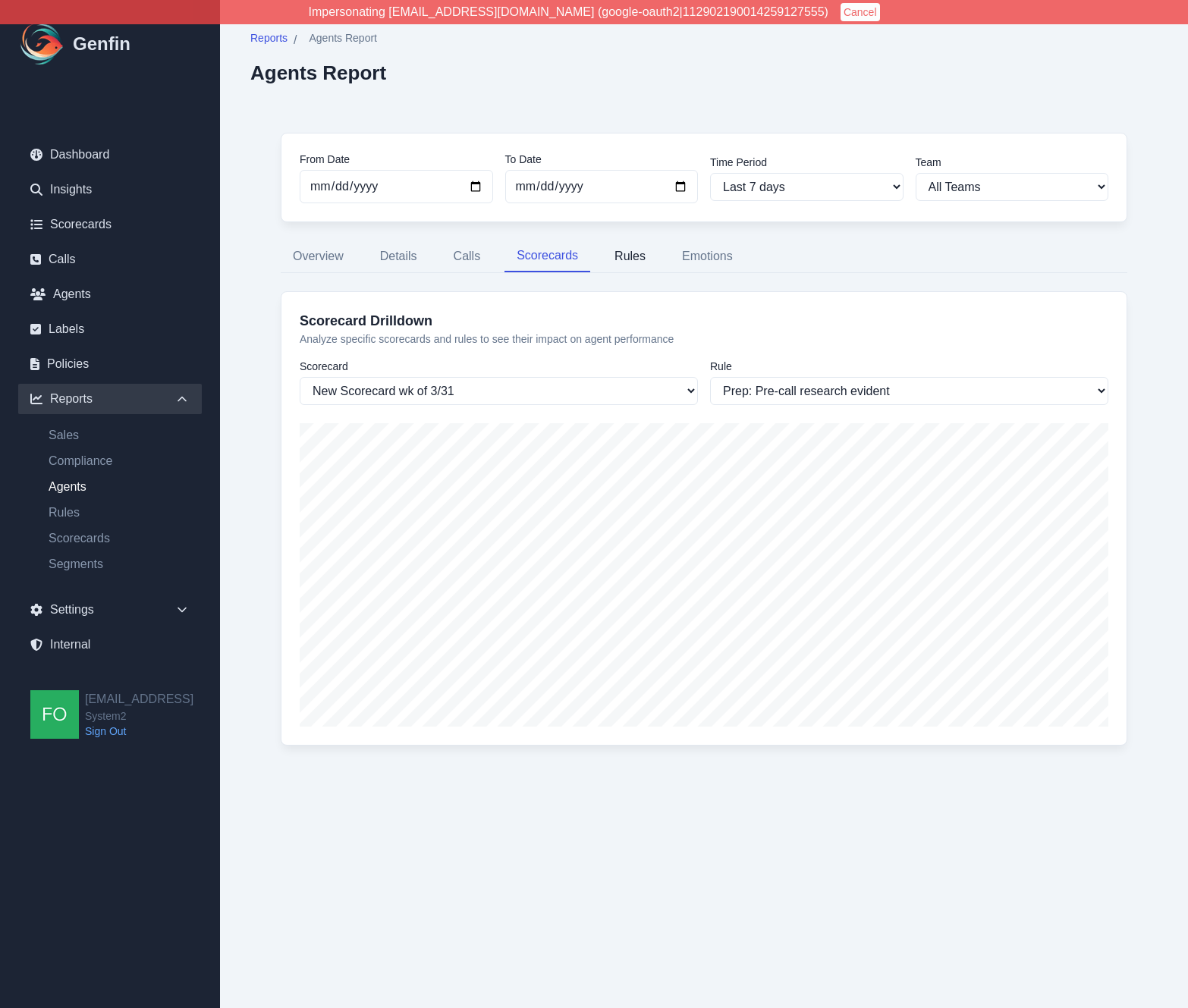
click at [635, 253] on button "Rules" at bounding box center [630, 256] width 56 height 32
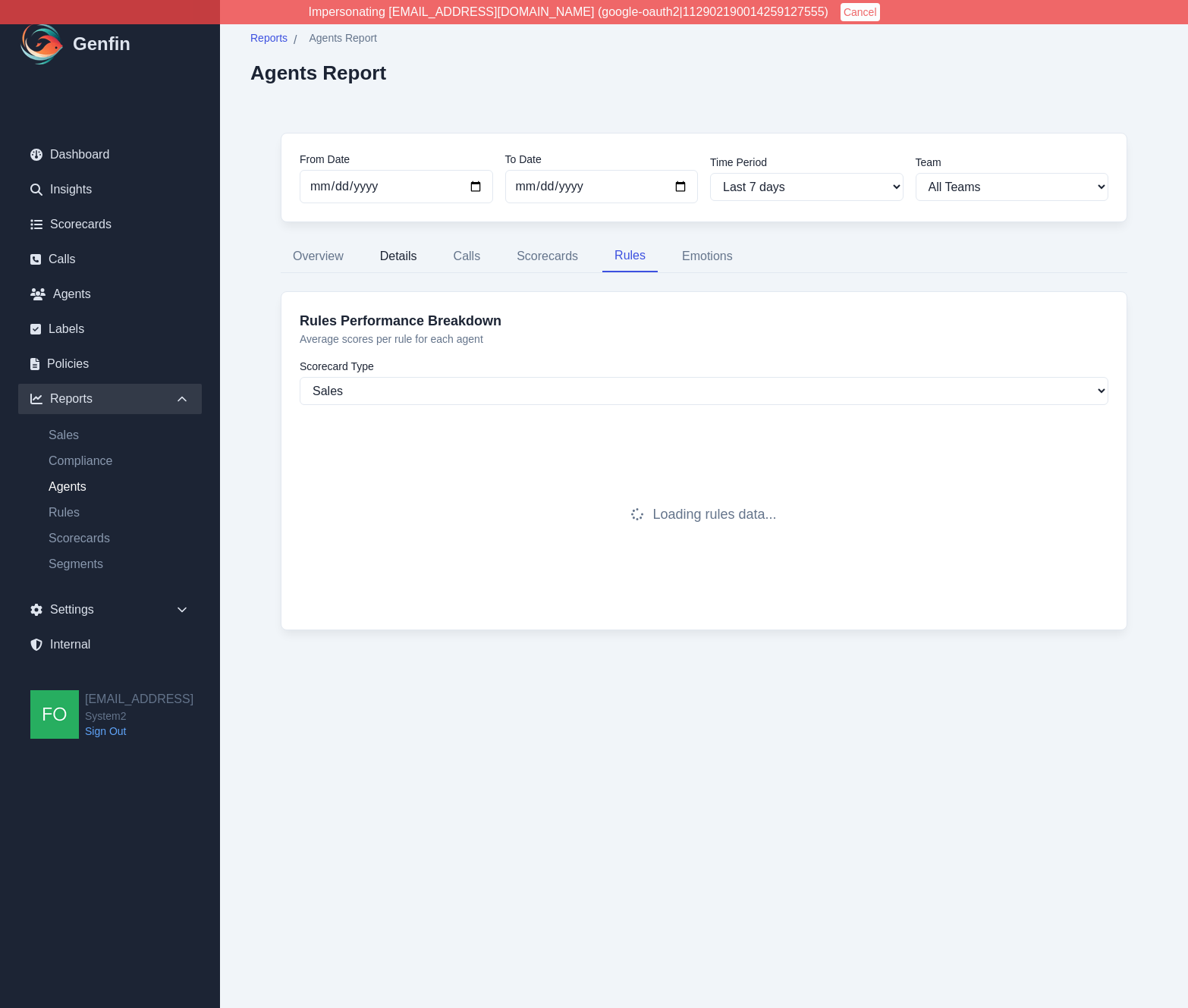
click at [390, 260] on button "Details" at bounding box center [399, 256] width 61 height 32
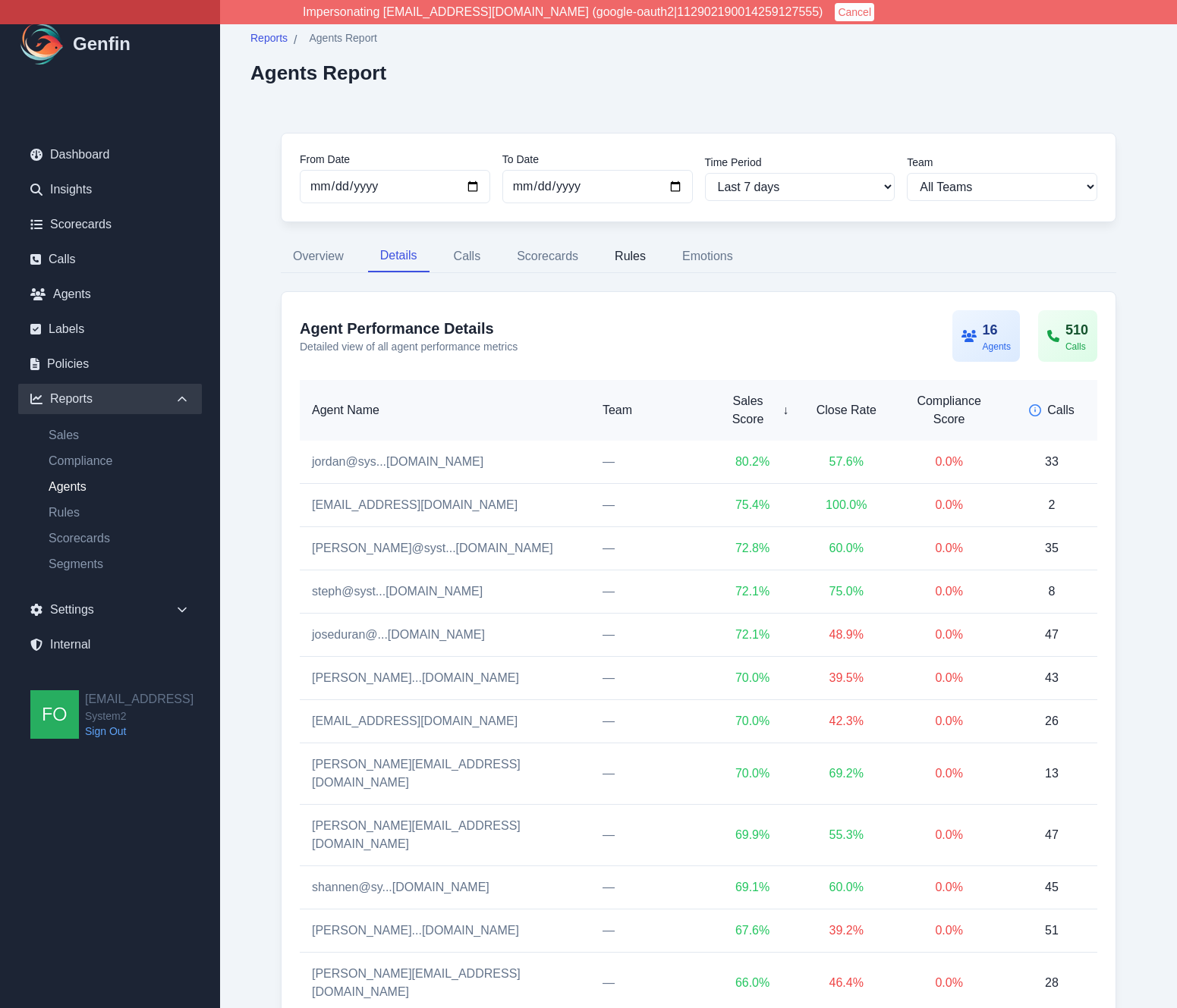
click at [635, 253] on button "Rules" at bounding box center [631, 256] width 56 height 32
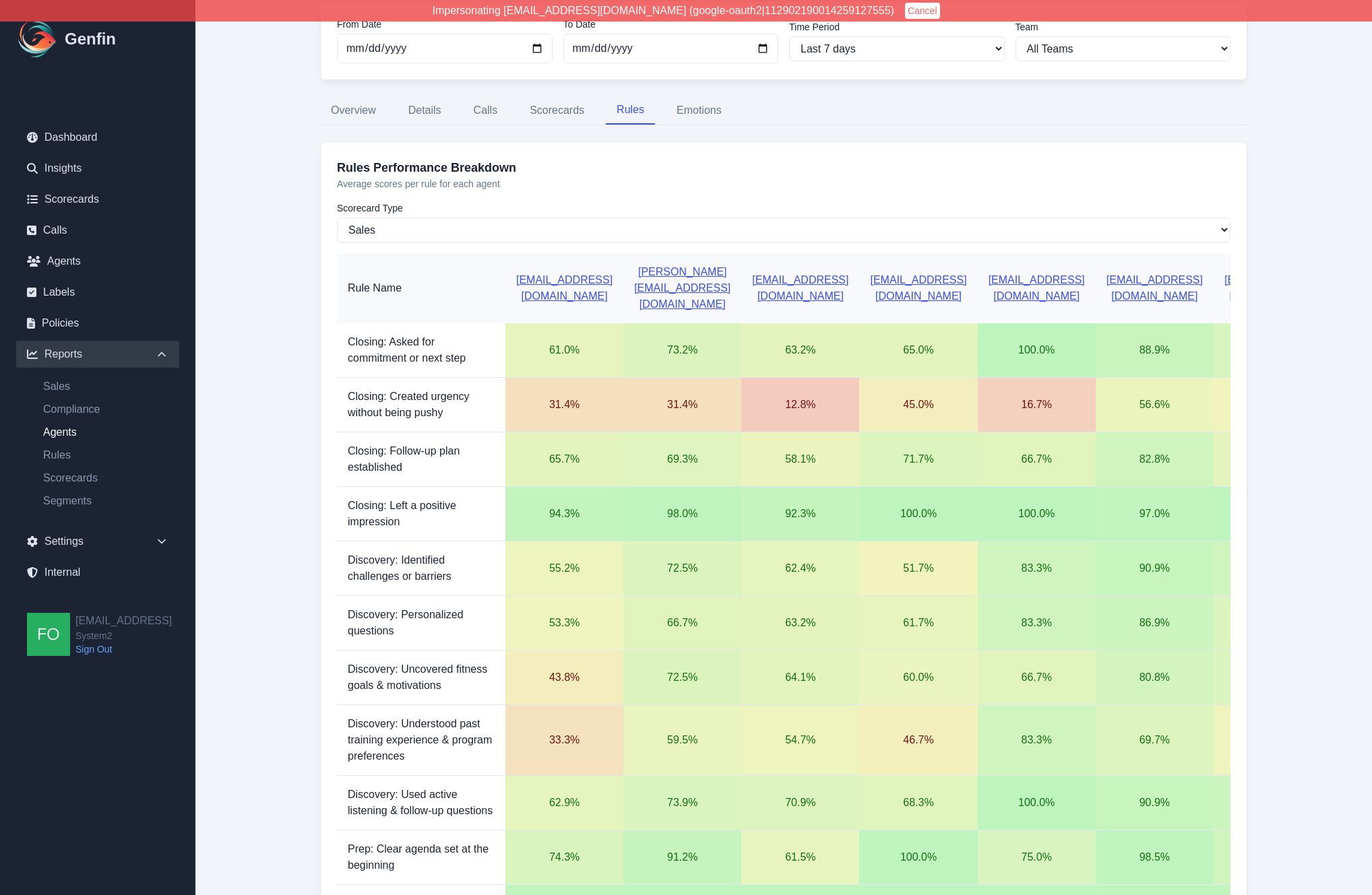
scroll to position [87, 0]
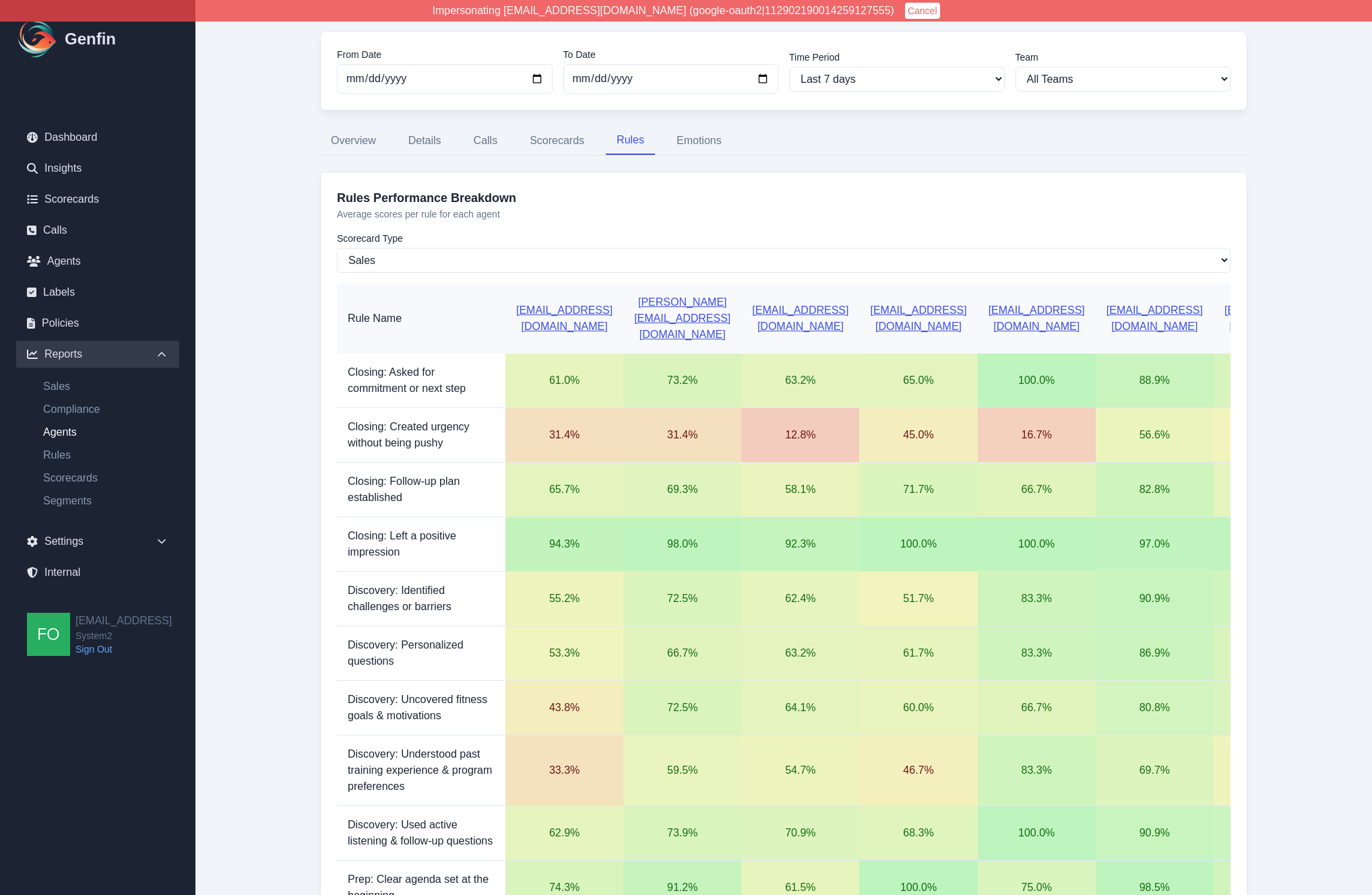
click at [279, 476] on div "Reports / Agents Report Agents Report From Date 2025-10-08 To Date 2025-10-15 T…" at bounding box center [784, 695] width 1035 height 1565
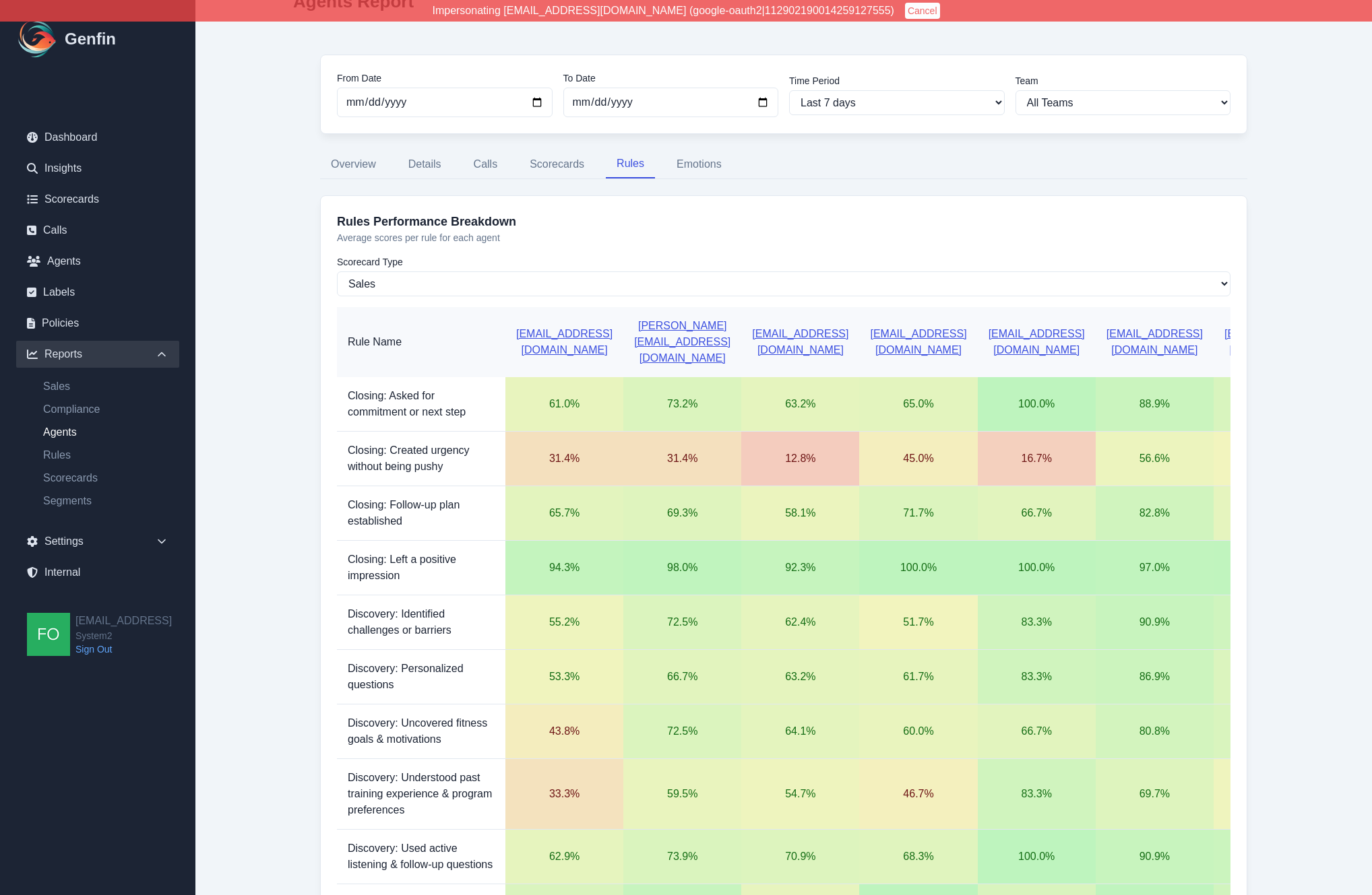
scroll to position [0, 0]
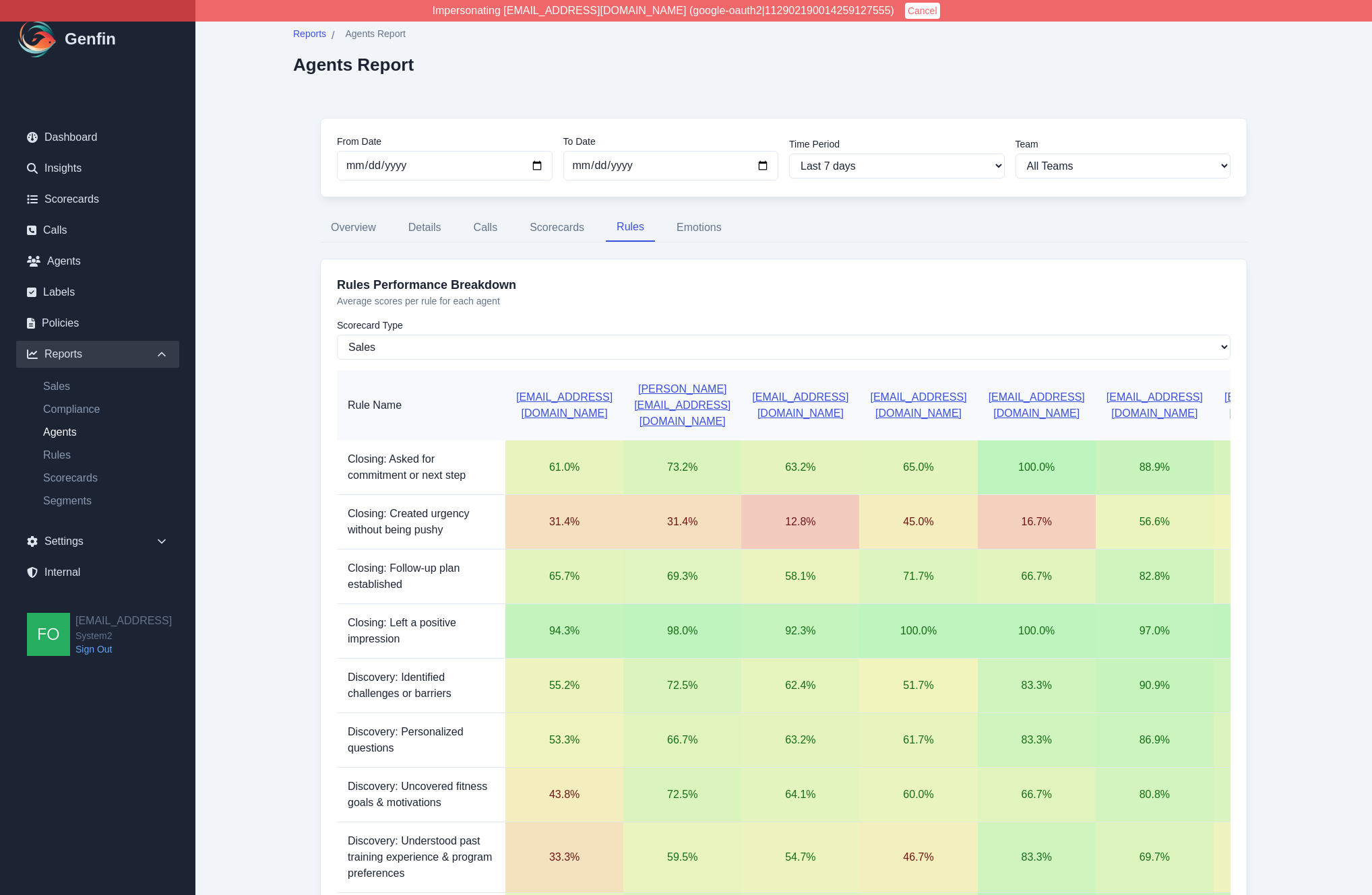
click at [264, 482] on main "Reports / Agents Report Agents Report From Date 2025-10-08 To Date 2025-10-15 T…" at bounding box center [784, 782] width 1177 height 1565
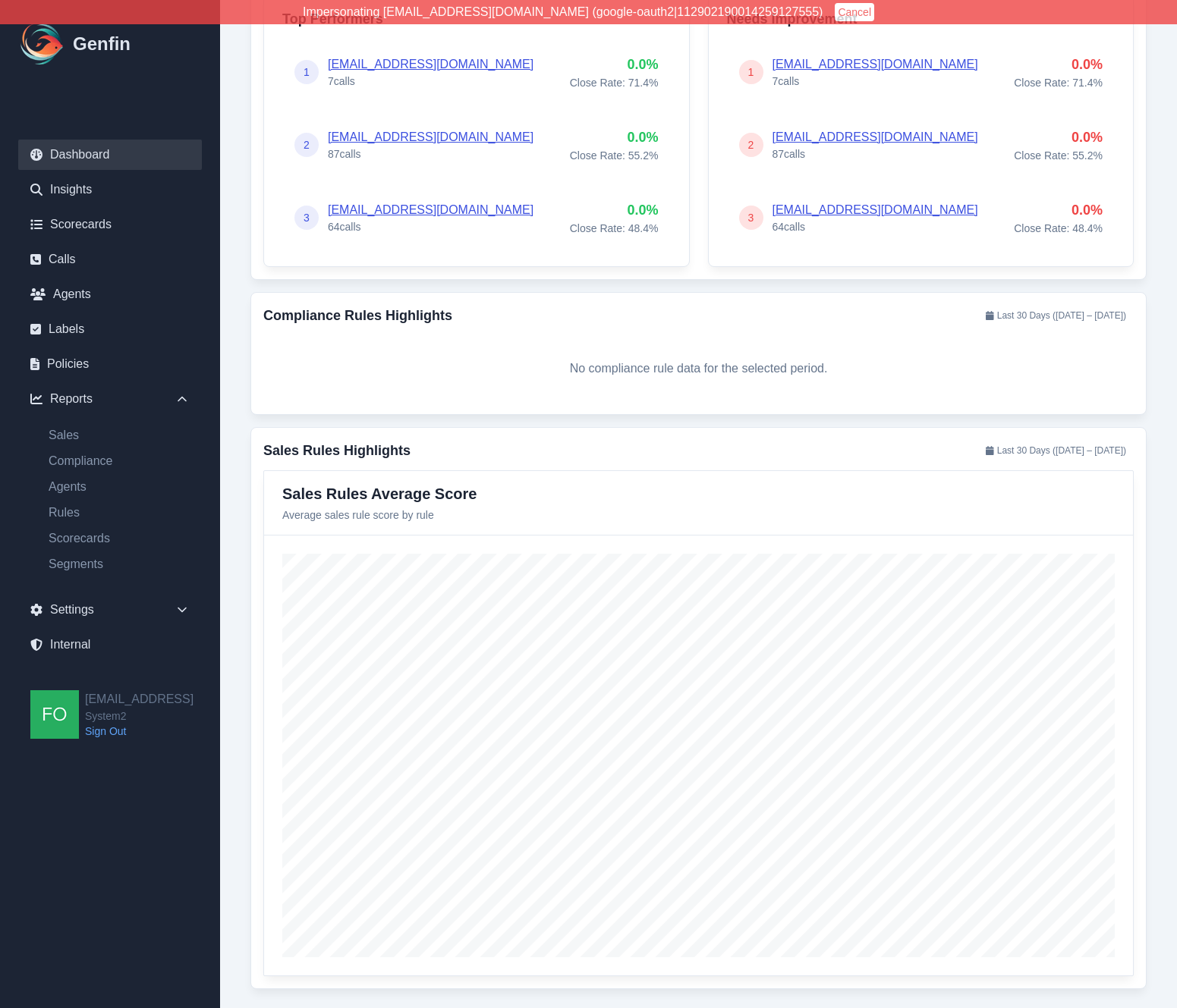
scroll to position [1121, 0]
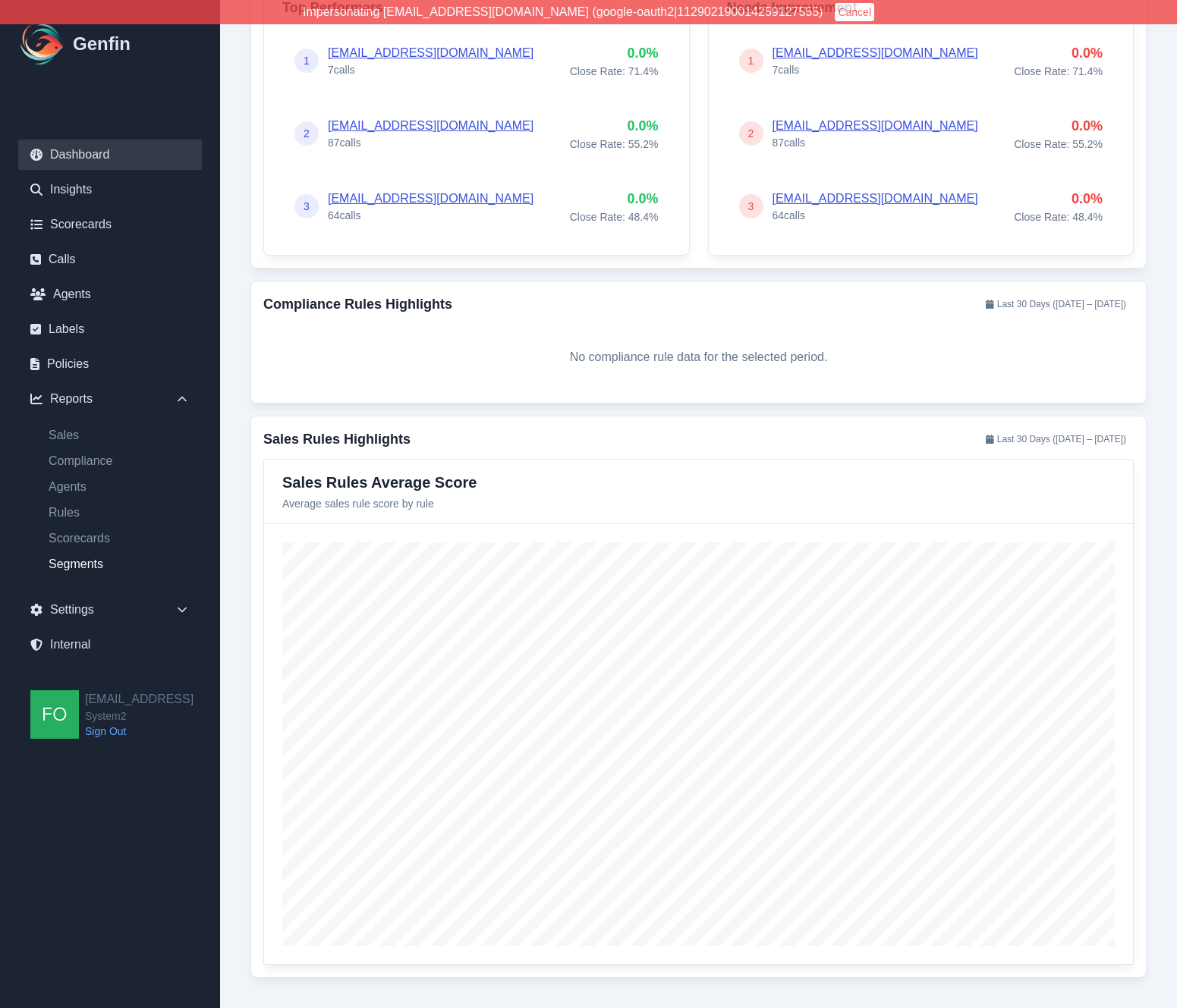
click at [78, 567] on link "Segments" at bounding box center [119, 564] width 166 height 18
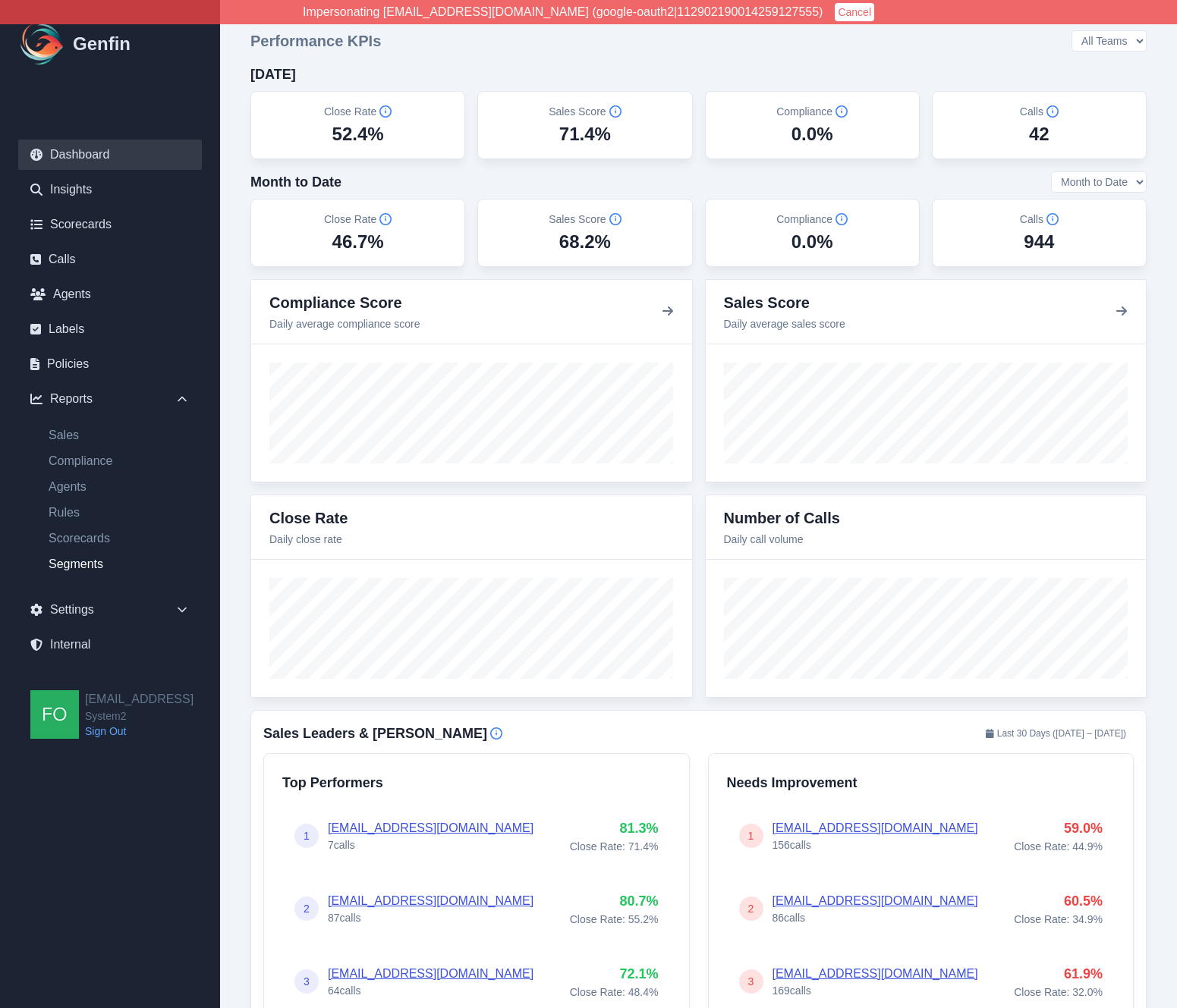
select select "14"
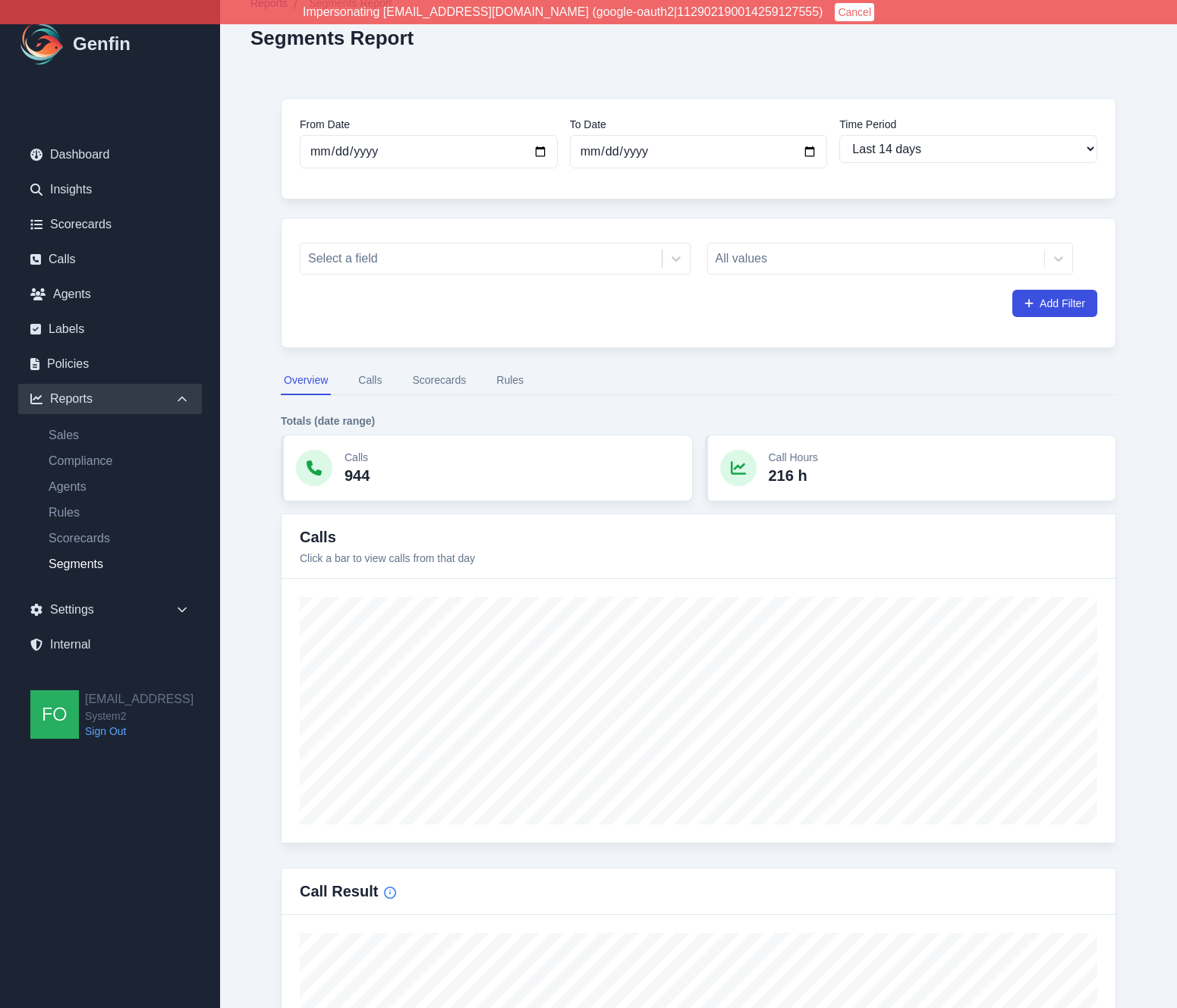
scroll to position [286, 0]
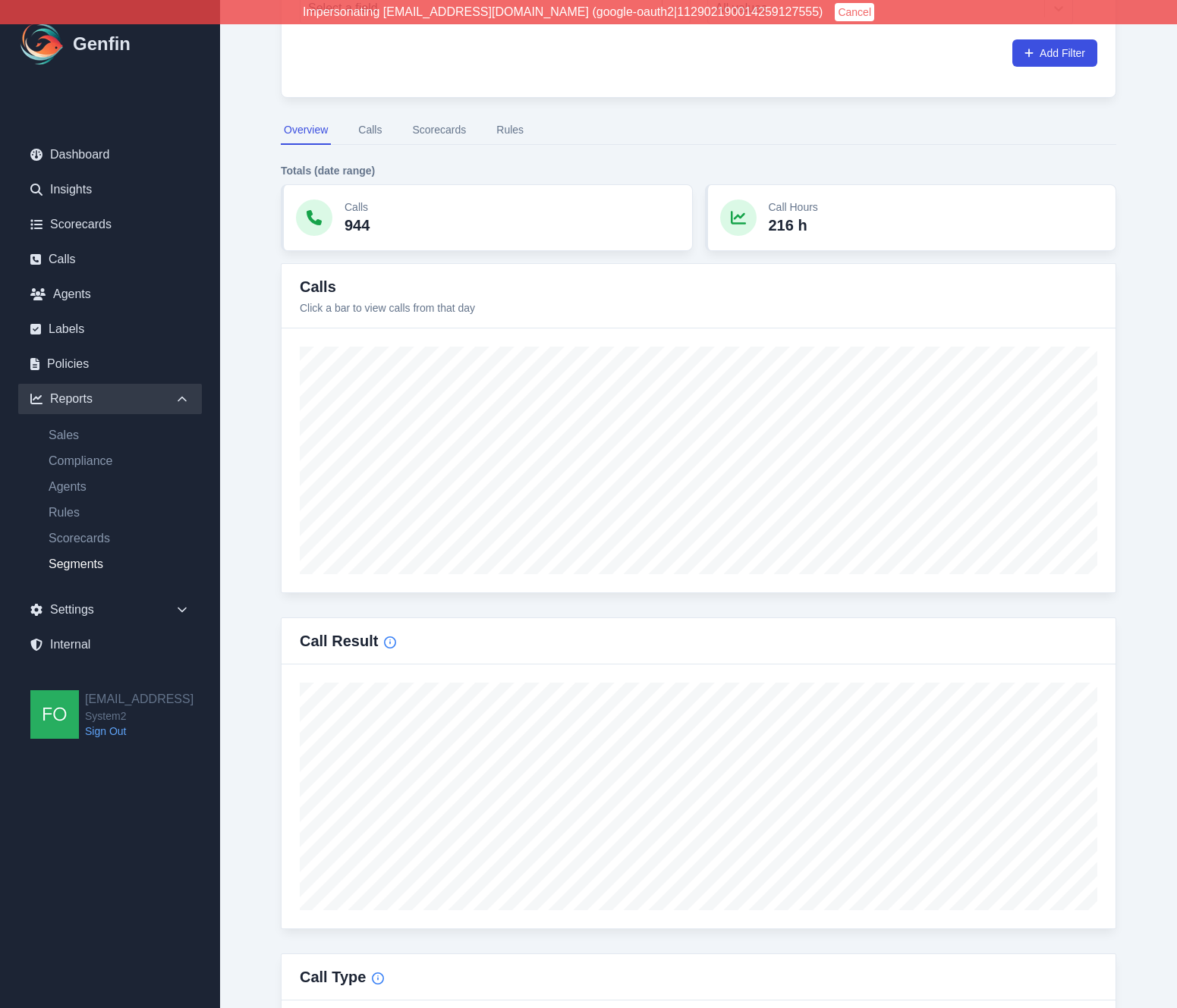
drag, startPoint x: 242, startPoint y: 309, endPoint x: 265, endPoint y: 289, distance: 30.5
click at [247, 306] on div "Reports / Segments Report Segments Report From Date [DATE] To Date [DATE] Time …" at bounding box center [699, 868] width 958 height 2308
click at [443, 129] on button "Scorecards" at bounding box center [439, 130] width 60 height 29
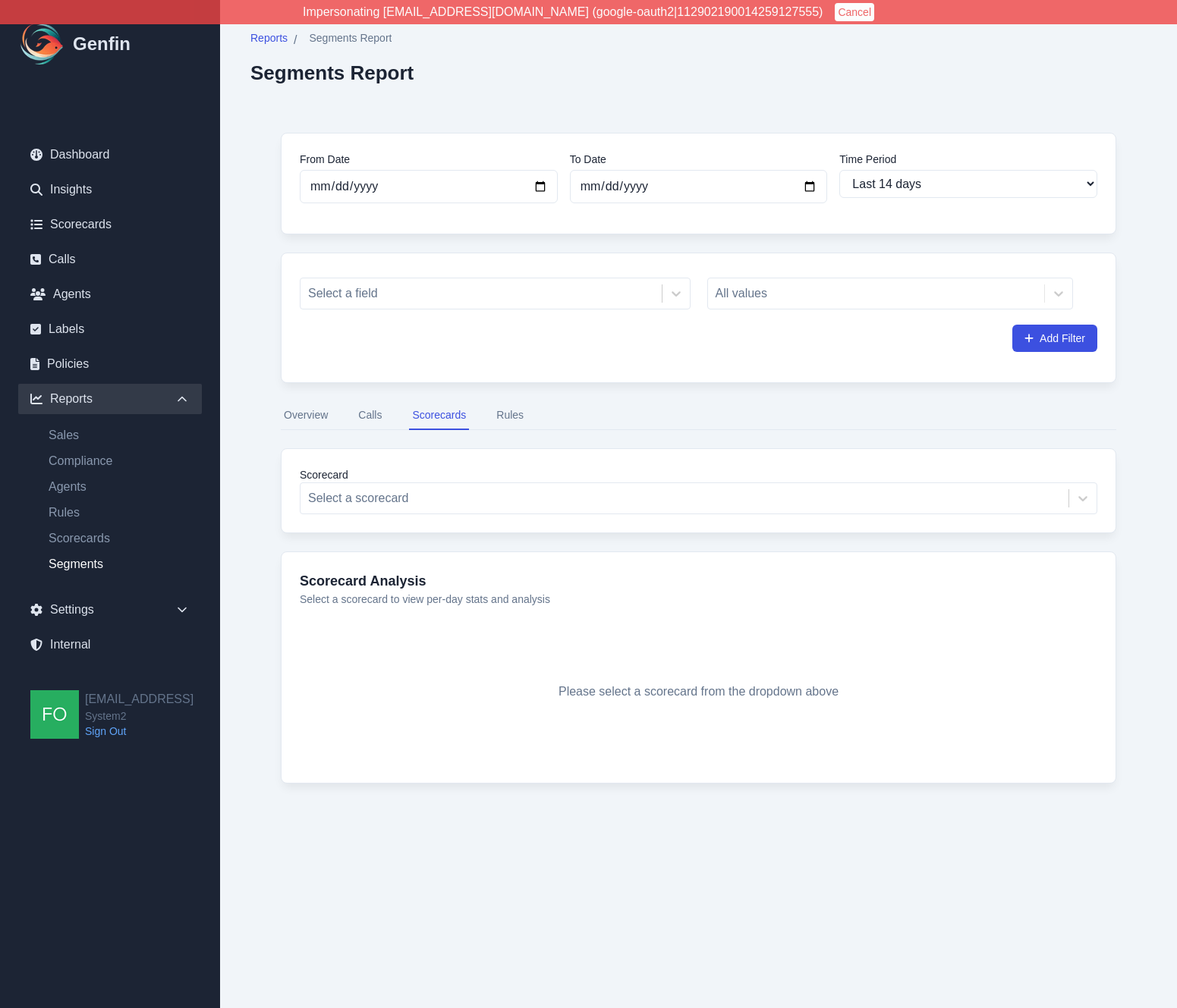
scroll to position [0, 0]
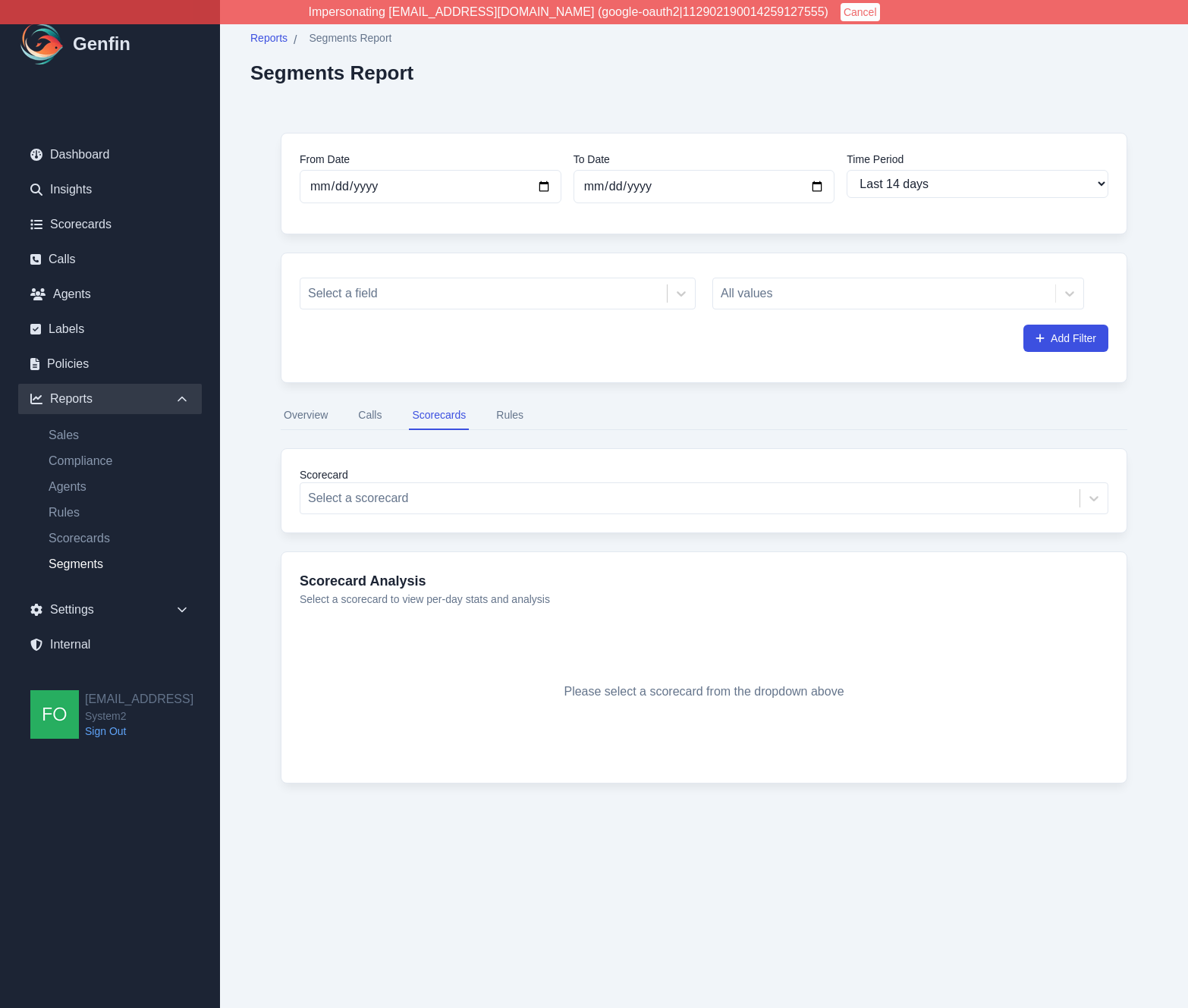
click at [371, 414] on button "Calls" at bounding box center [370, 416] width 30 height 29
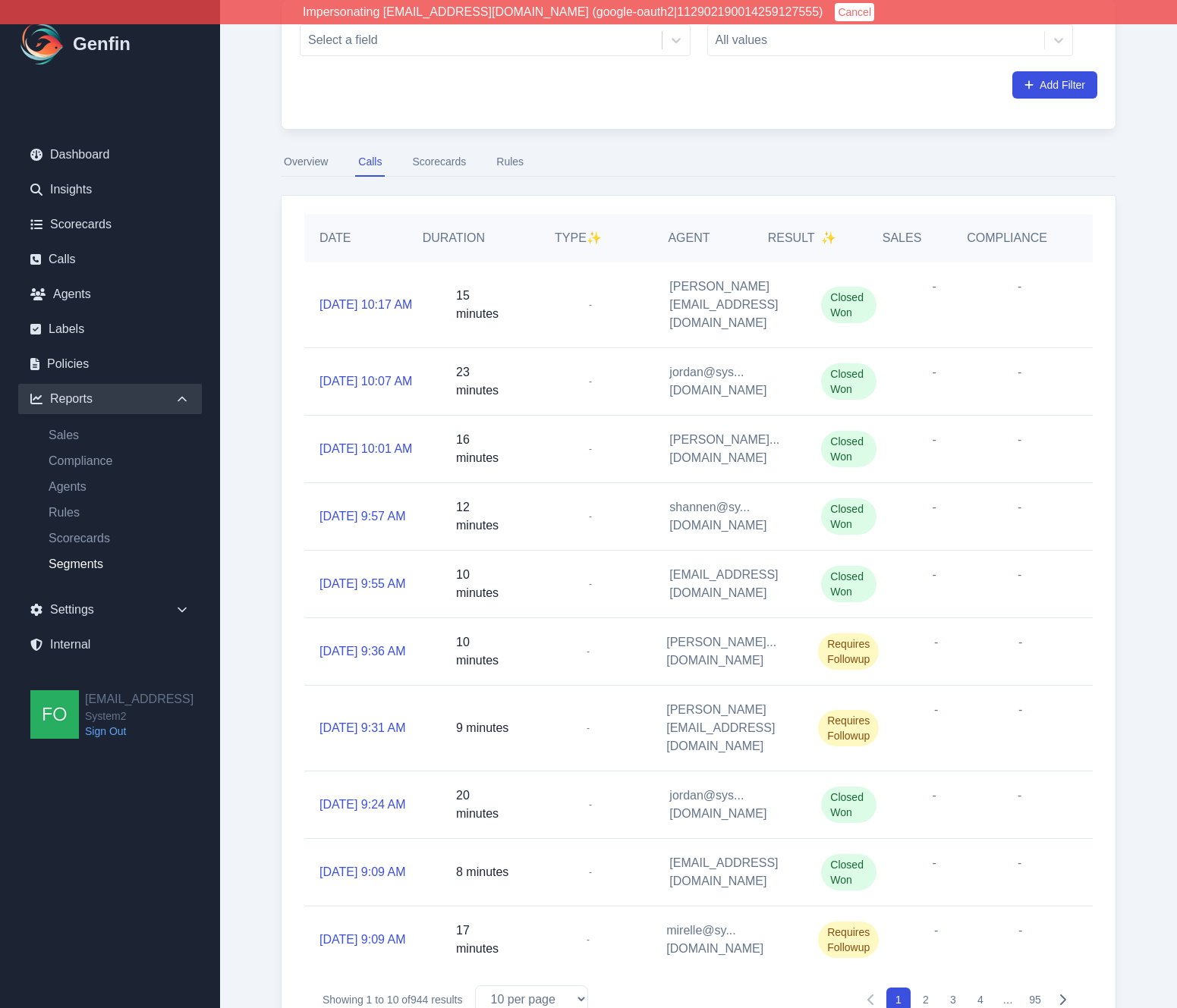
scroll to position [269, 0]
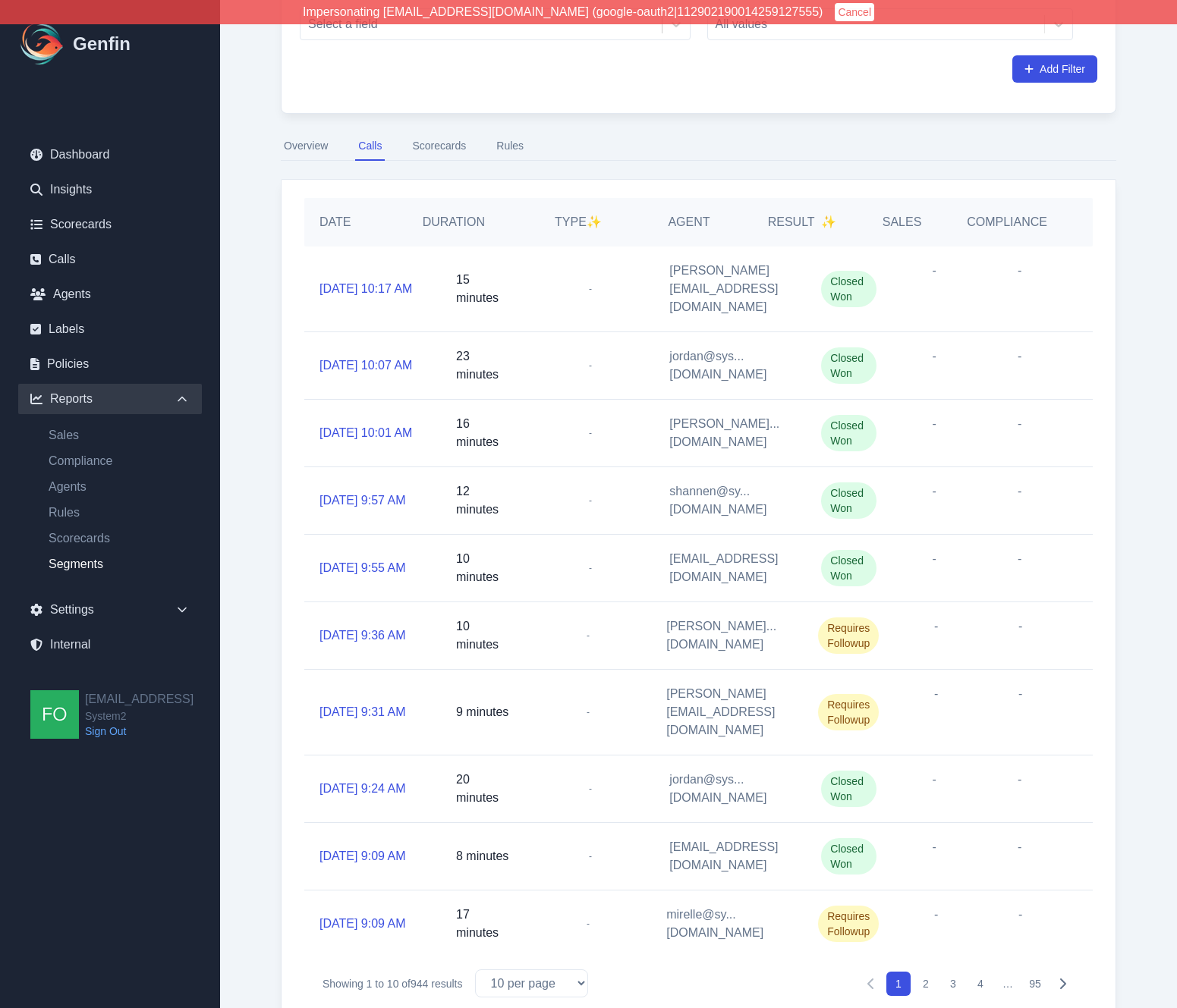
click at [450, 143] on button "Scorecards" at bounding box center [439, 147] width 60 height 29
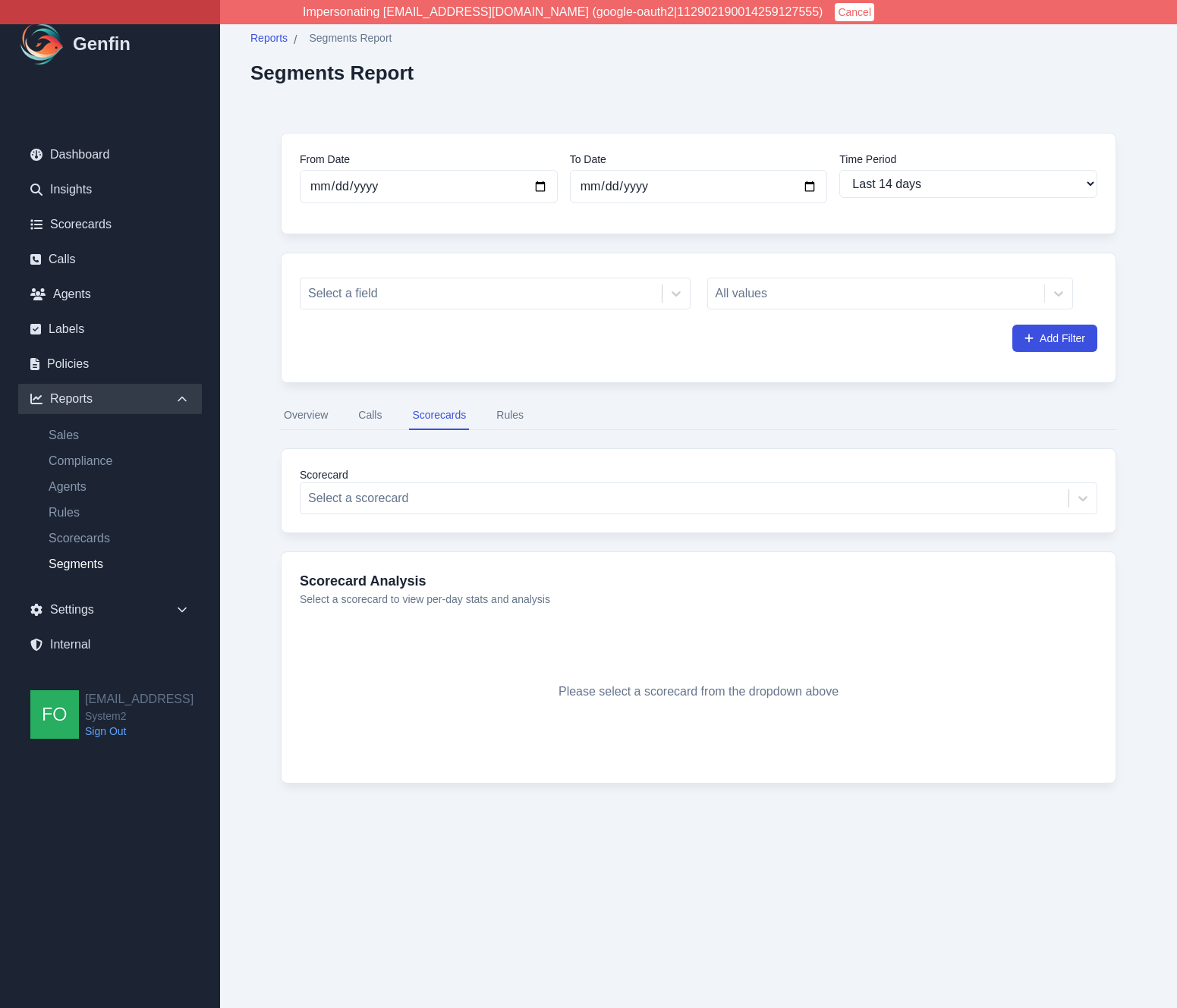
scroll to position [0, 0]
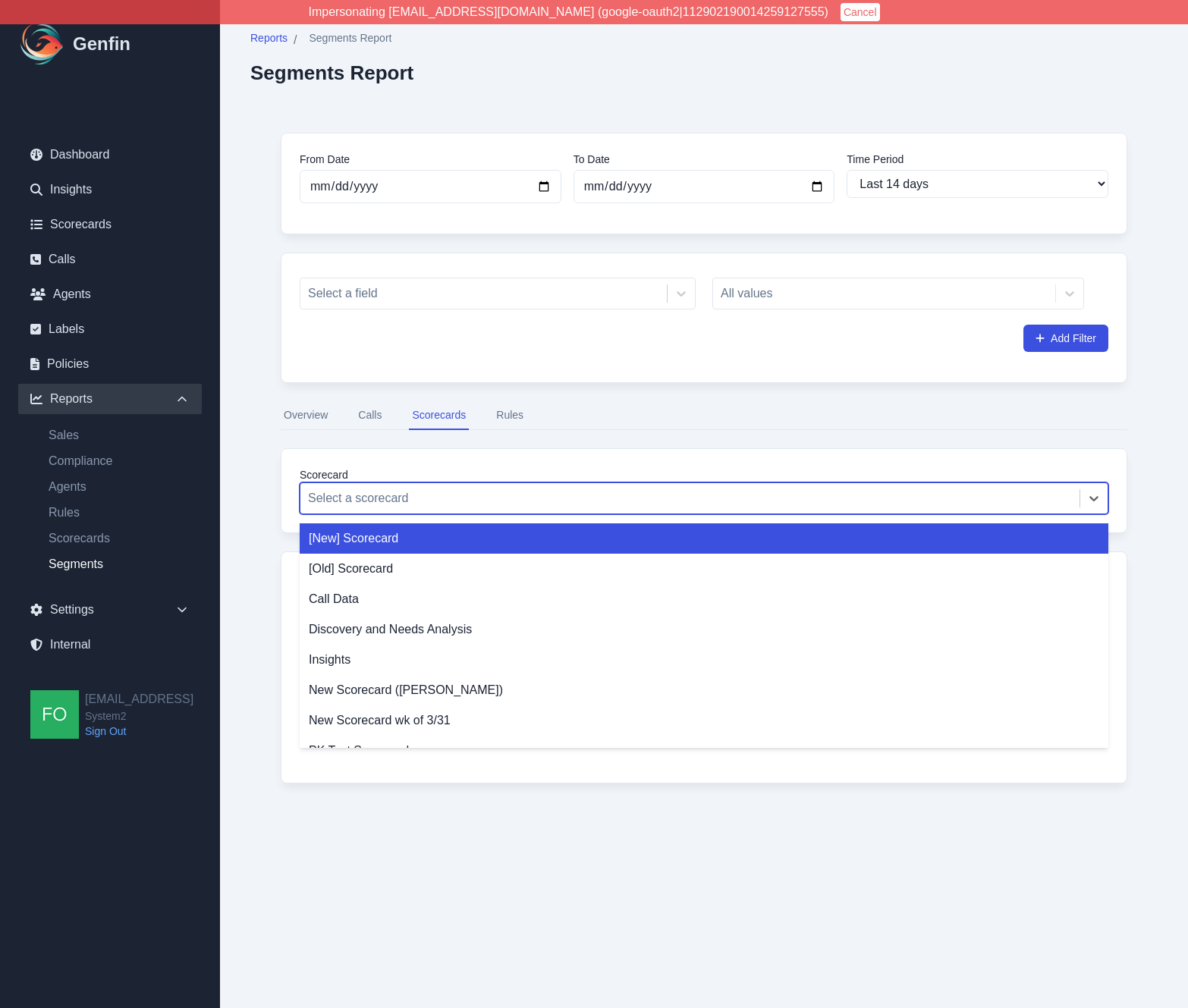
click at [526, 496] on div at bounding box center [689, 498] width 764 height 21
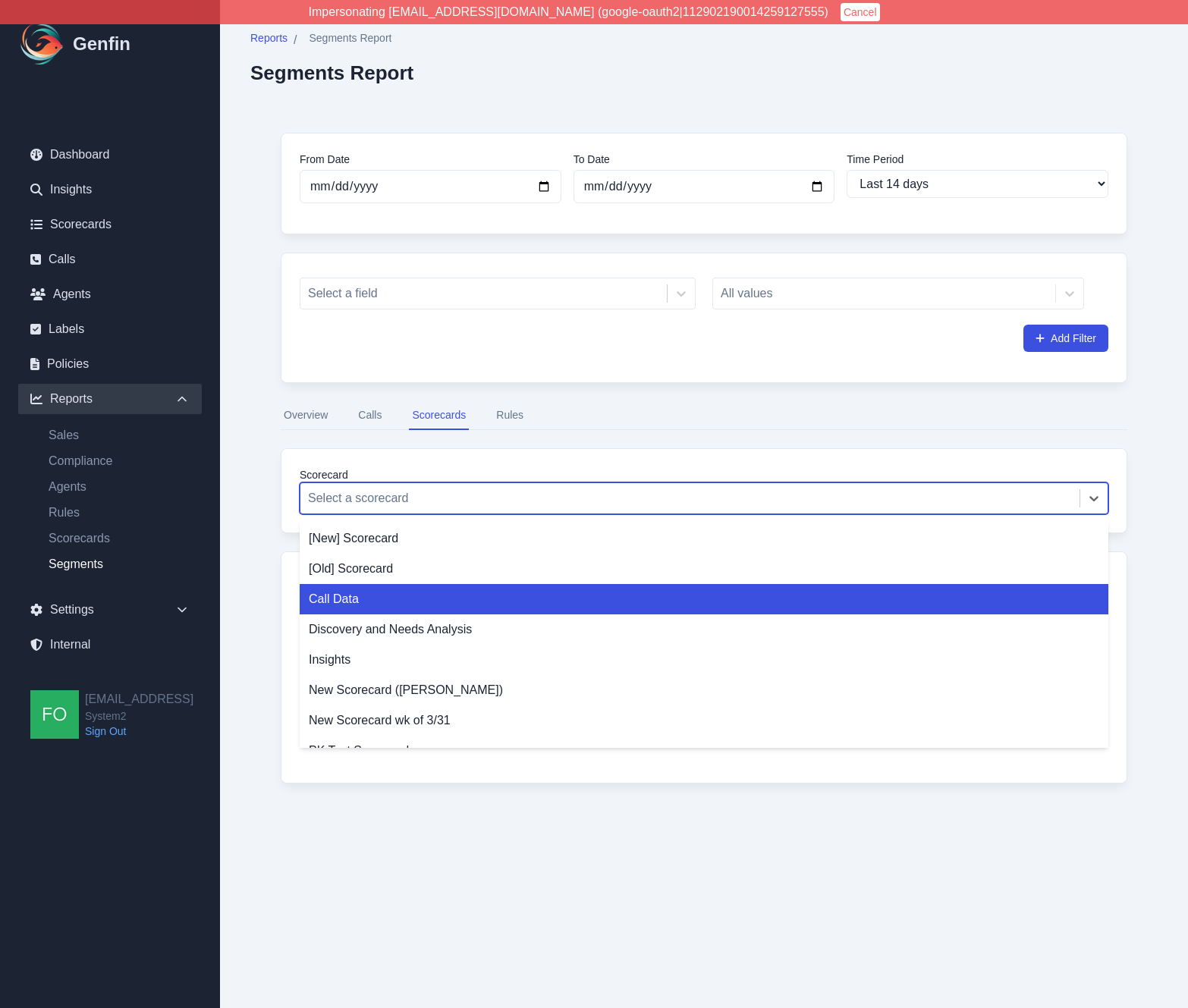
click at [414, 607] on div "Call Data" at bounding box center [704, 600] width 809 height 31
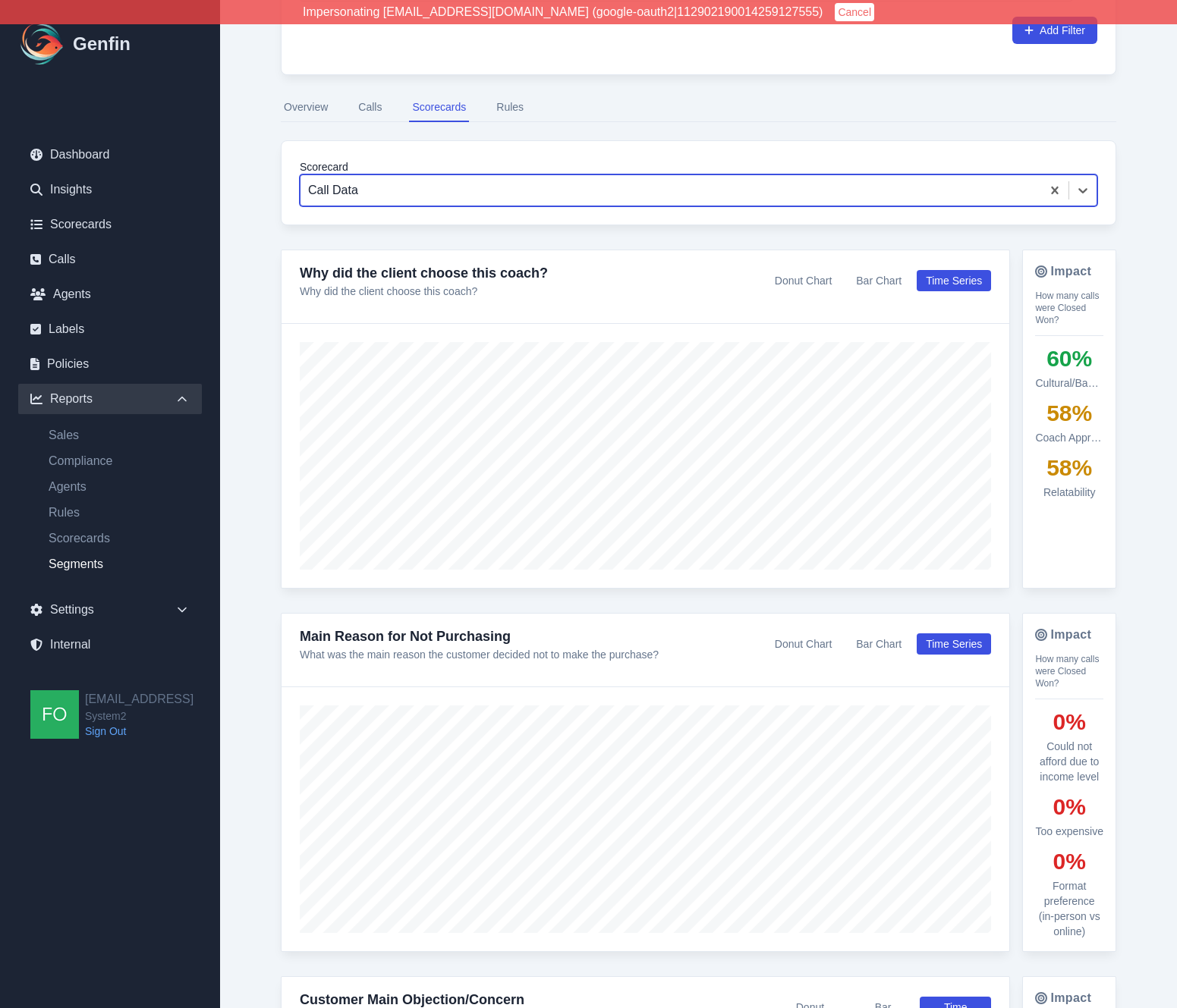
scroll to position [347, 0]
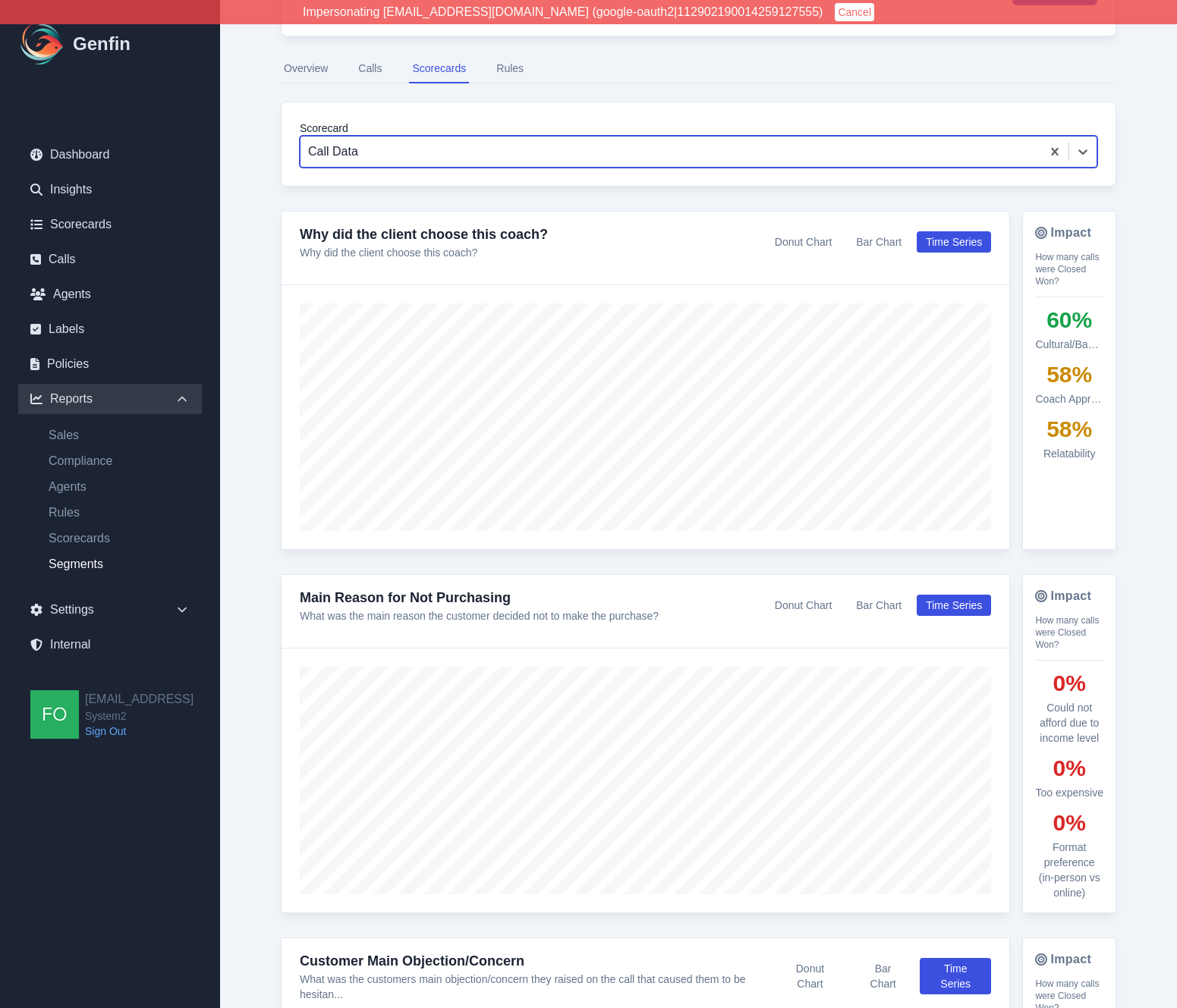
click at [260, 503] on div "From Date [DATE] To Date [DATE] Time Period Last 7 days Last 14 days Last 30 da…" at bounding box center [698, 914] width 896 height 2318
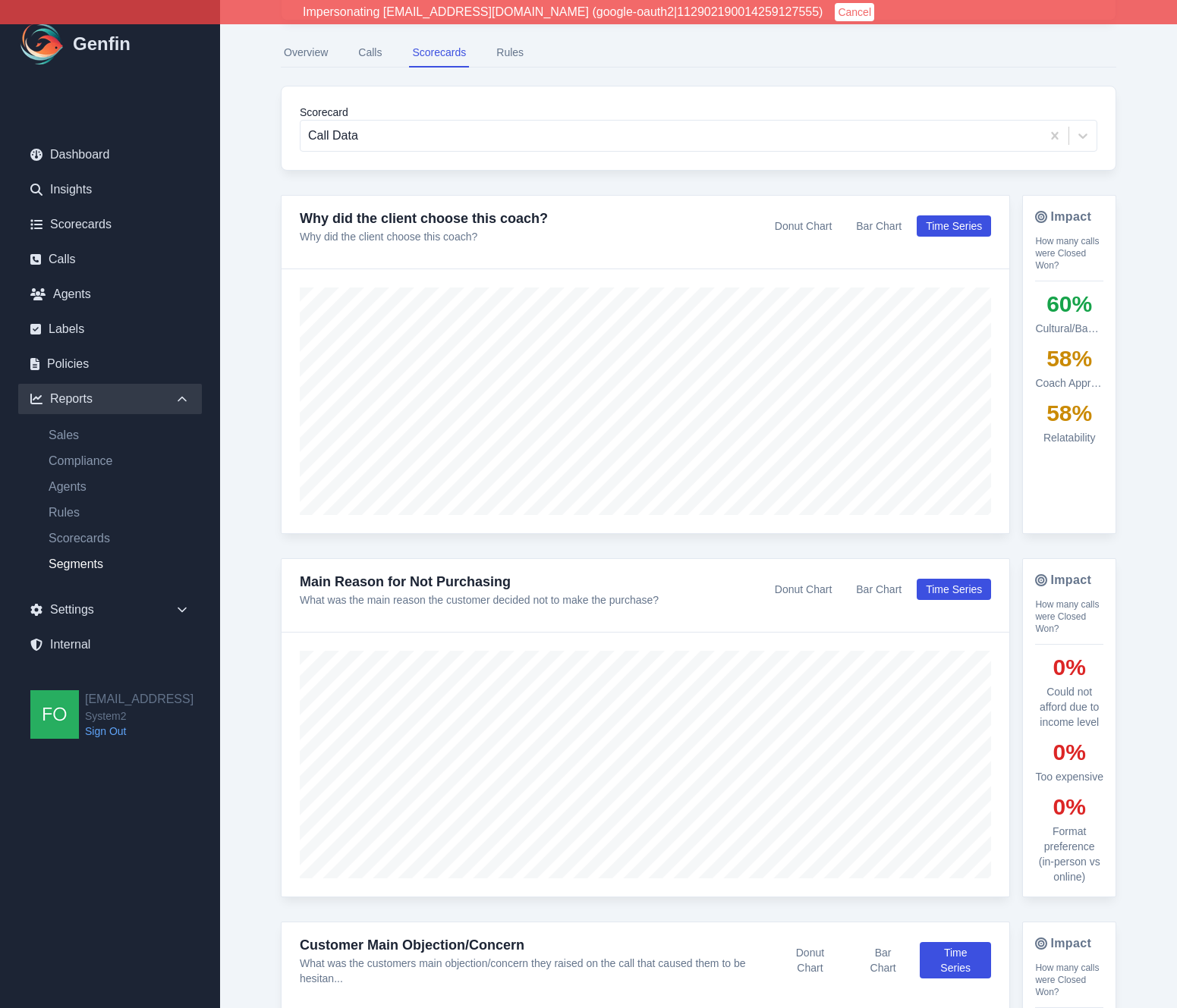
scroll to position [369, 0]
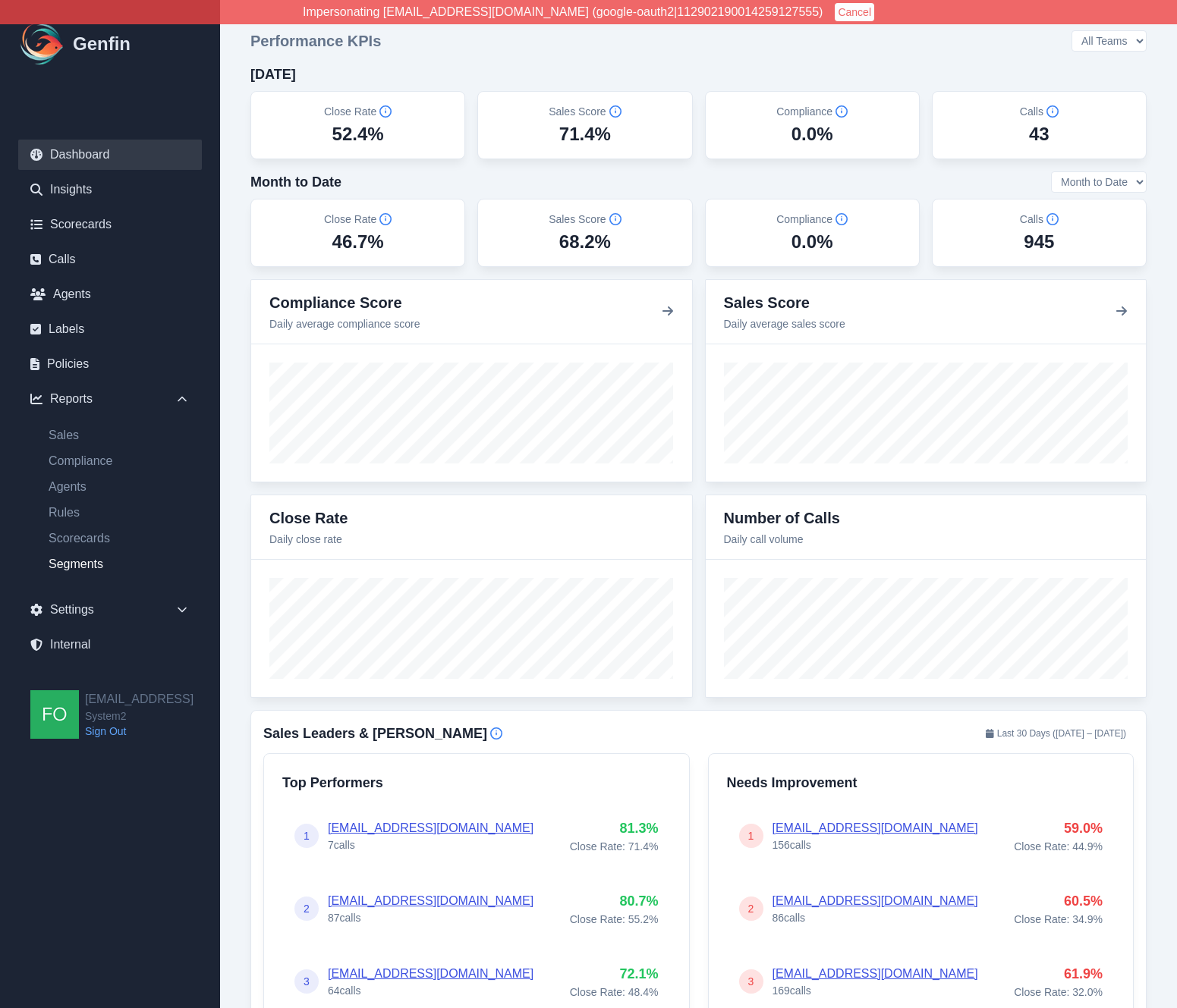
click at [89, 565] on link "Segments" at bounding box center [119, 564] width 166 height 18
select select "14"
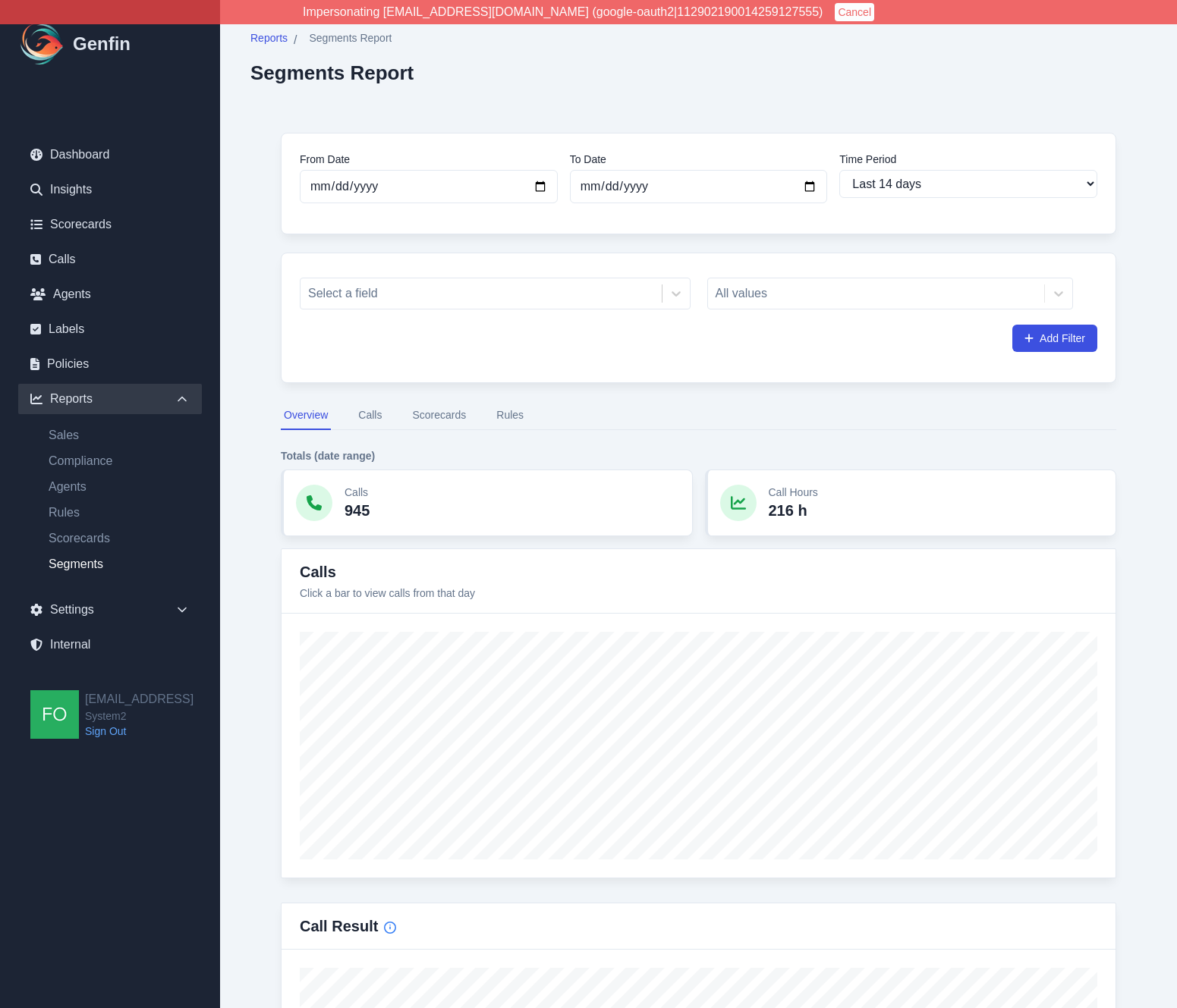
click at [86, 640] on link "Internal" at bounding box center [110, 645] width 184 height 31
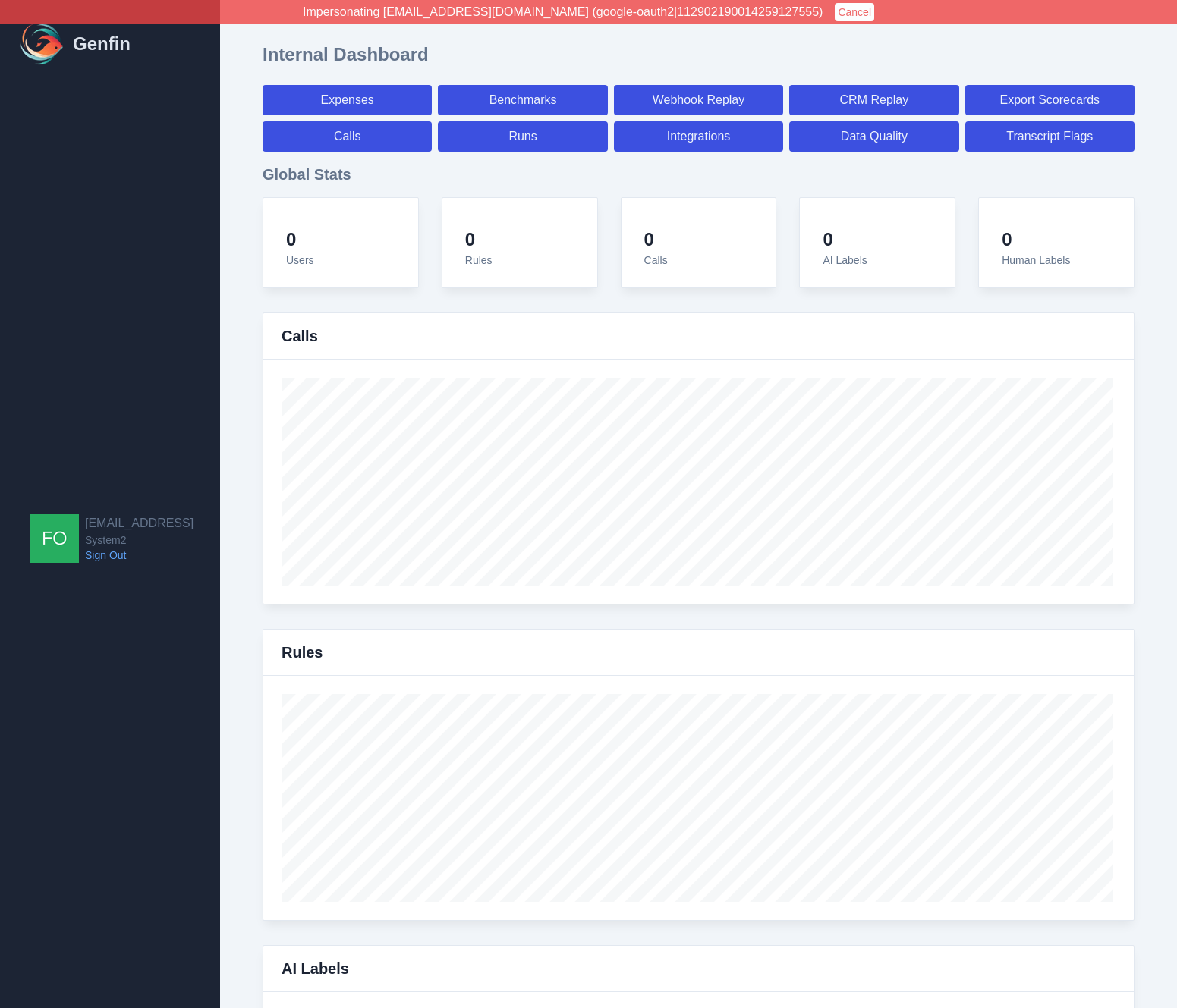
select select "paid"
select select "7"
select select "paid"
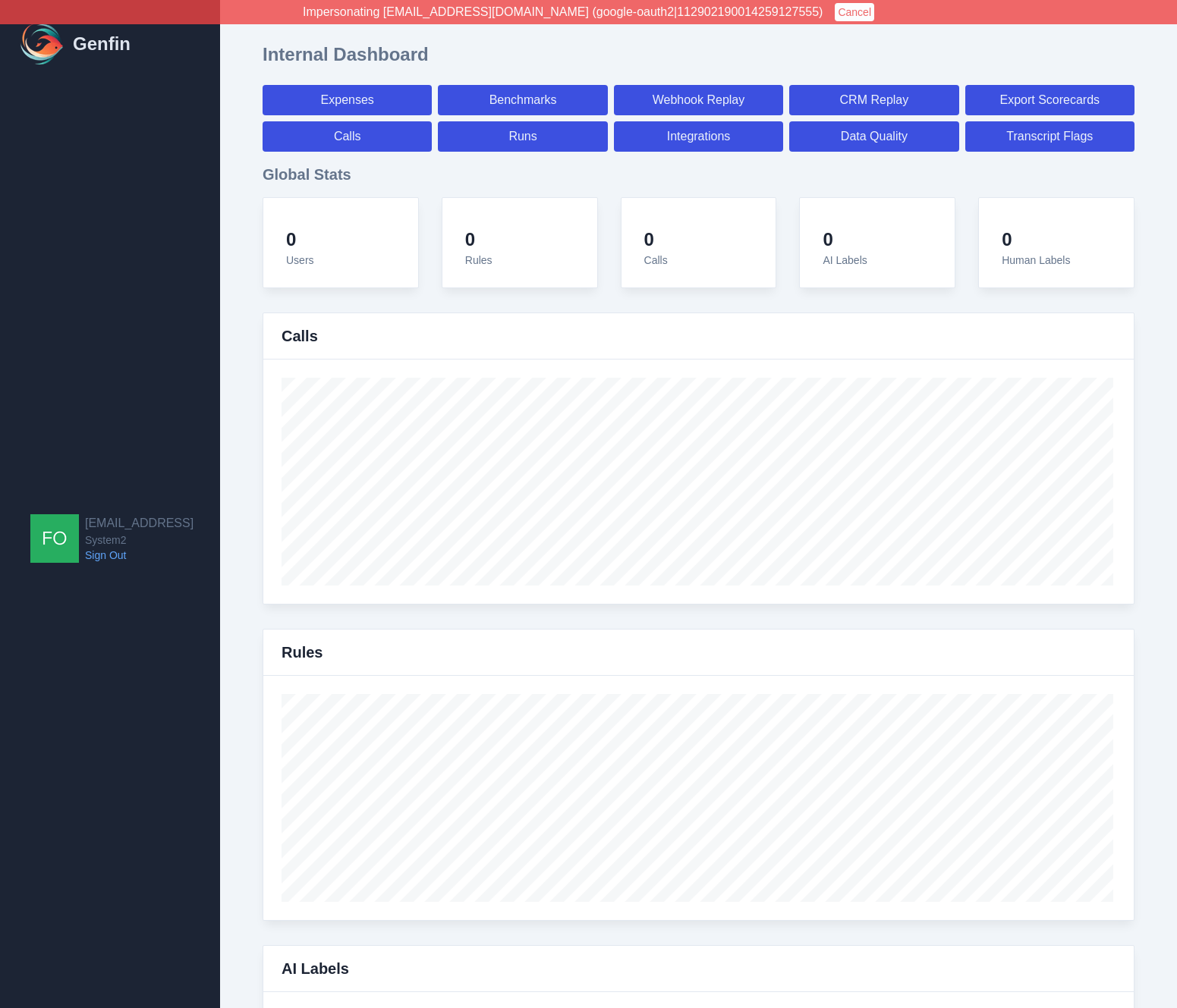
select select "7"
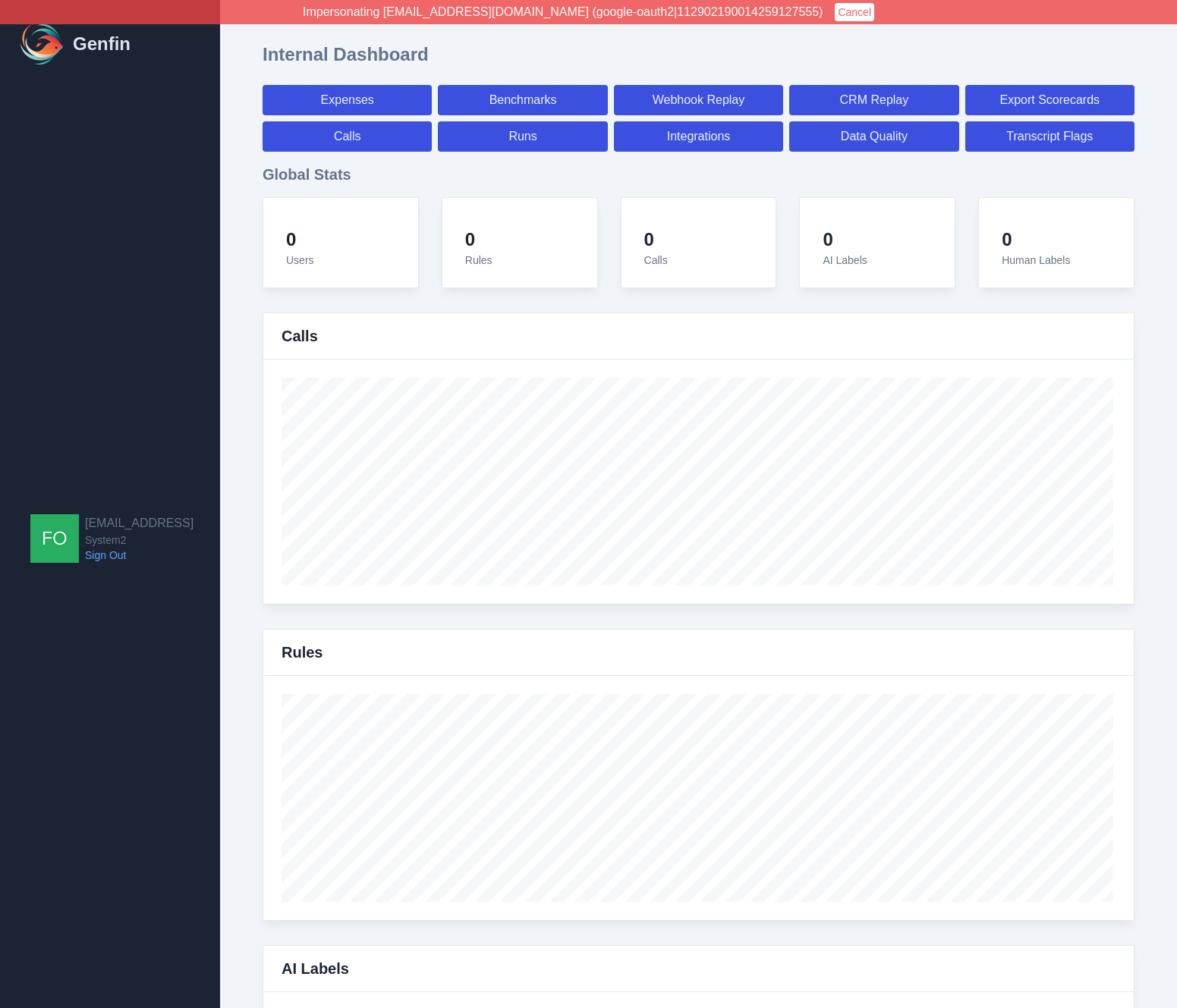
select select "7"
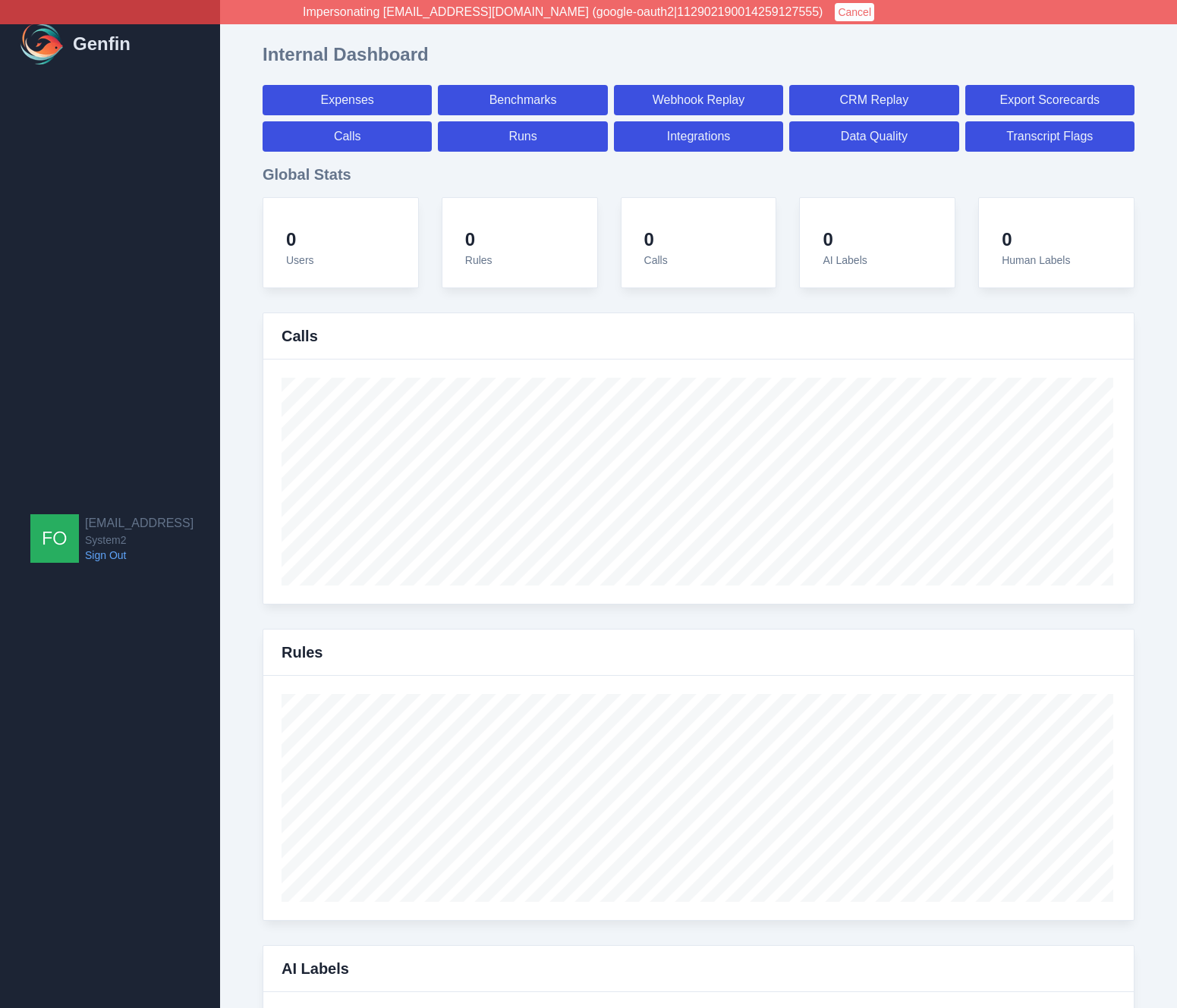
select select "7"
select select "paid"
select select "7"
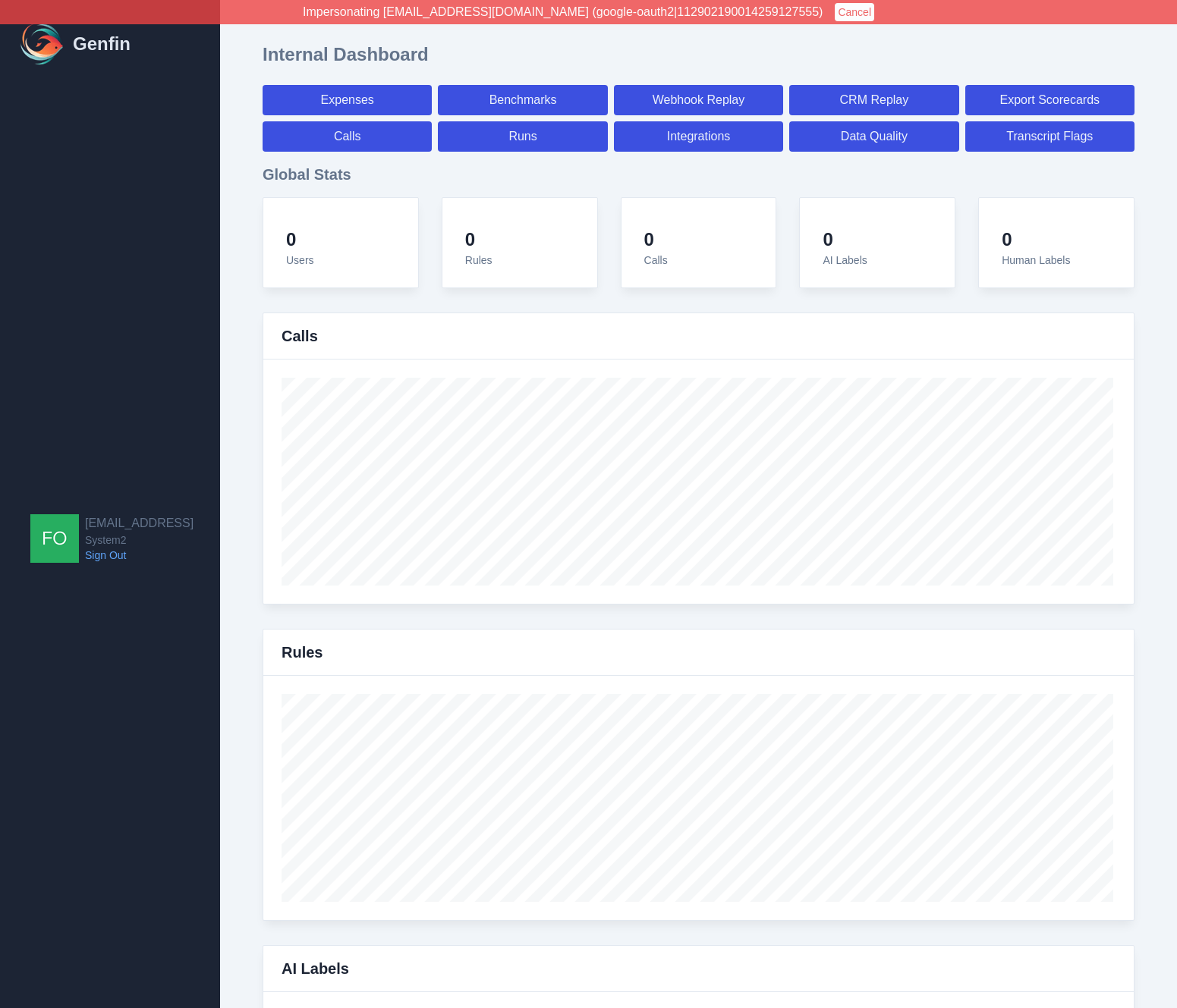
select select "7"
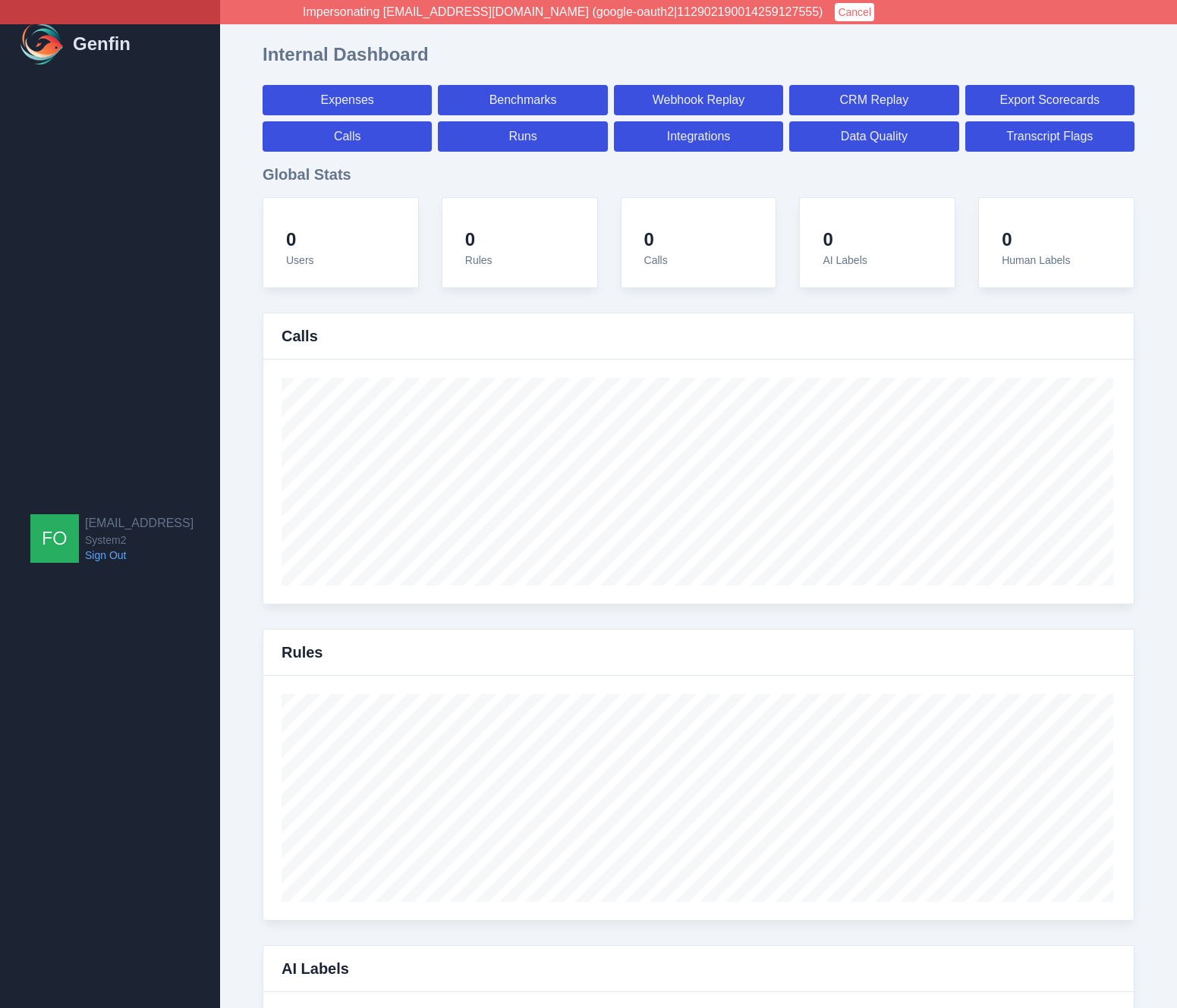
select select "7"
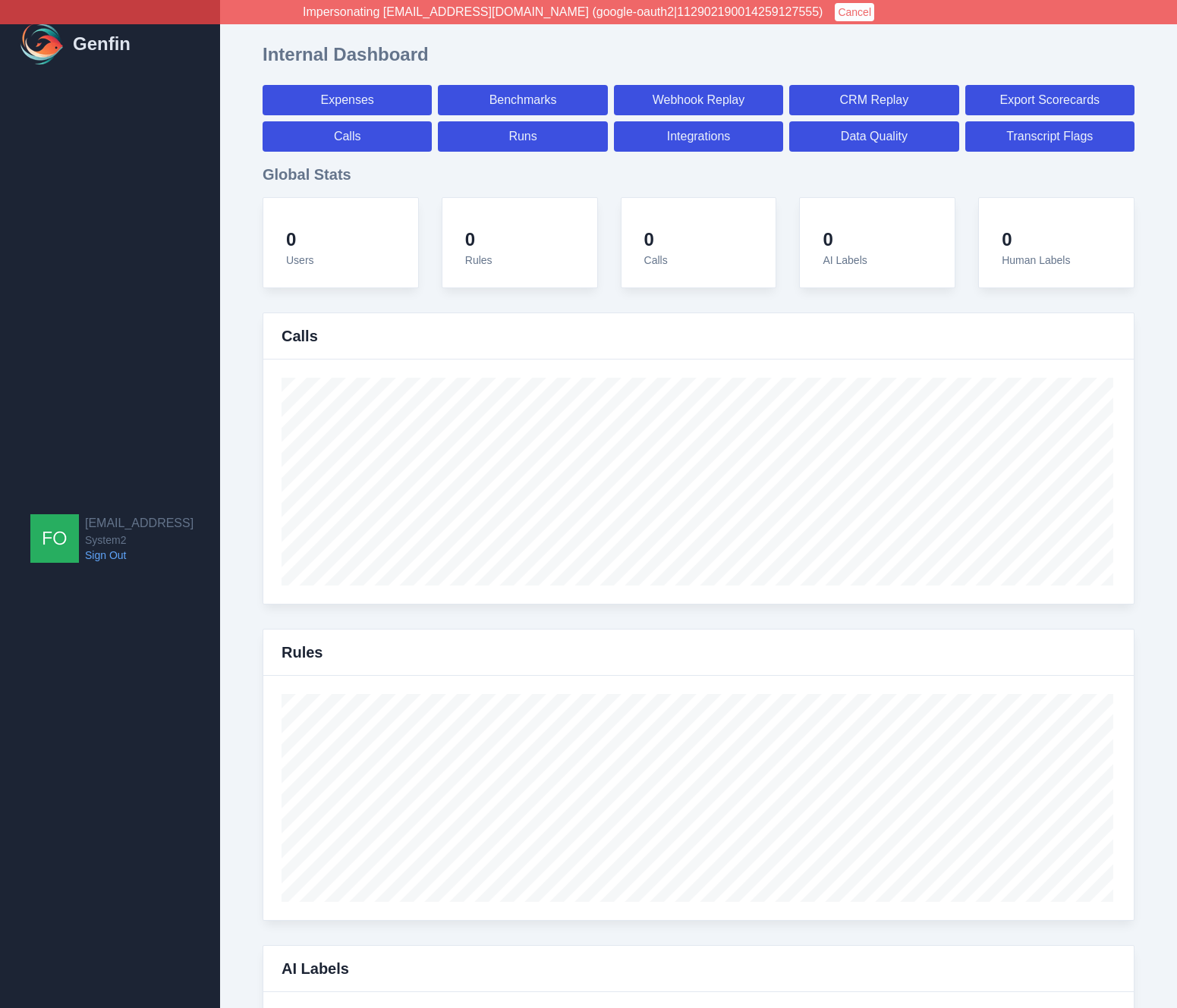
select select "7"
select select "paid"
select select "7"
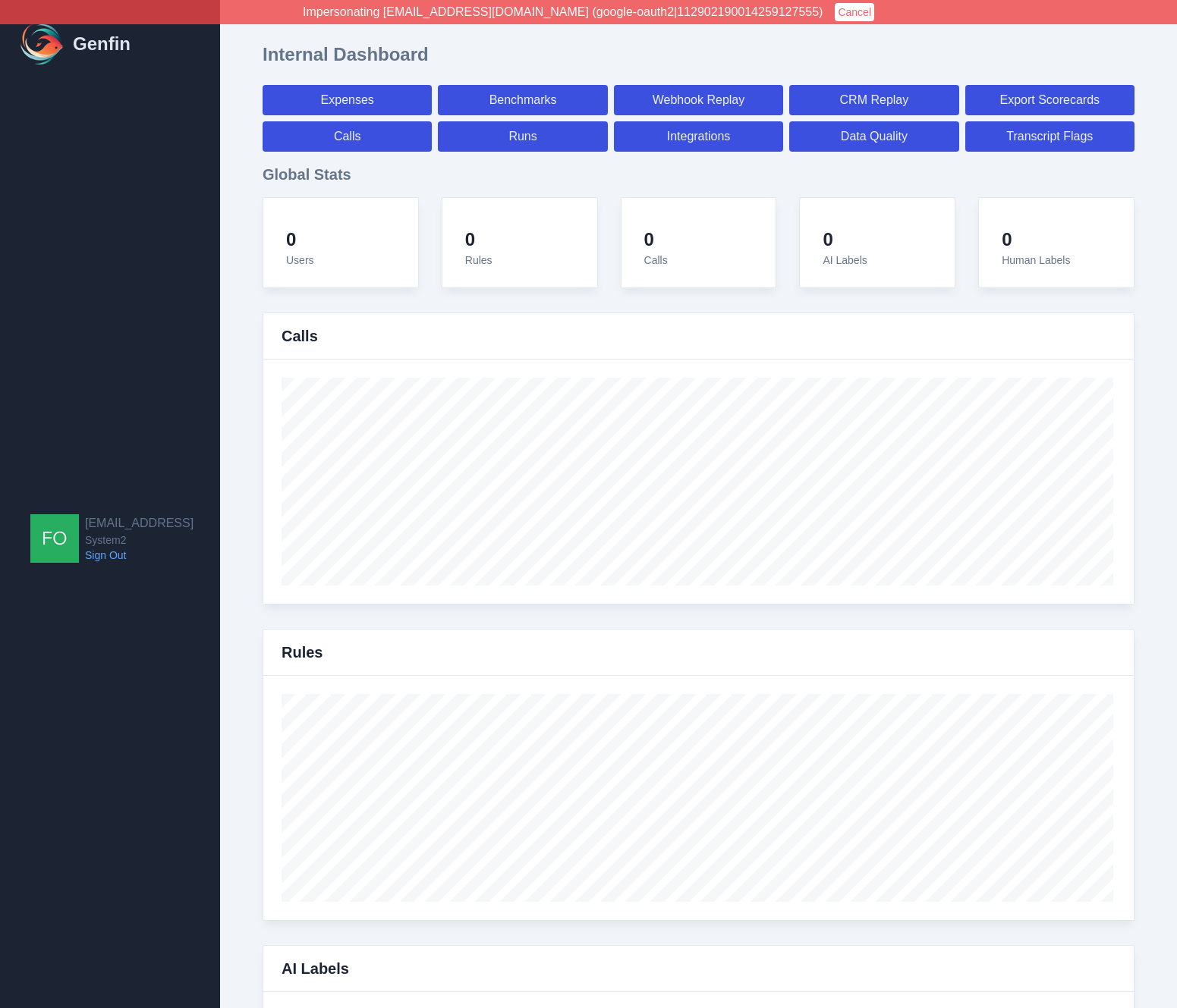
select select "paid"
select select "7"
select select "paid"
select select "7"
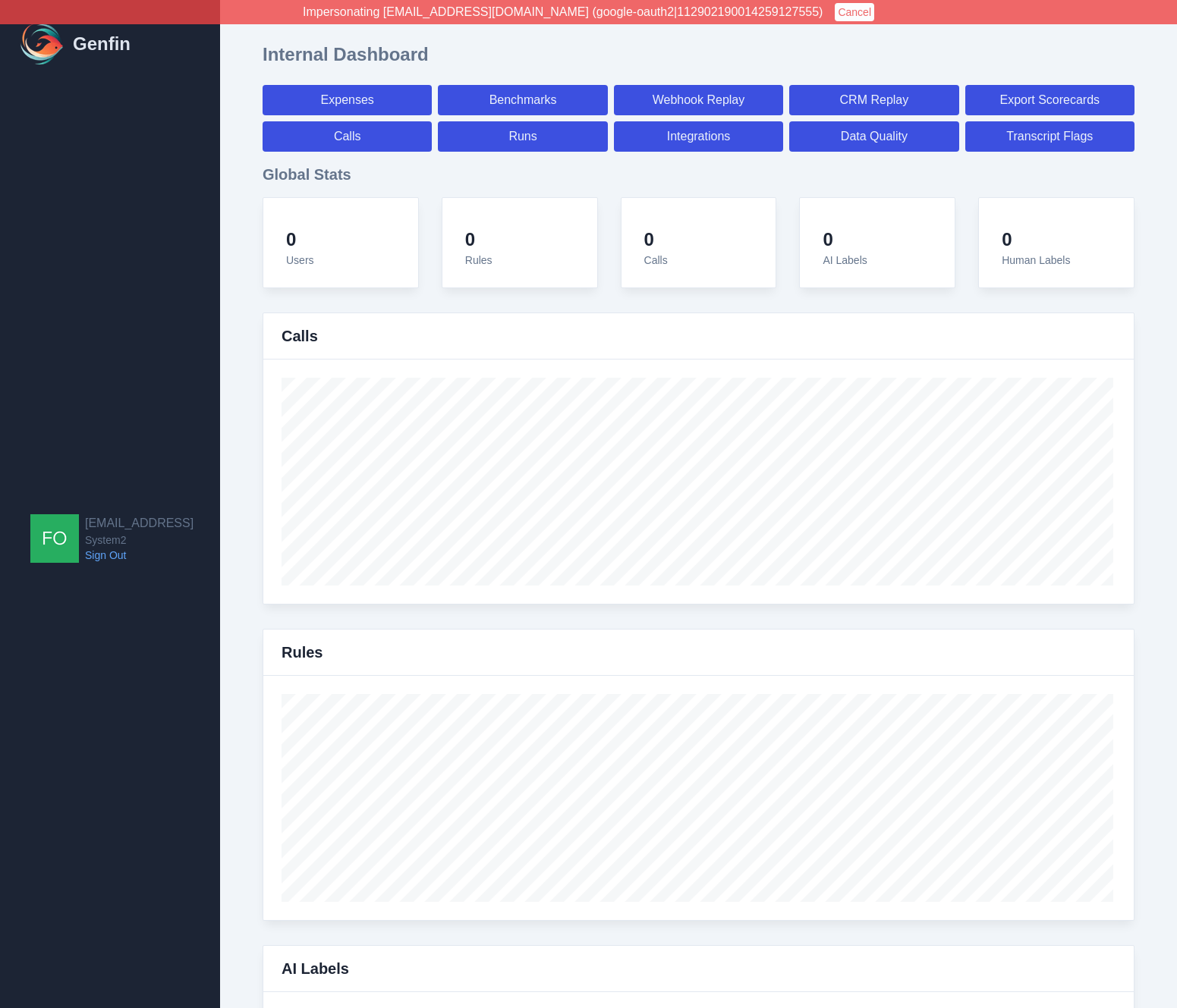
select select "7"
select select "paid"
select select "7"
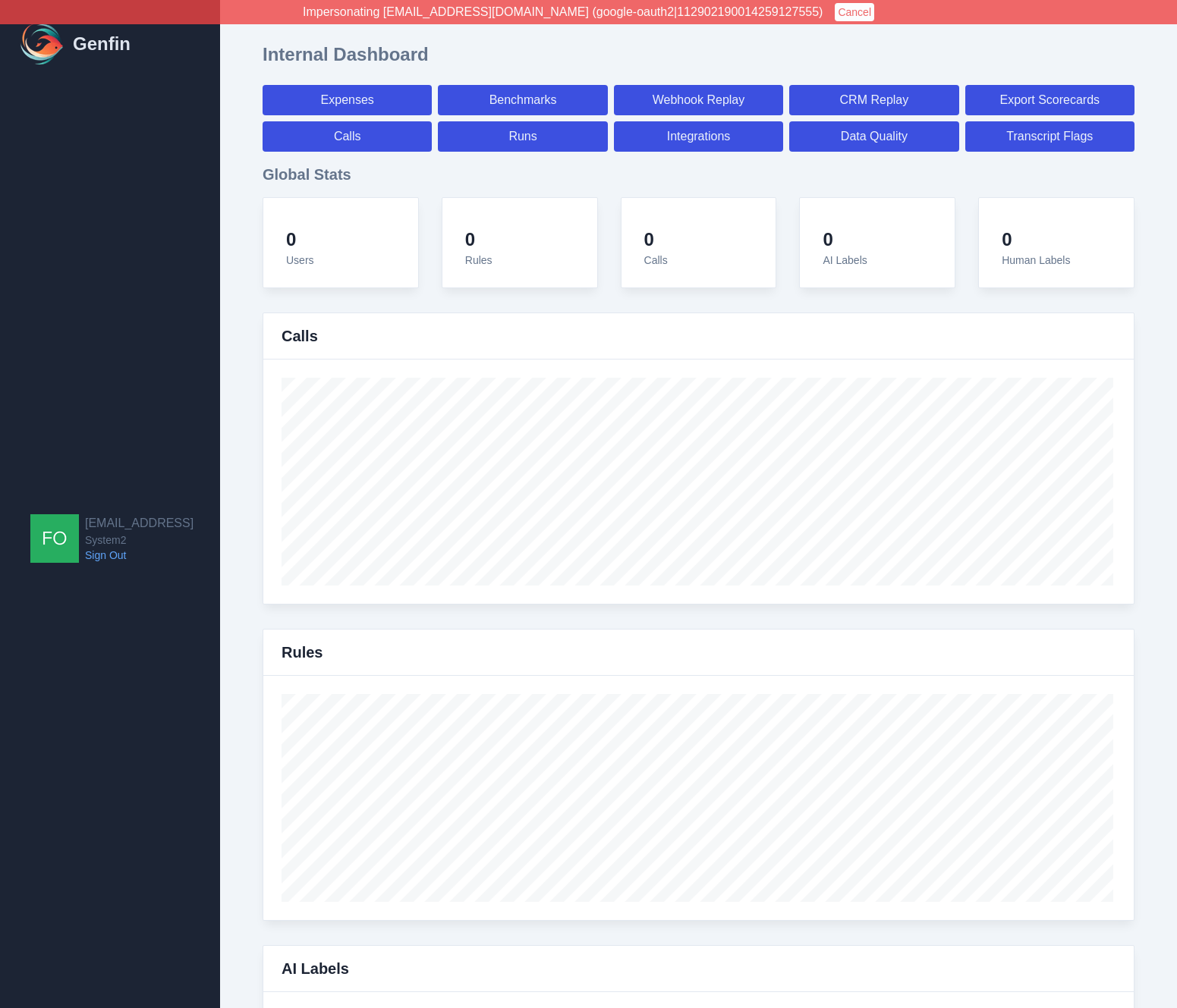
select select "7"
select select "paid"
select select "7"
select select "paid"
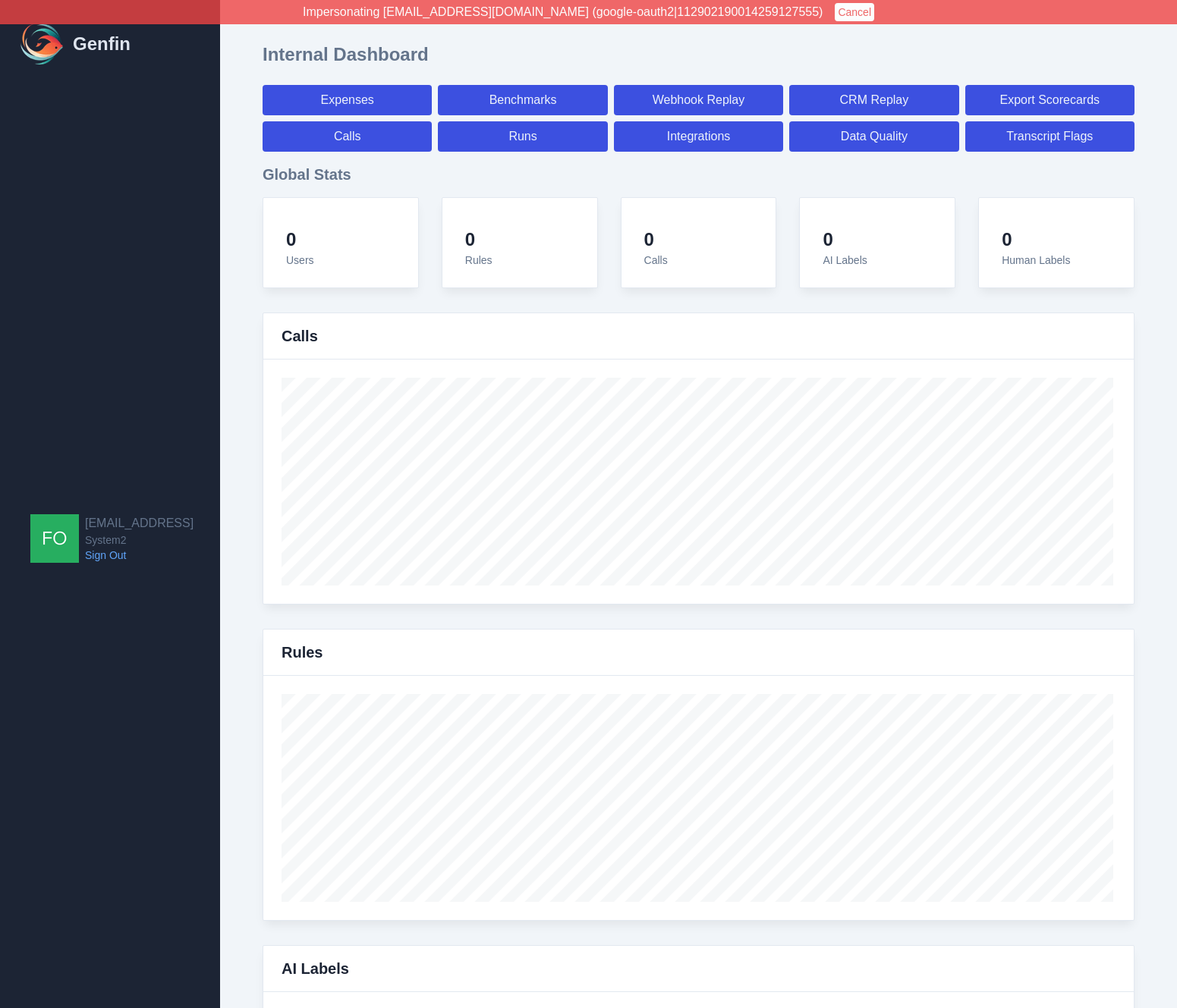
select select "7"
select select "paid"
select select "7"
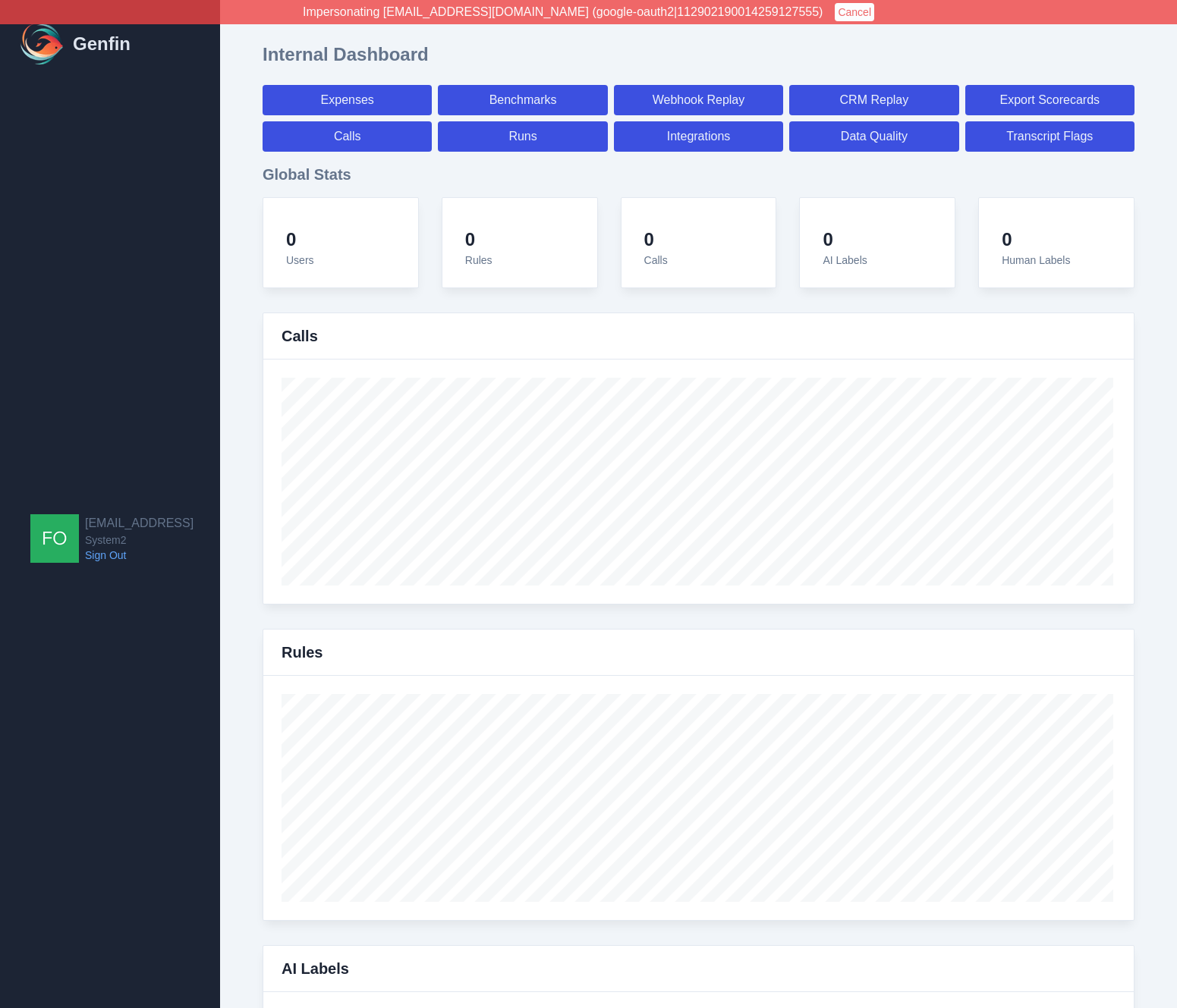
select select "7"
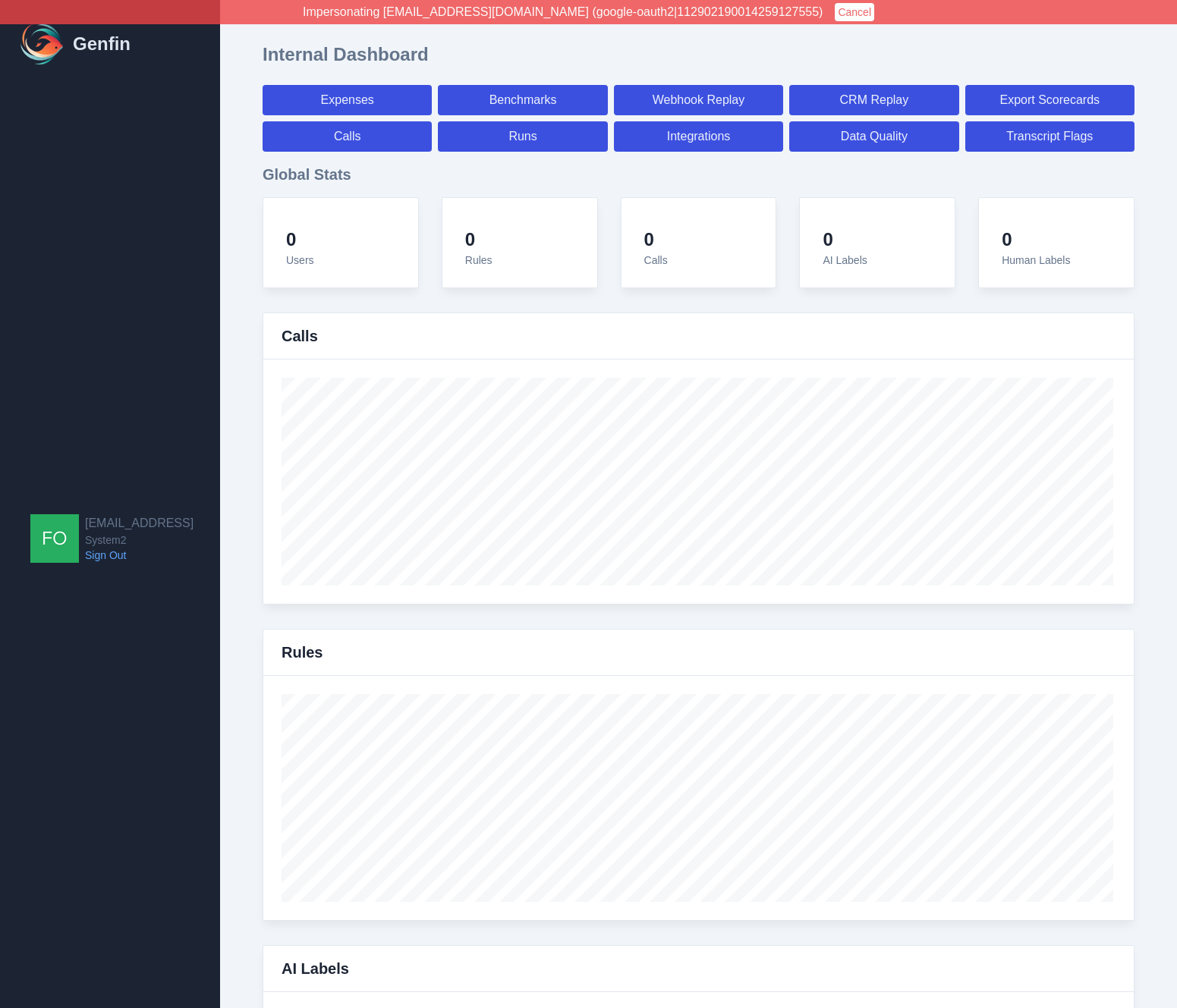
select select "paid"
select select "7"
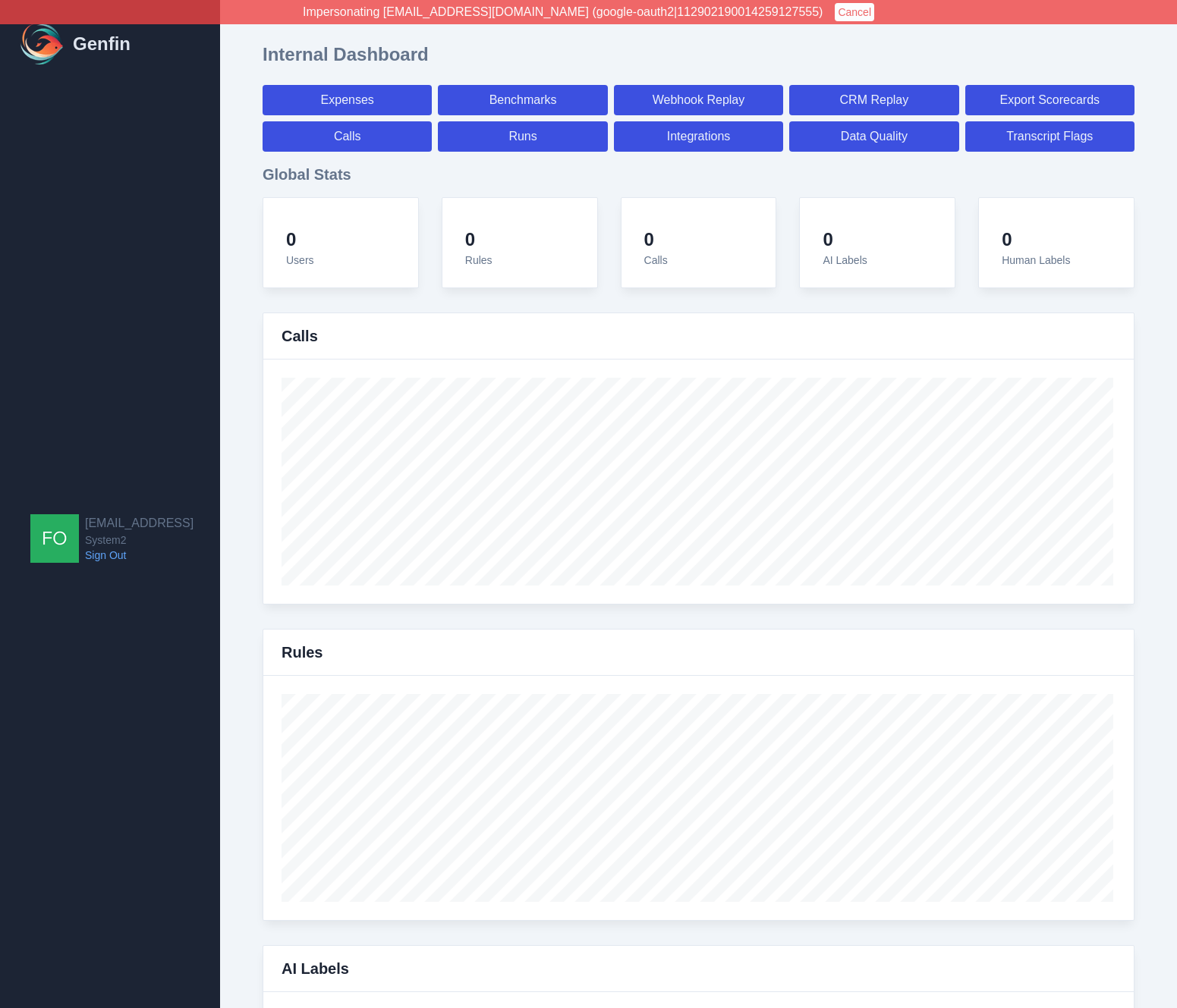
select select "paid"
select select "7"
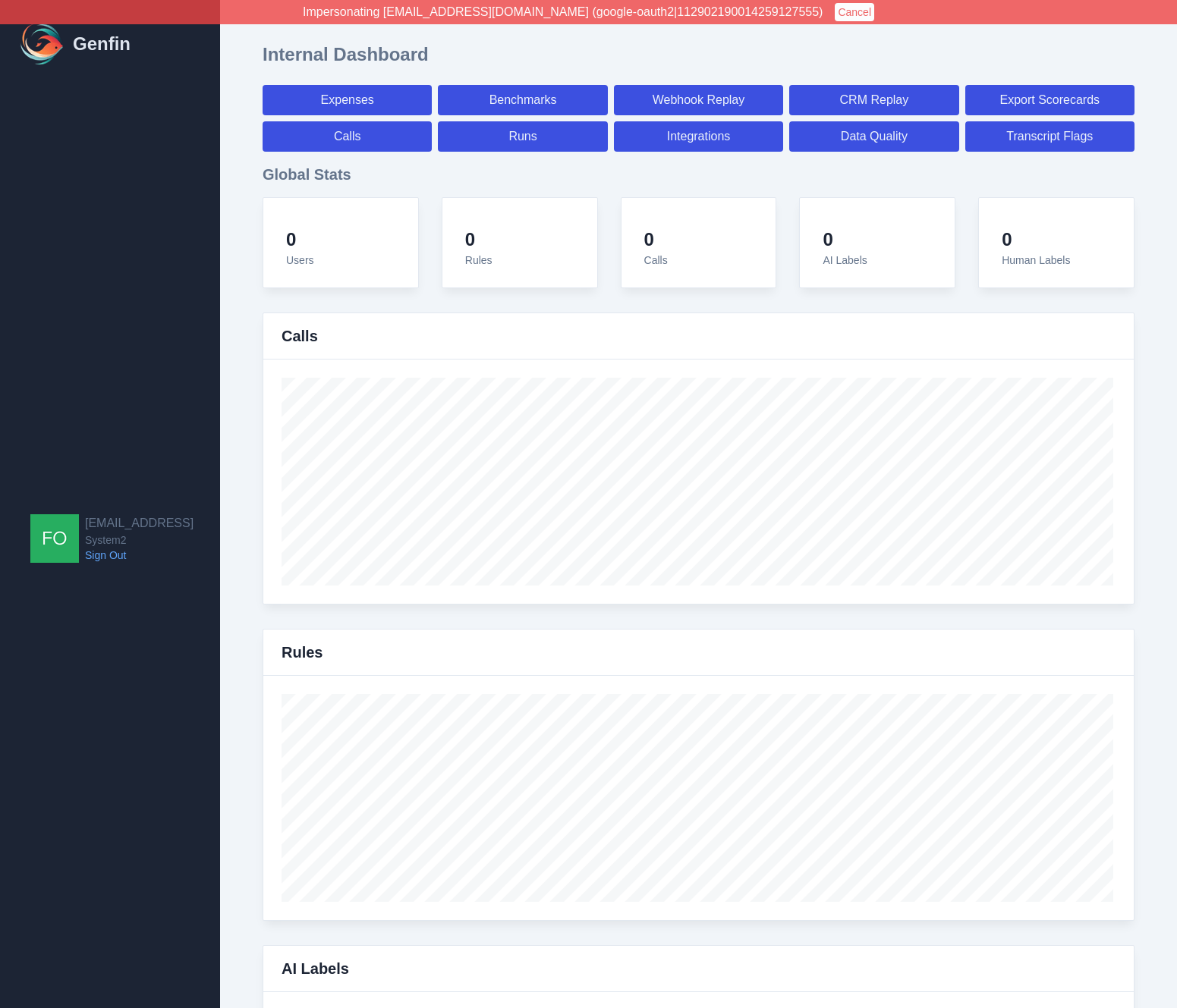
select select "7"
select select "paid"
select select "7"
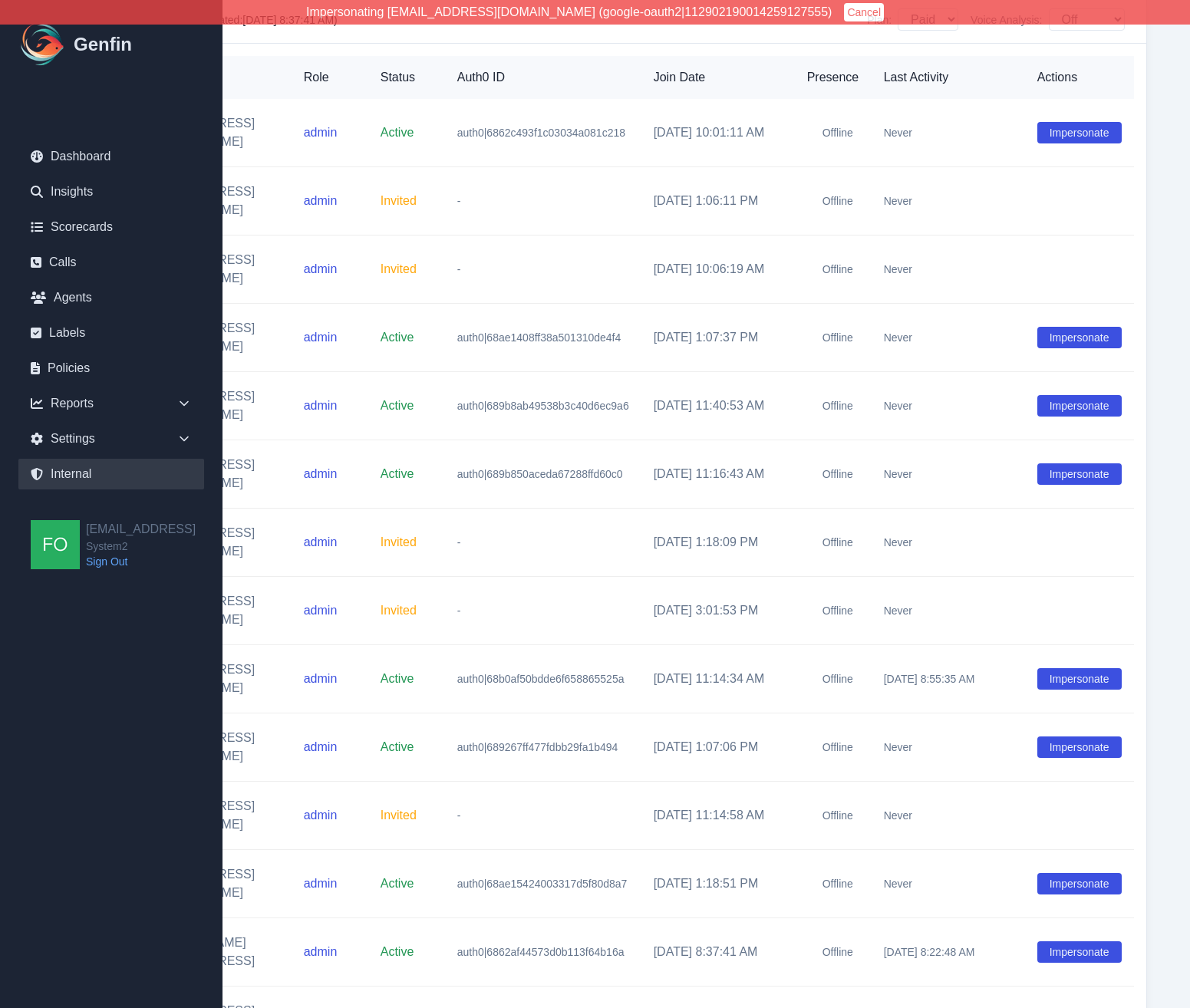
scroll to position [2053, 211]
click at [1063, 942] on button "Impersonate" at bounding box center [1080, 953] width 84 height 21
click at [151, 399] on div "Reports" at bounding box center [111, 404] width 186 height 31
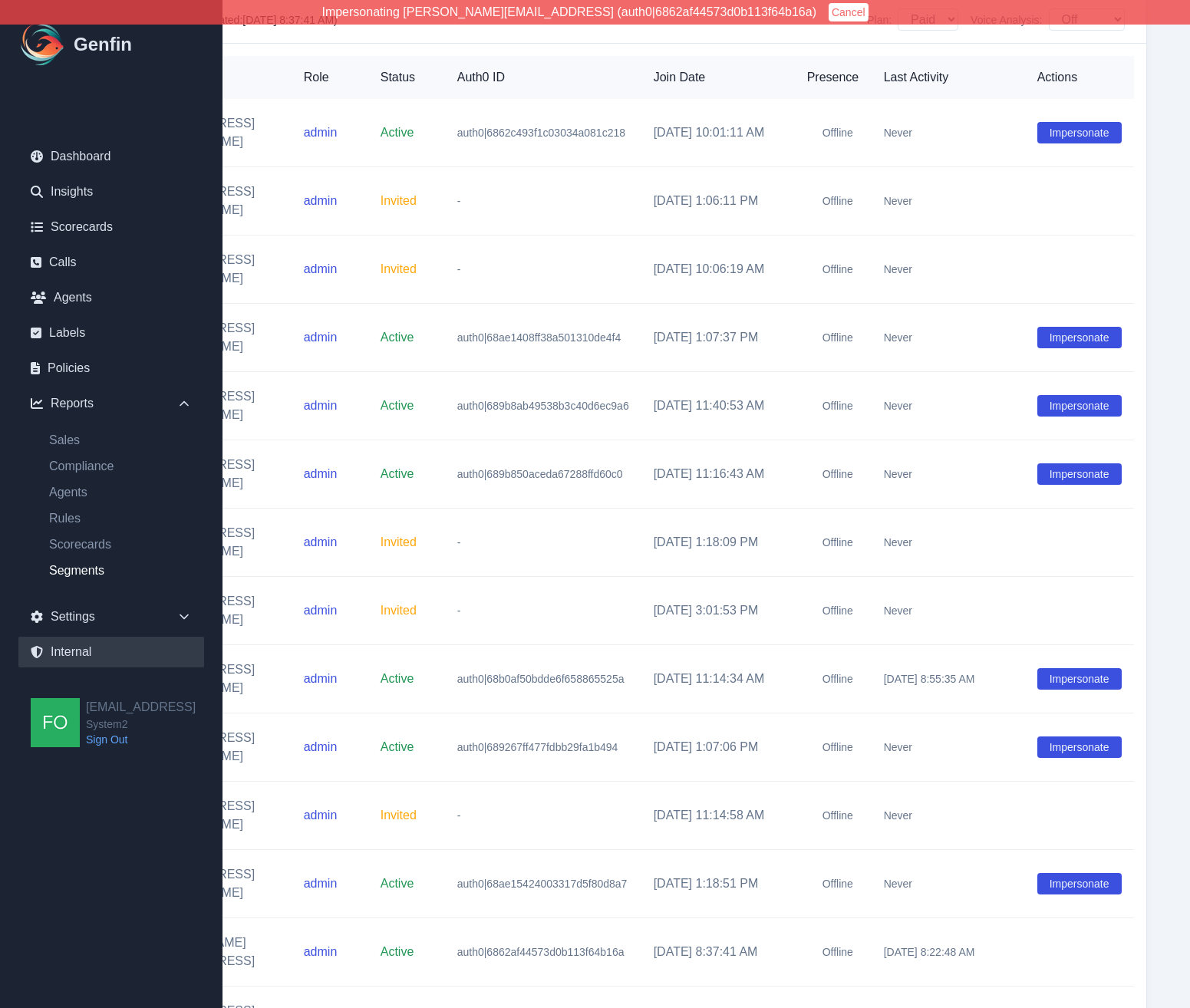
click at [76, 572] on link "Segments" at bounding box center [120, 571] width 168 height 18
select select "14"
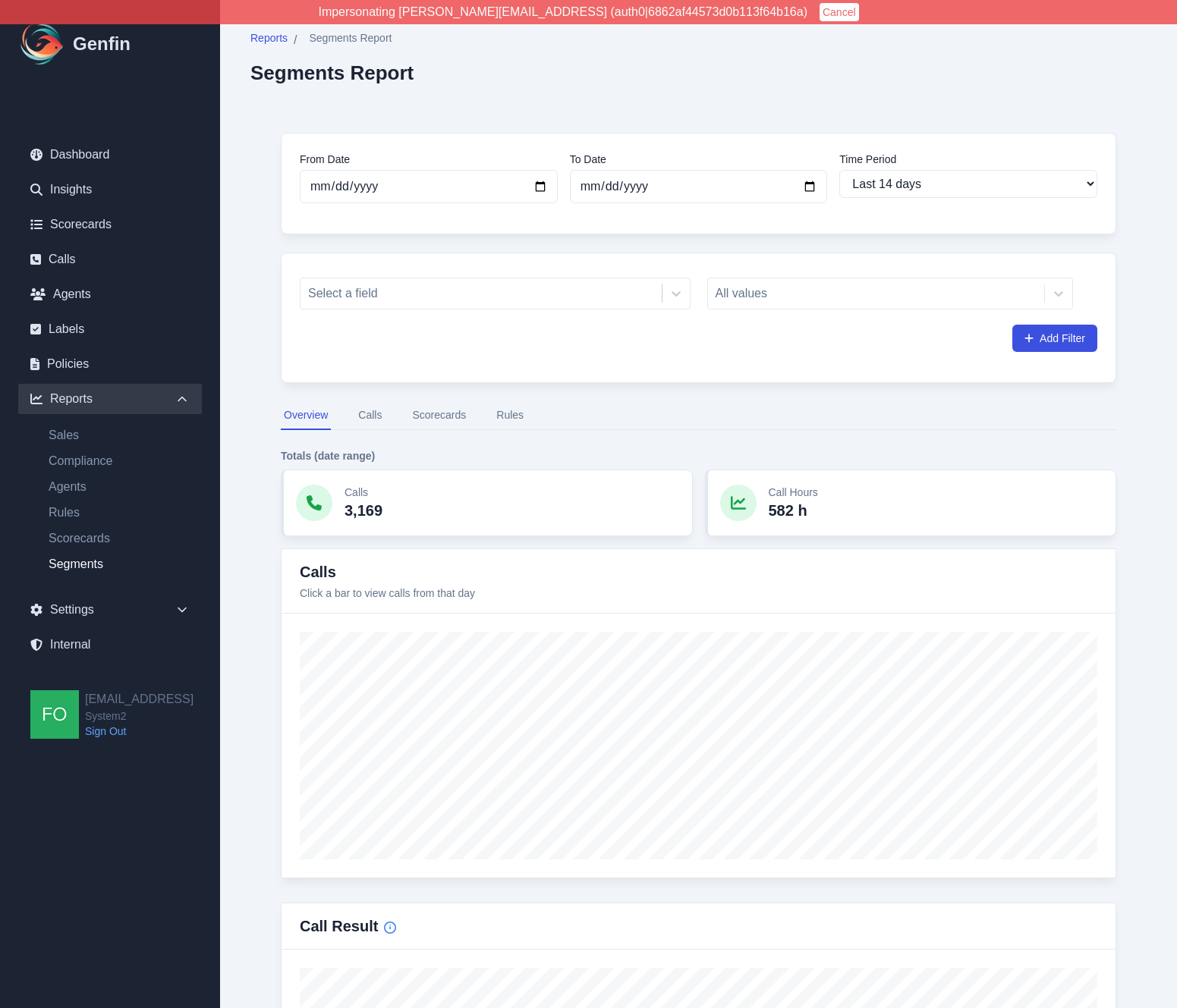
click at [374, 410] on button "Calls" at bounding box center [370, 416] width 30 height 29
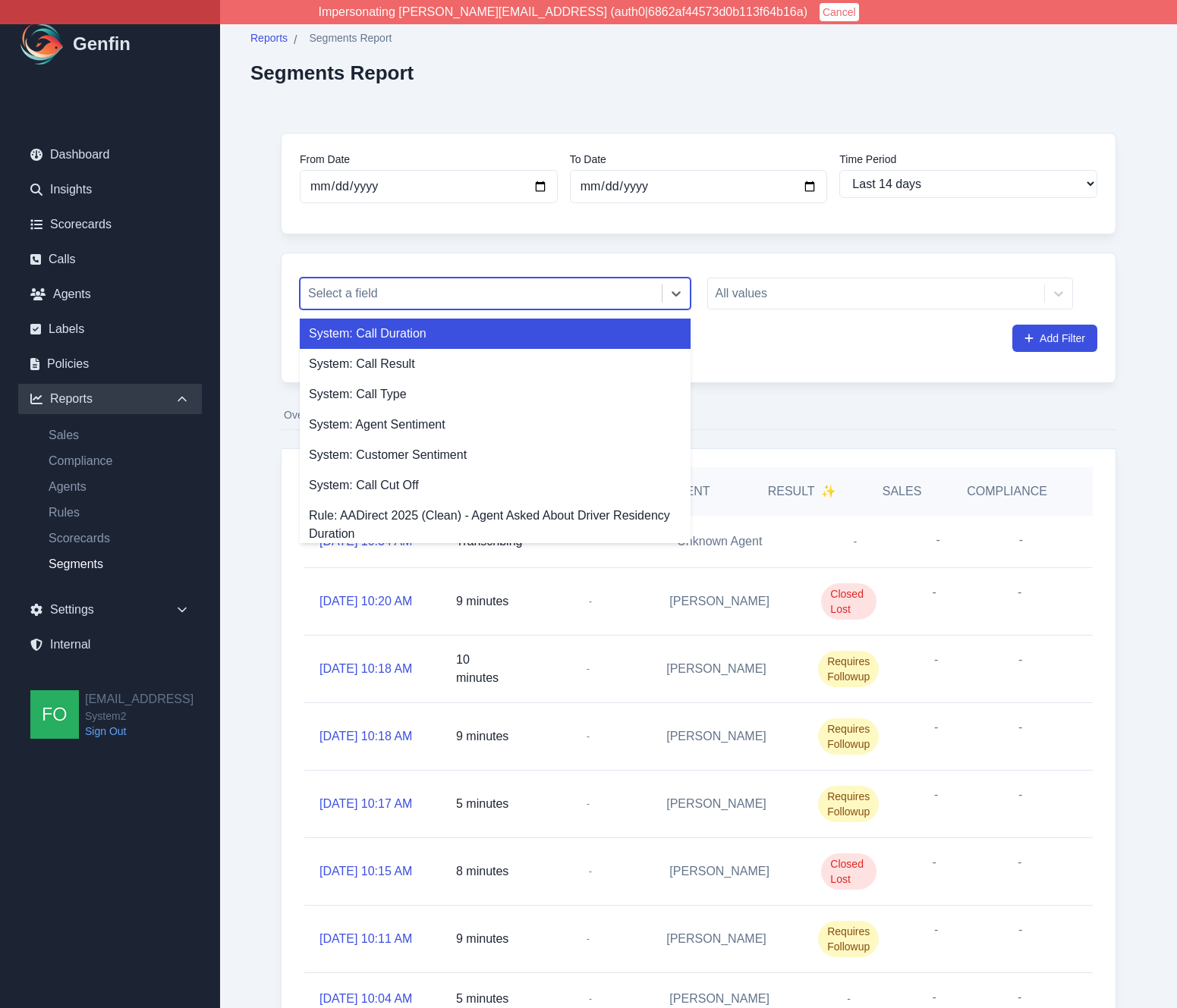
click at [423, 292] on div at bounding box center [480, 293] width 346 height 21
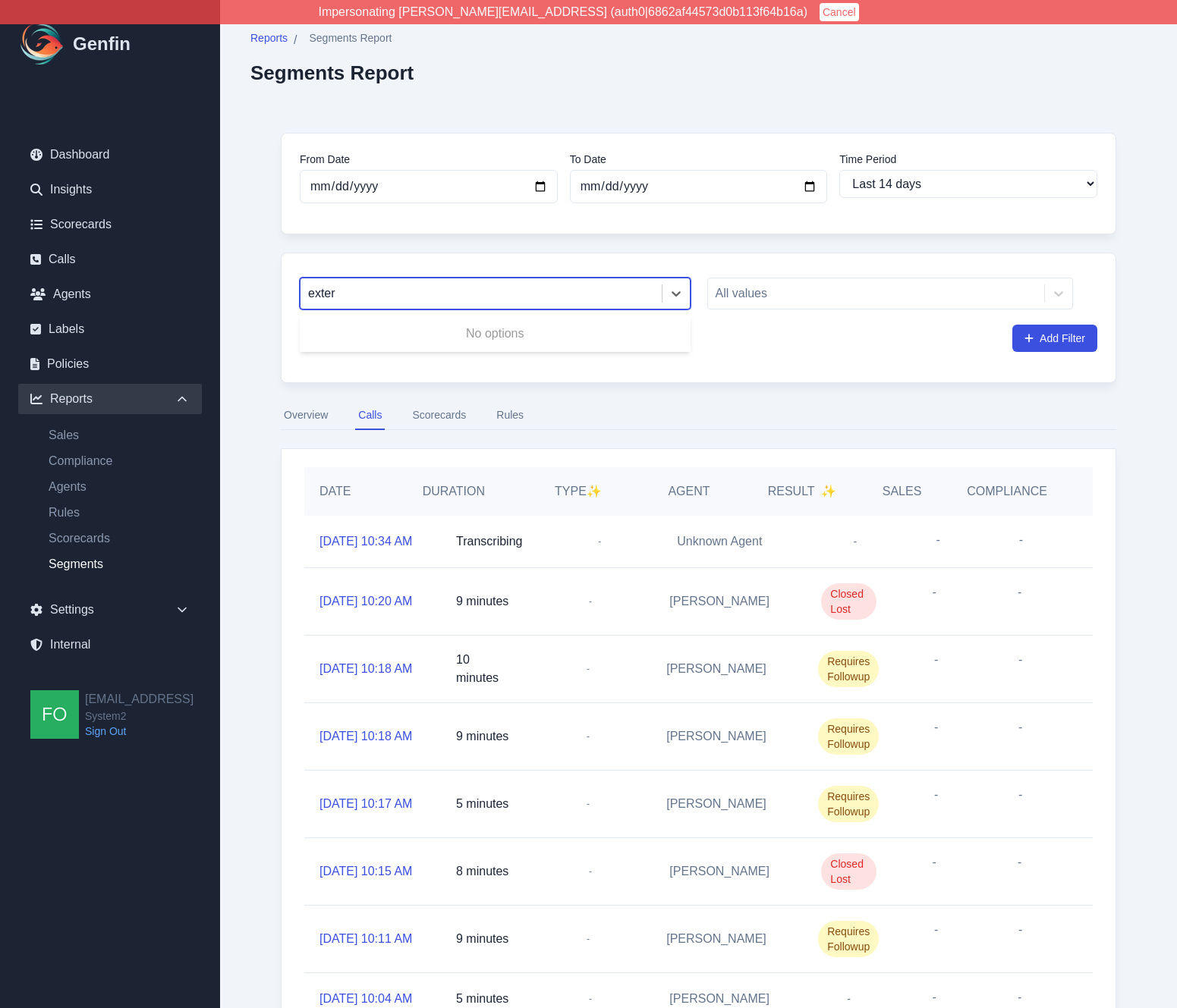
type input "exter"
click at [264, 378] on div "From Date [DATE] To Date [DATE] Time Period Last 7 days Last 14 days Last 30 da…" at bounding box center [698, 667] width 896 height 1129
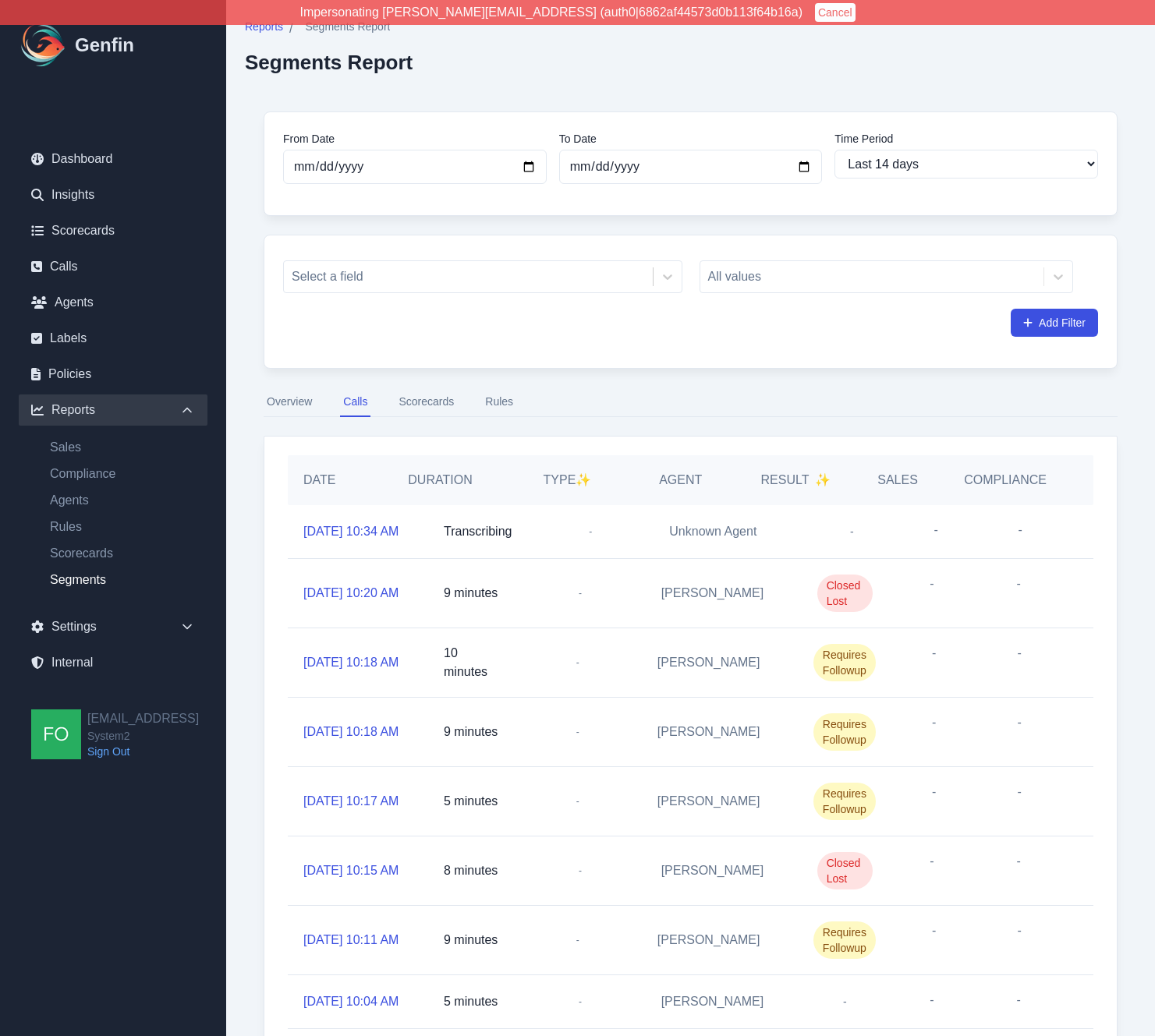
click at [743, 412] on nav "Overview Calls Scorecards Rules" at bounding box center [690, 403] width 854 height 30
